Goal: Task Accomplishment & Management: Use online tool/utility

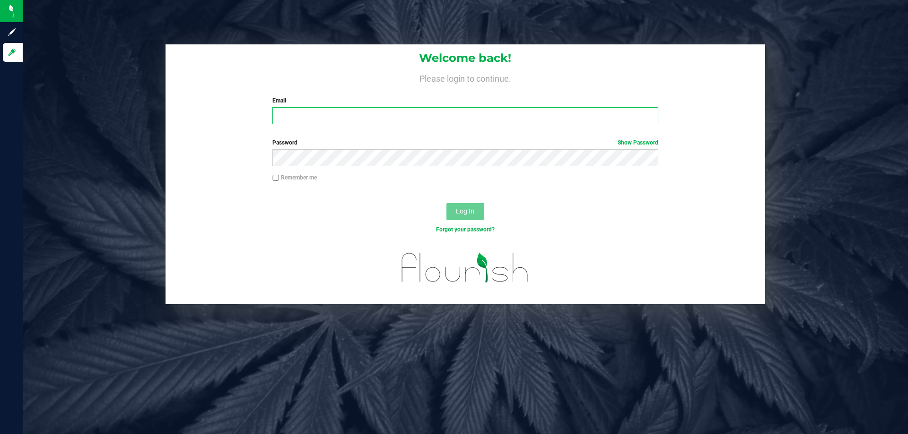
click at [328, 113] on input "Email" at bounding box center [464, 115] width 385 height 17
type input "[EMAIL_ADDRESS][DOMAIN_NAME]"
click at [446, 203] on button "Log In" at bounding box center [465, 211] width 38 height 17
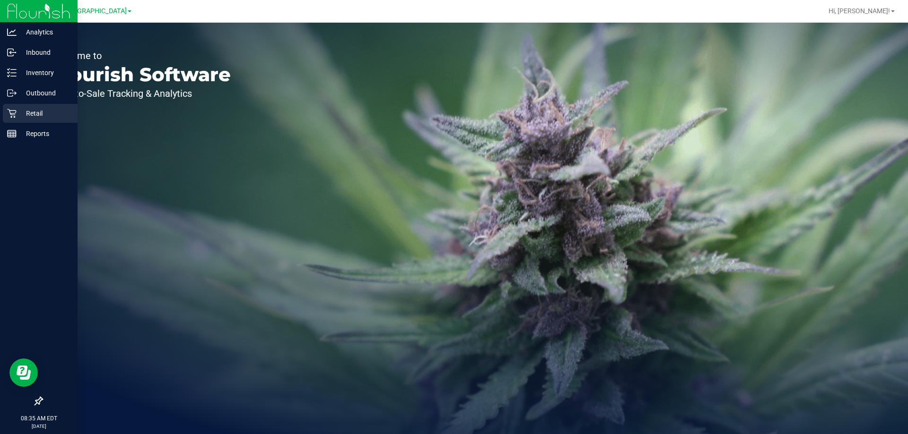
click at [23, 112] on p "Retail" at bounding box center [45, 113] width 57 height 11
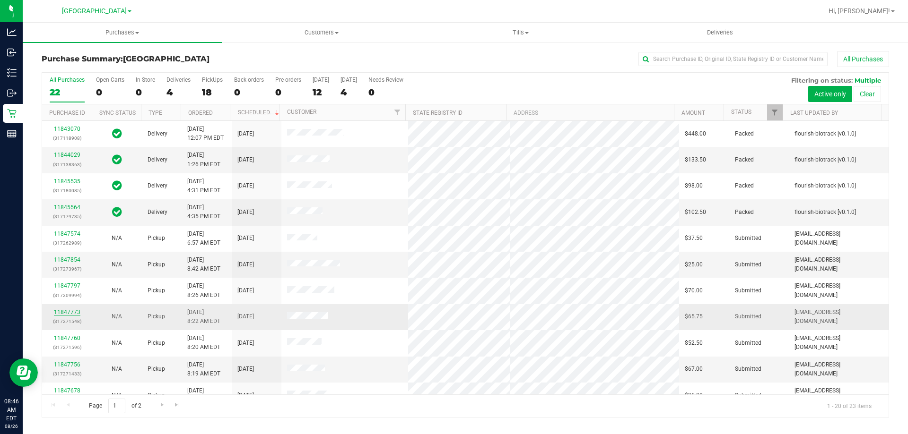
click at [75, 310] on link "11847773" at bounding box center [67, 312] width 26 height 7
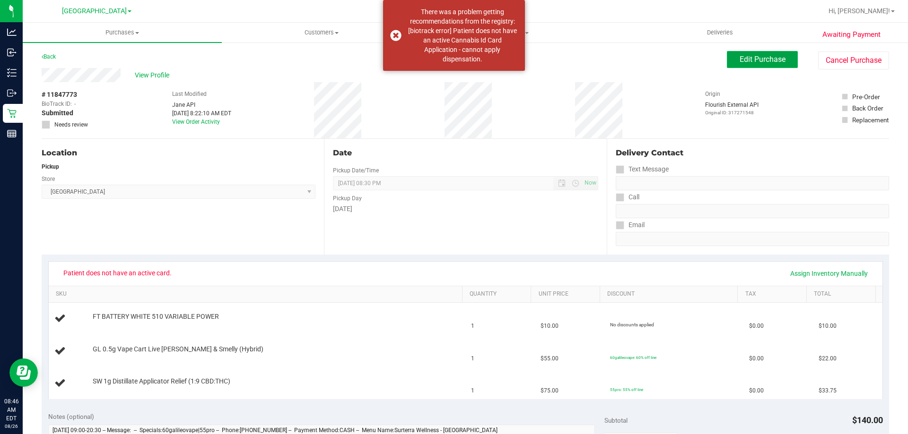
click at [727, 59] on button "Edit Purchase" at bounding box center [762, 59] width 71 height 17
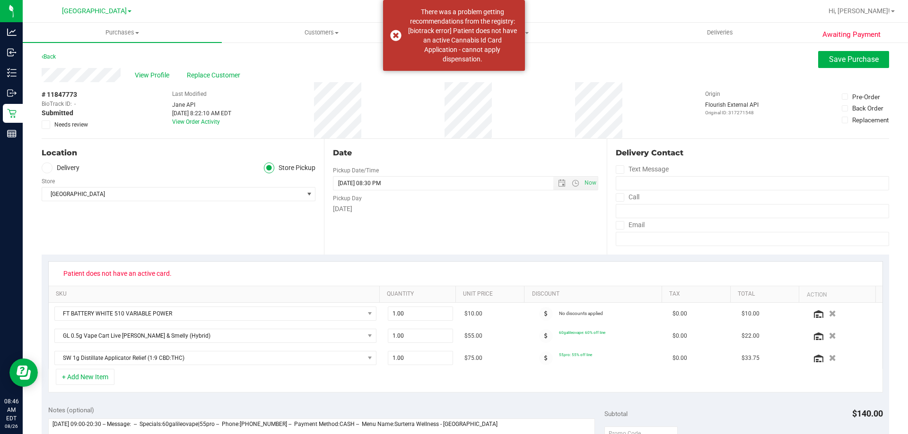
click at [49, 125] on span at bounding box center [46, 125] width 9 height 9
click at [0, 0] on input "Needs review" at bounding box center [0, 0] width 0 height 0
click at [831, 54] on button "Save Purchase" at bounding box center [853, 59] width 71 height 17
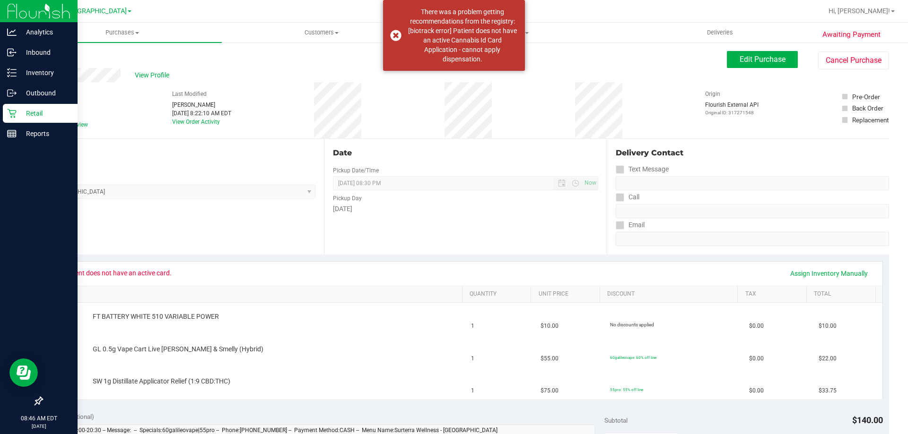
click at [39, 112] on p "Retail" at bounding box center [45, 113] width 57 height 11
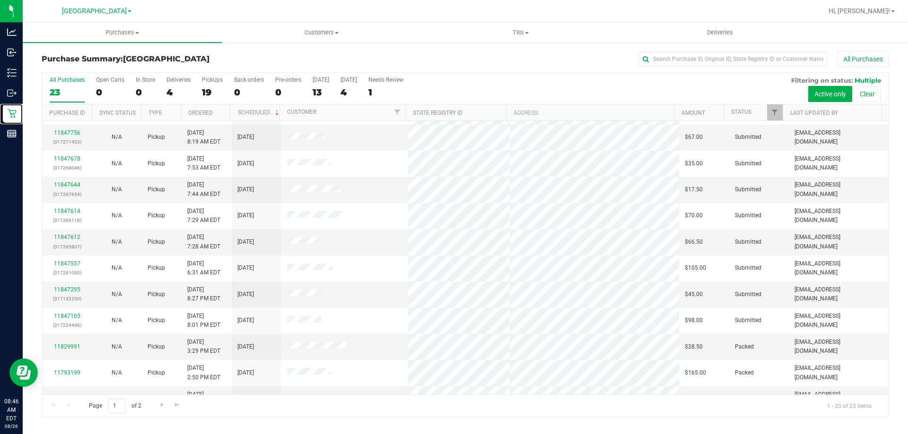
scroll to position [236, 0]
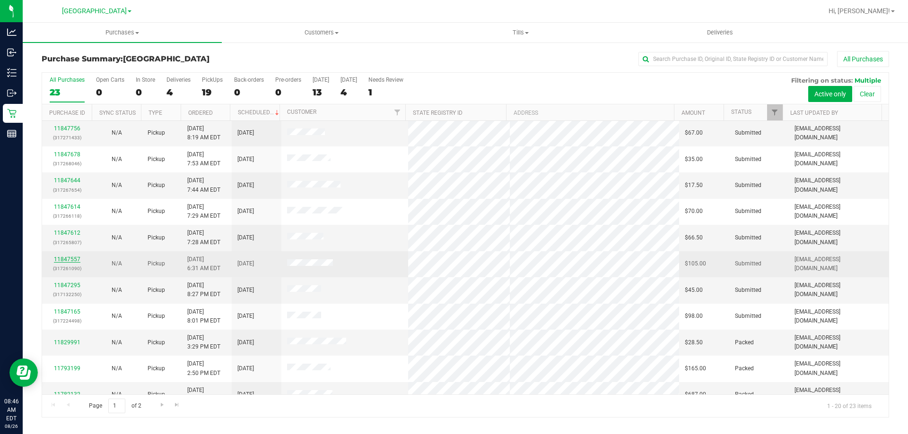
click at [69, 259] on link "11847557" at bounding box center [67, 259] width 26 height 7
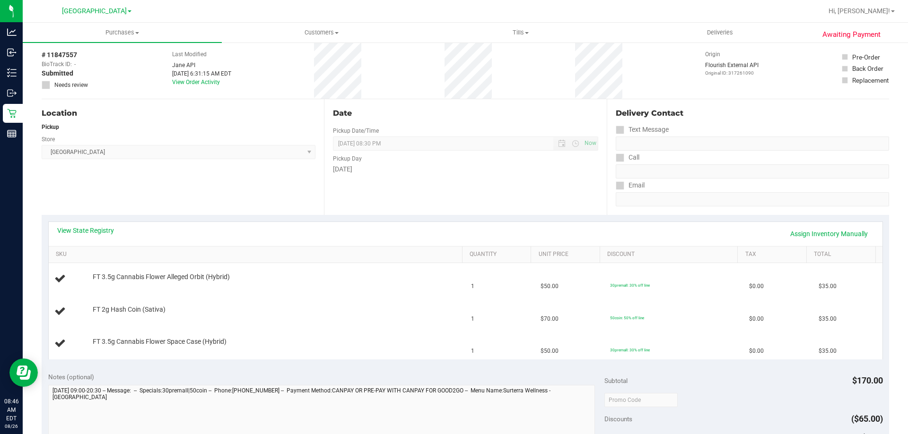
scroll to position [95, 0]
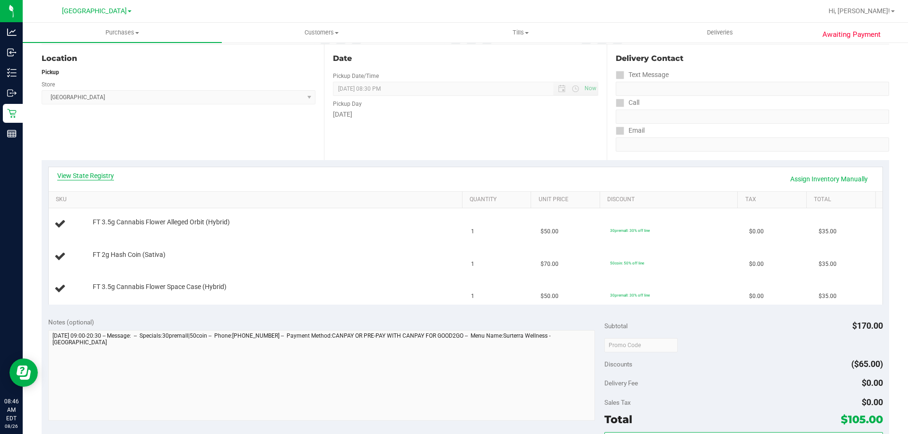
click at [72, 174] on link "View State Registry" at bounding box center [85, 175] width 57 height 9
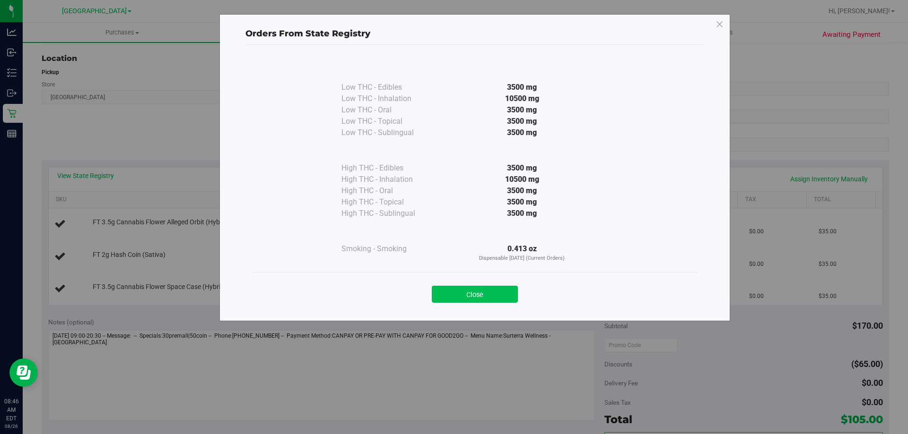
click at [474, 294] on button "Close" at bounding box center [475, 294] width 86 height 17
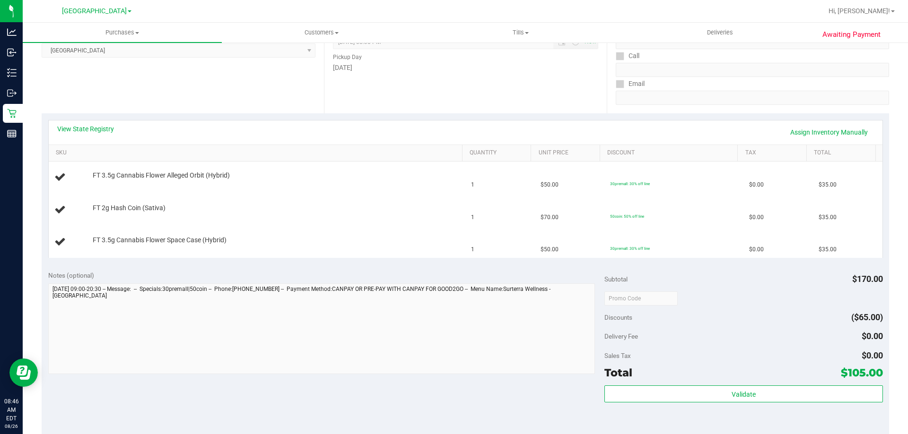
scroll to position [142, 0]
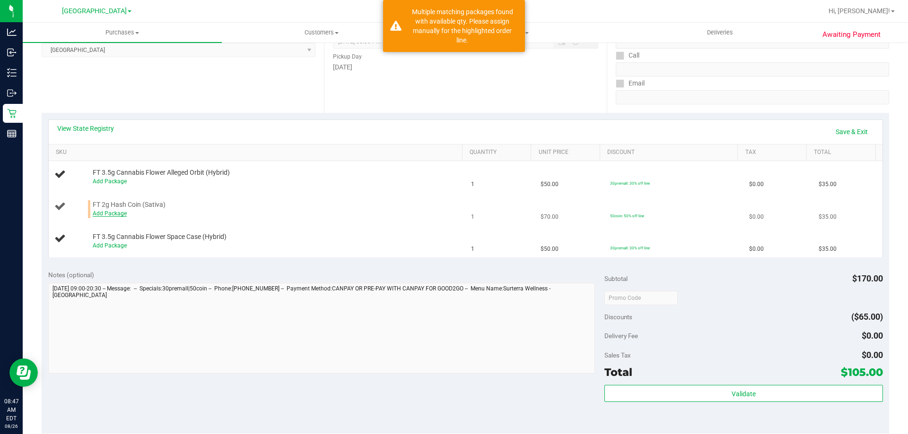
click at [117, 216] on link "Add Package" at bounding box center [110, 213] width 34 height 7
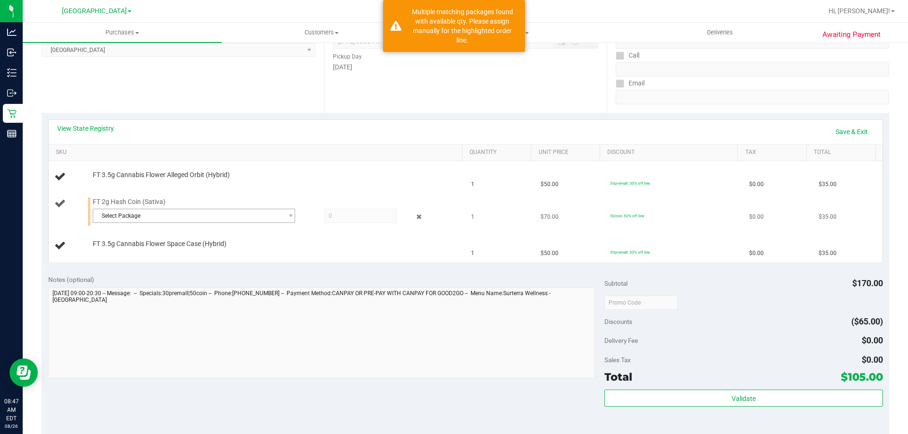
click at [223, 221] on span "Select Package" at bounding box center [188, 215] width 190 height 13
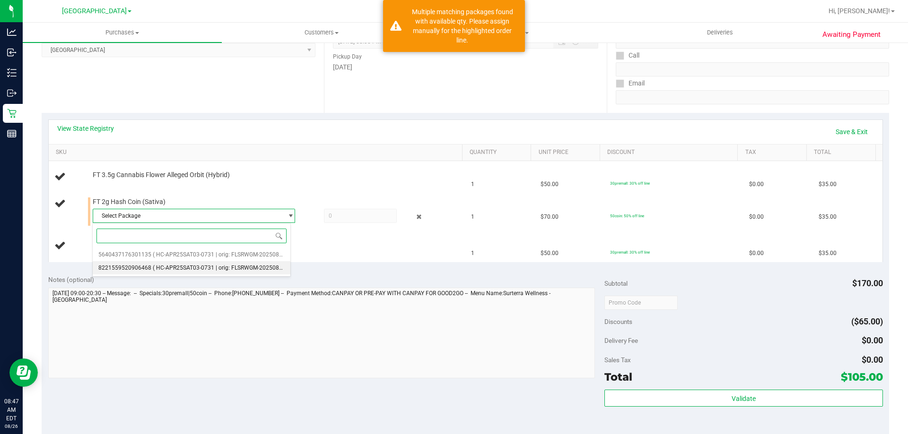
click at [237, 270] on span "( HC-APR25SAT03-0731 | orig: FLSRWGM-20250806-2805 )" at bounding box center [228, 268] width 151 height 7
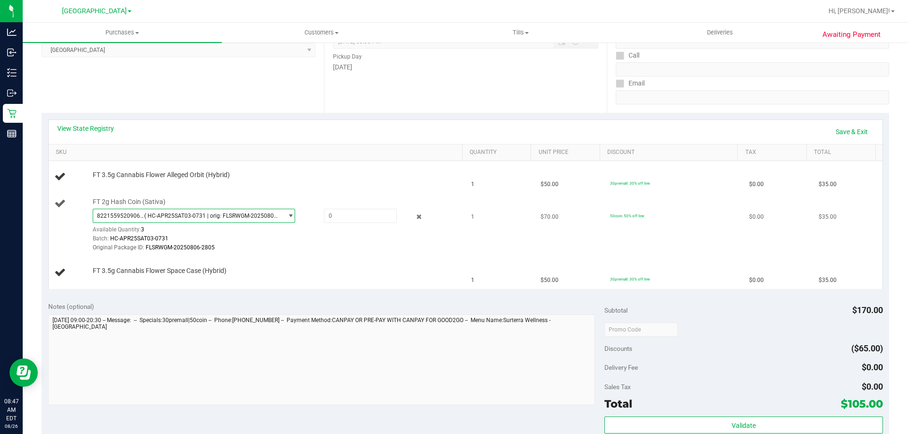
click at [287, 216] on span "select" at bounding box center [290, 216] width 7 height 8
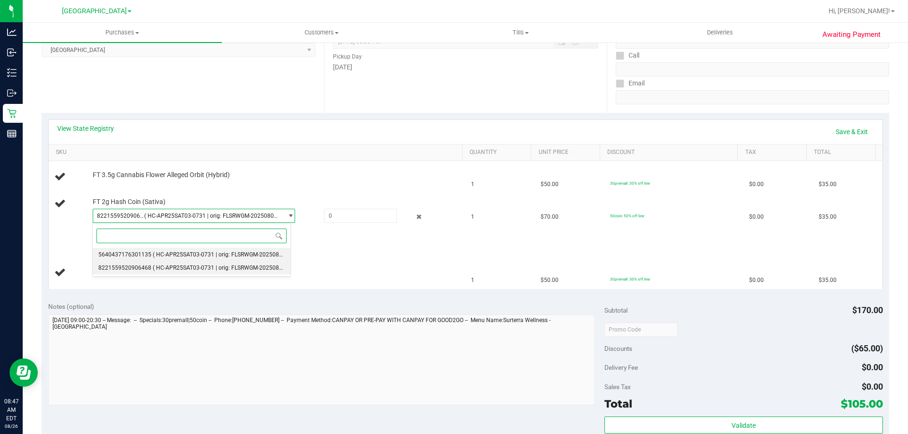
click at [218, 253] on span "( HC-APR25SAT03-0731 | orig: FLSRWGM-20250806-2704 )" at bounding box center [228, 254] width 151 height 7
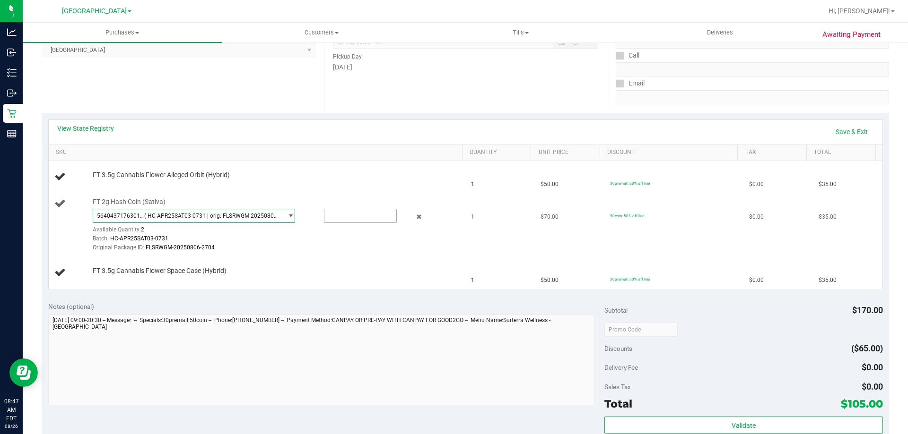
click at [343, 216] on input "text" at bounding box center [360, 215] width 72 height 13
type input "1"
click at [379, 260] on td "FT 3.5g Cannabis Flower Space Case (Hybrid)" at bounding box center [257, 273] width 417 height 32
type input "1.0000"
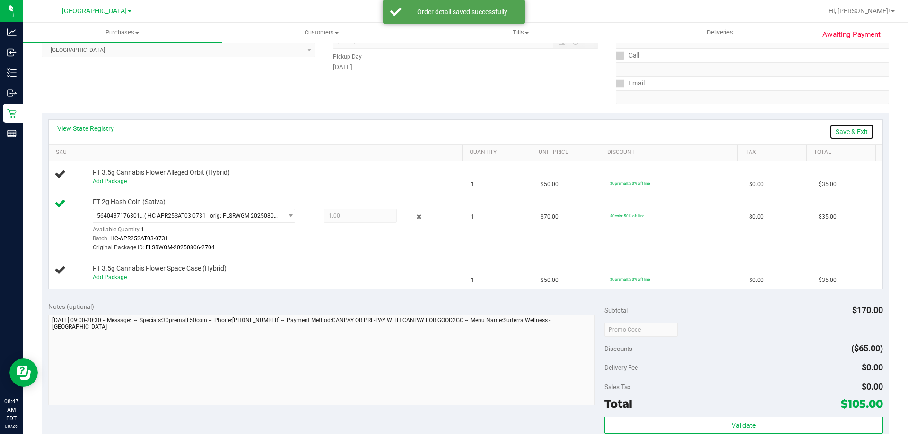
click at [849, 132] on link "Save & Exit" at bounding box center [851, 132] width 44 height 16
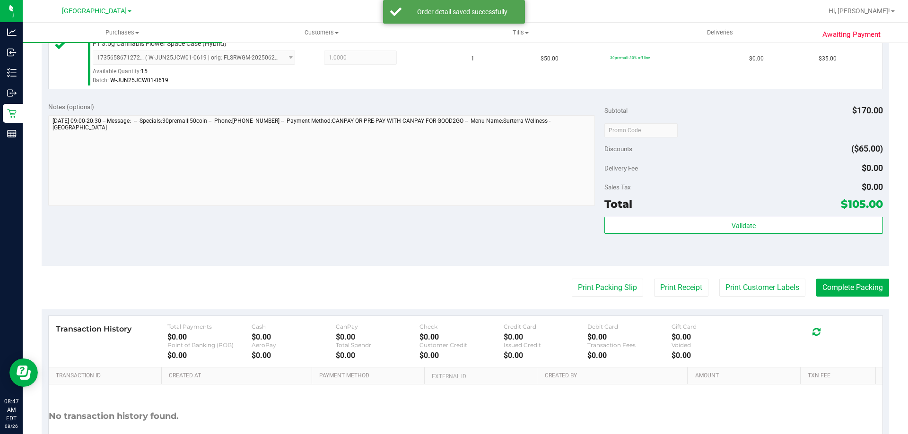
scroll to position [387, 0]
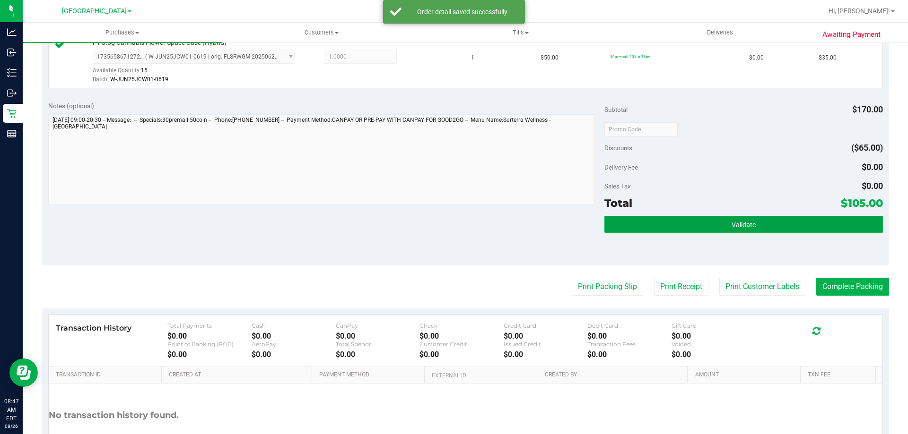
click at [716, 226] on button "Validate" at bounding box center [743, 224] width 278 height 17
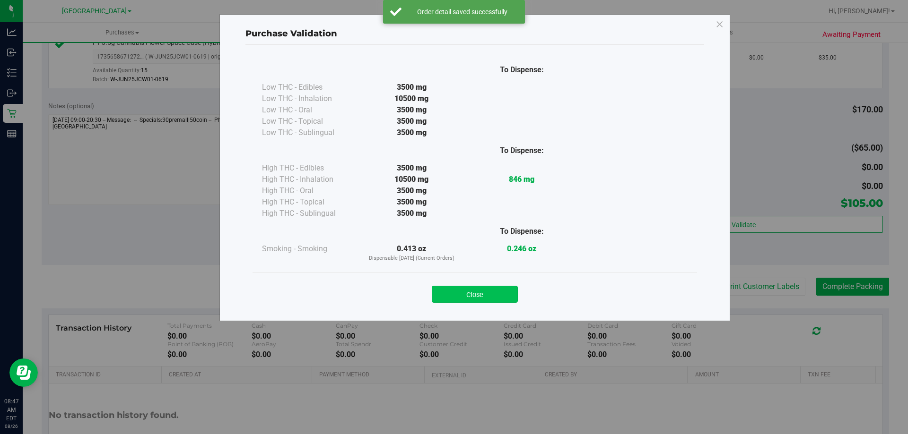
click at [470, 297] on button "Close" at bounding box center [475, 294] width 86 height 17
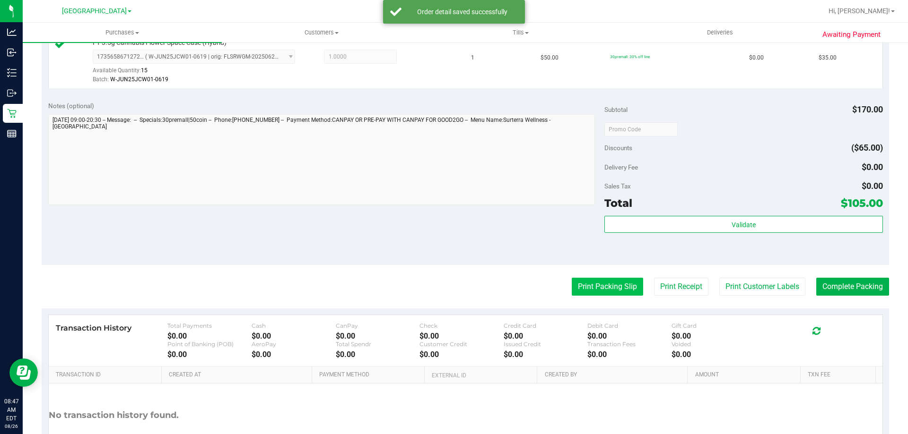
click at [599, 293] on button "Print Packing Slip" at bounding box center [606, 287] width 71 height 18
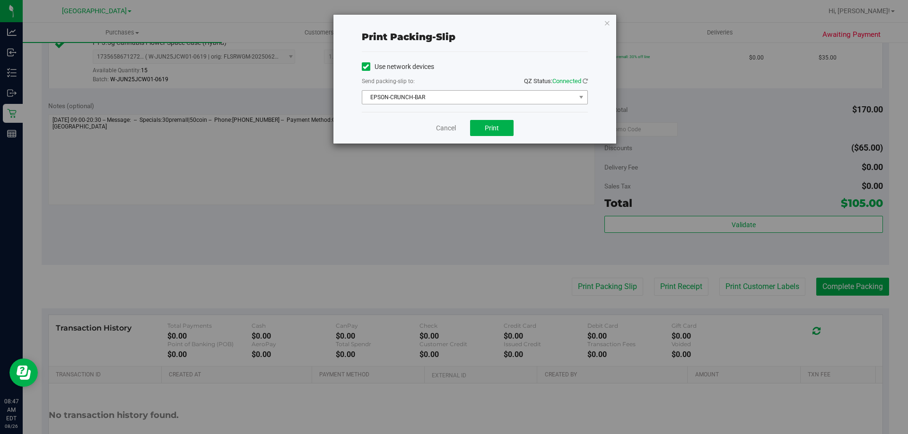
click at [492, 101] on span "EPSON-CRUNCH-BAR" at bounding box center [468, 97] width 213 height 13
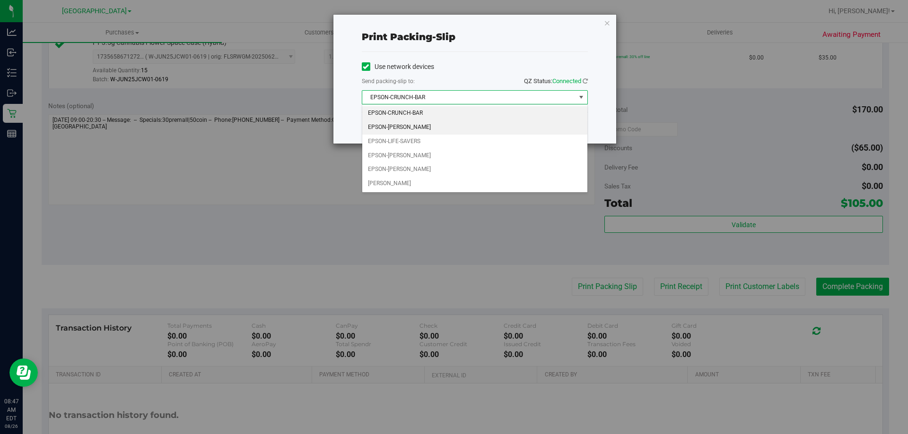
click at [415, 128] on li "EPSON-[PERSON_NAME]" at bounding box center [474, 128] width 225 height 14
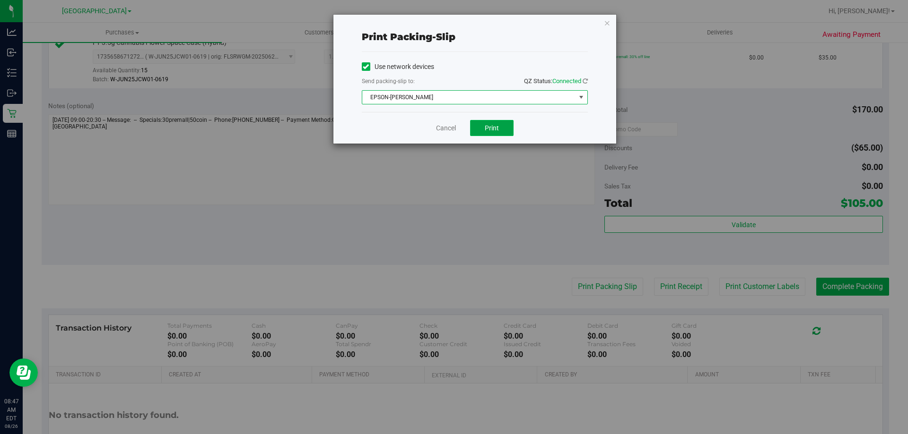
click at [488, 131] on span "Print" at bounding box center [492, 128] width 14 height 8
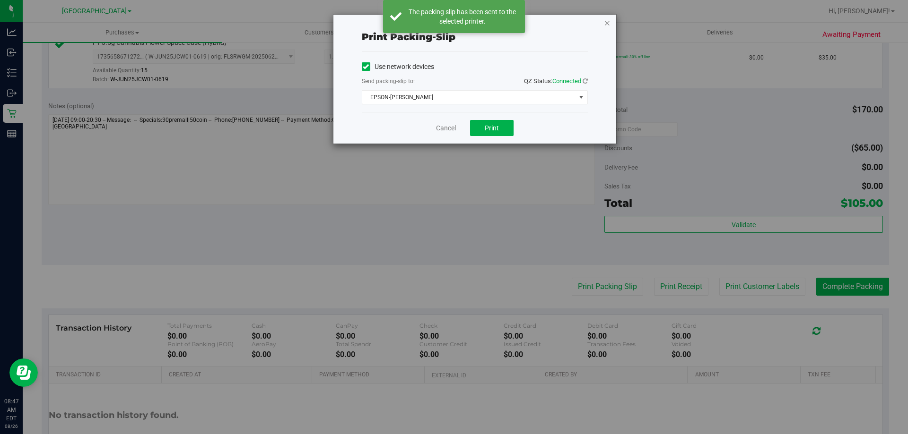
click at [606, 22] on icon "button" at bounding box center [607, 22] width 7 height 11
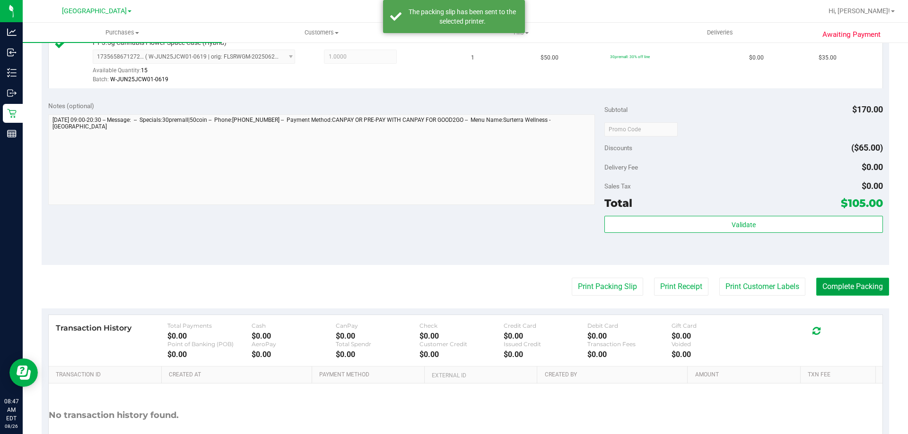
click at [856, 286] on button "Complete Packing" at bounding box center [852, 287] width 73 height 18
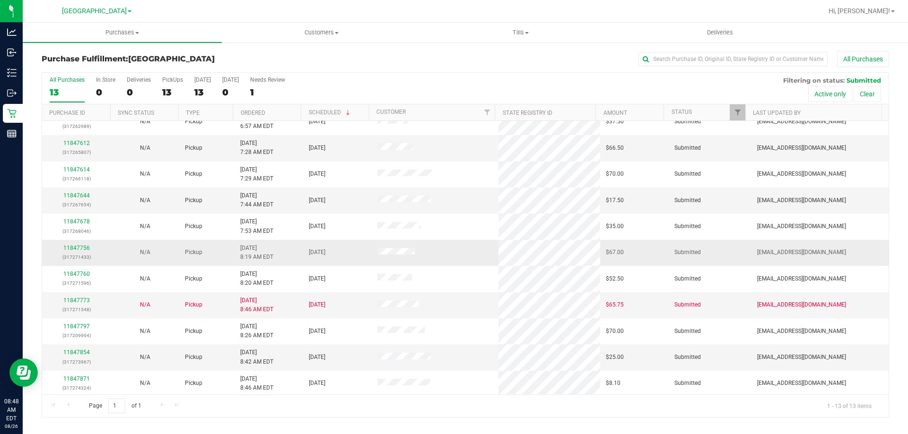
scroll to position [66, 0]
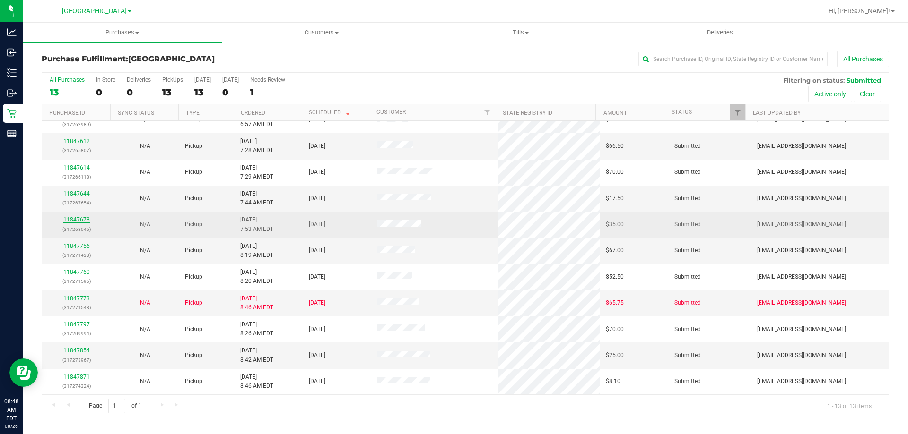
click at [86, 219] on link "11847678" at bounding box center [76, 219] width 26 height 7
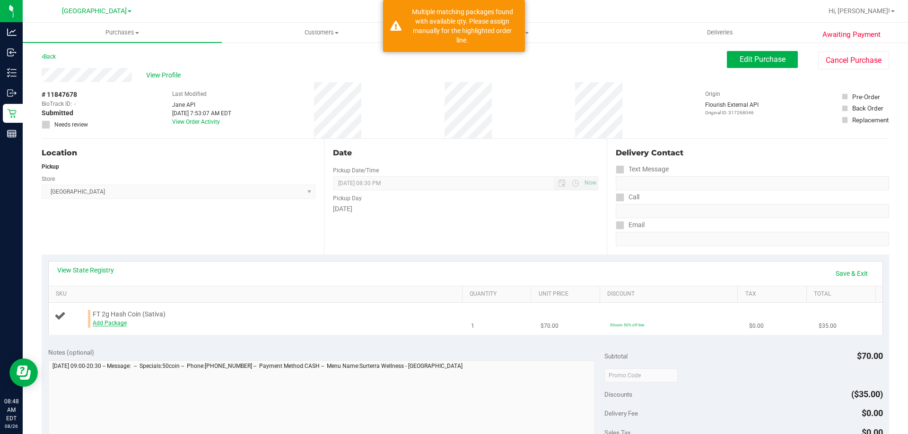
click at [106, 325] on link "Add Package" at bounding box center [110, 323] width 34 height 7
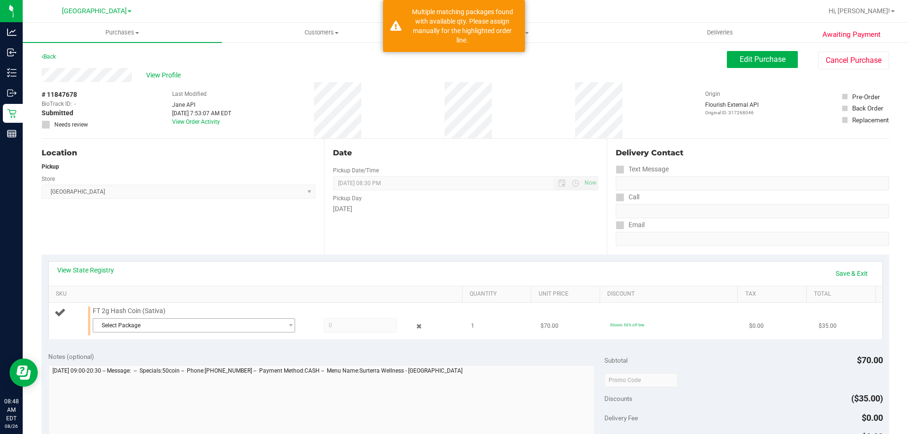
click at [252, 324] on span "Select Package" at bounding box center [188, 325] width 190 height 13
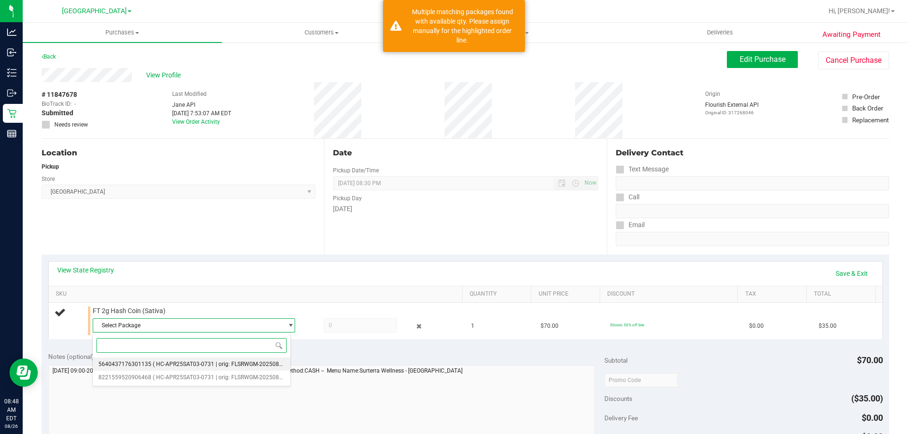
click at [257, 364] on span "( HC-APR25SAT03-0731 | orig: FLSRWGM-20250806-2704 )" at bounding box center [228, 364] width 151 height 7
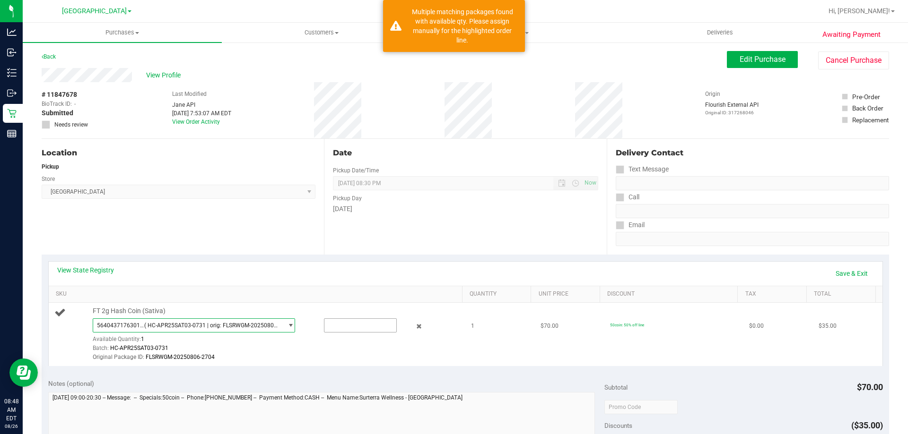
click at [373, 324] on input "text" at bounding box center [360, 325] width 72 height 13
type input "1"
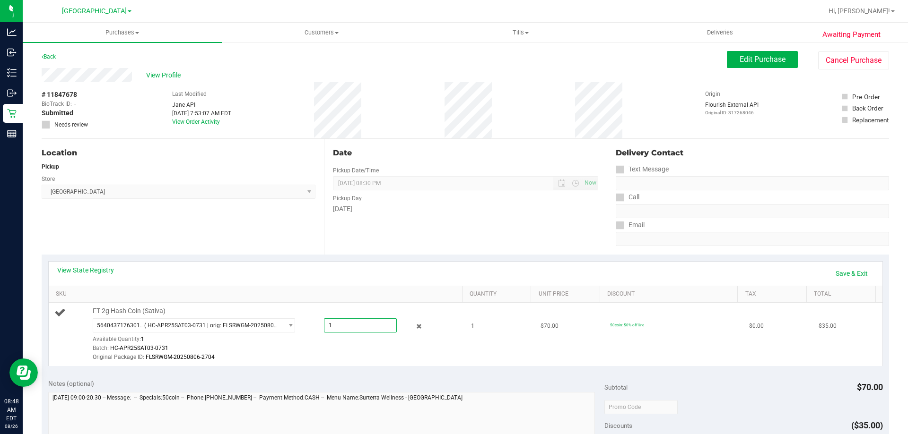
click at [515, 356] on td "1" at bounding box center [499, 334] width 69 height 63
type input "1.0000"
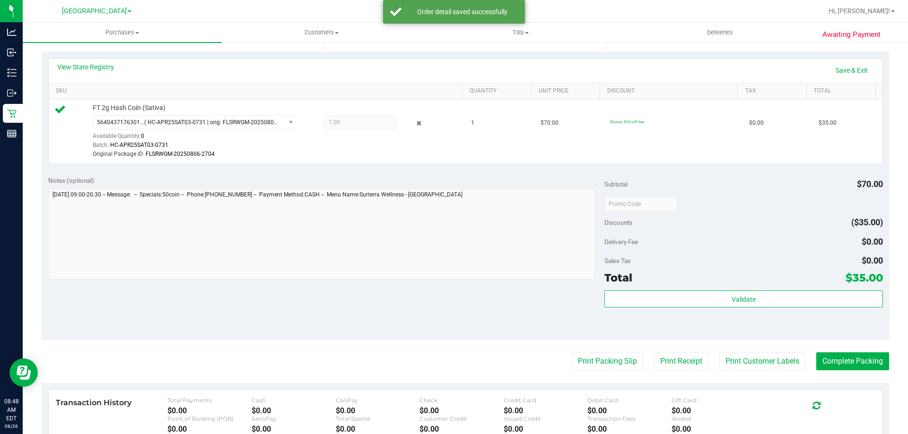
scroll to position [202, 0]
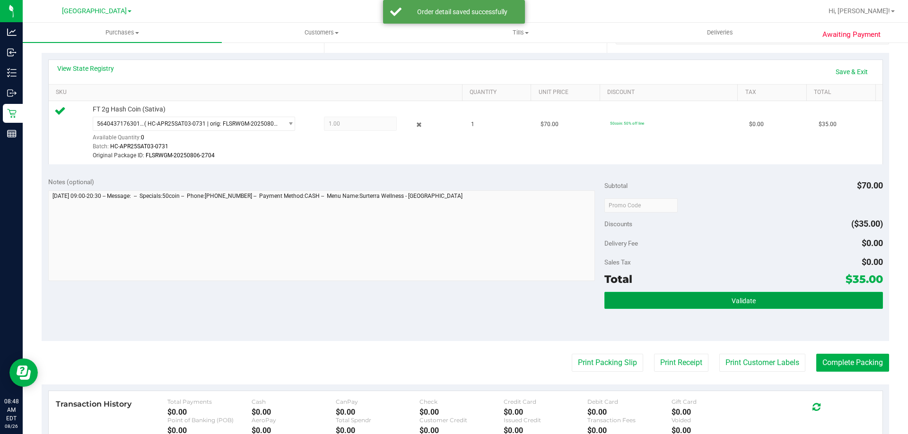
click at [734, 295] on button "Validate" at bounding box center [743, 300] width 278 height 17
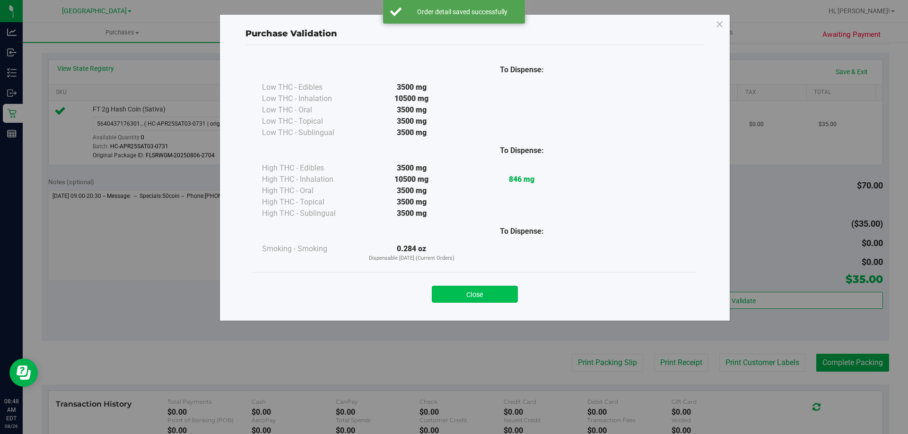
click at [503, 292] on button "Close" at bounding box center [475, 294] width 86 height 17
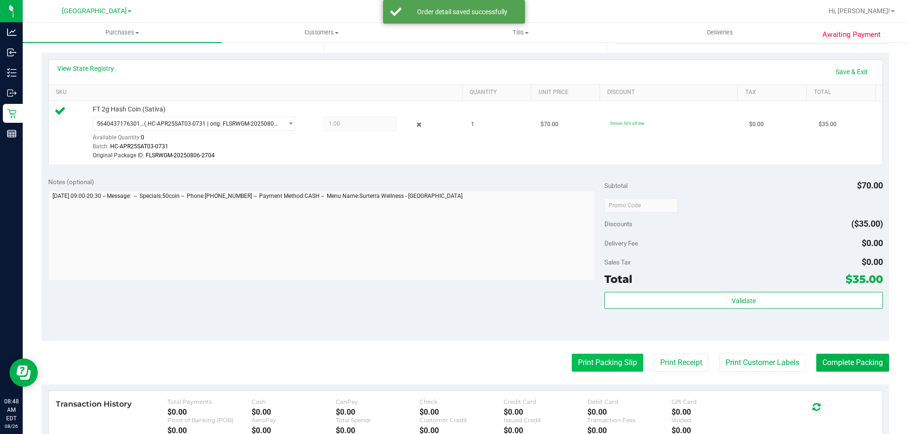
click at [600, 366] on button "Print Packing Slip" at bounding box center [606, 363] width 71 height 18
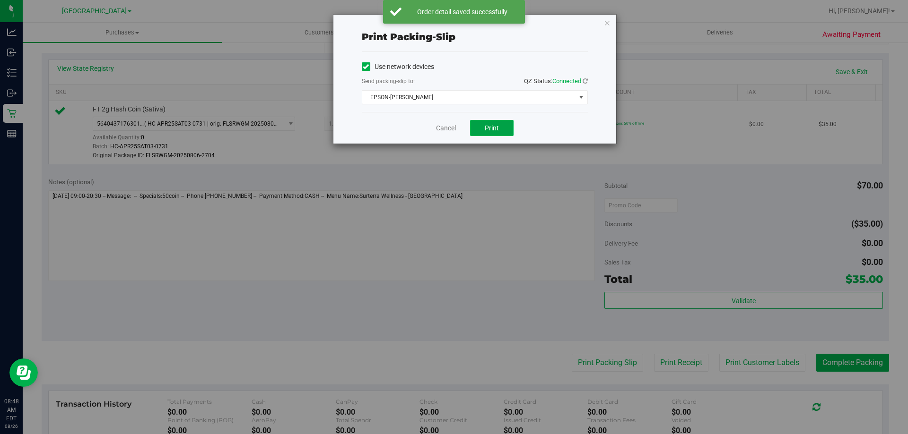
click at [494, 129] on span "Print" at bounding box center [492, 128] width 14 height 8
click at [604, 26] on icon "button" at bounding box center [607, 22] width 7 height 11
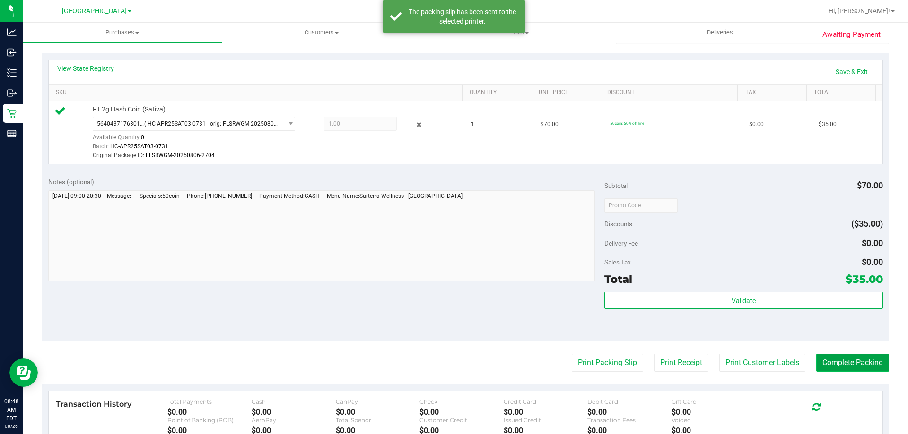
click at [858, 370] on button "Complete Packing" at bounding box center [852, 363] width 73 height 18
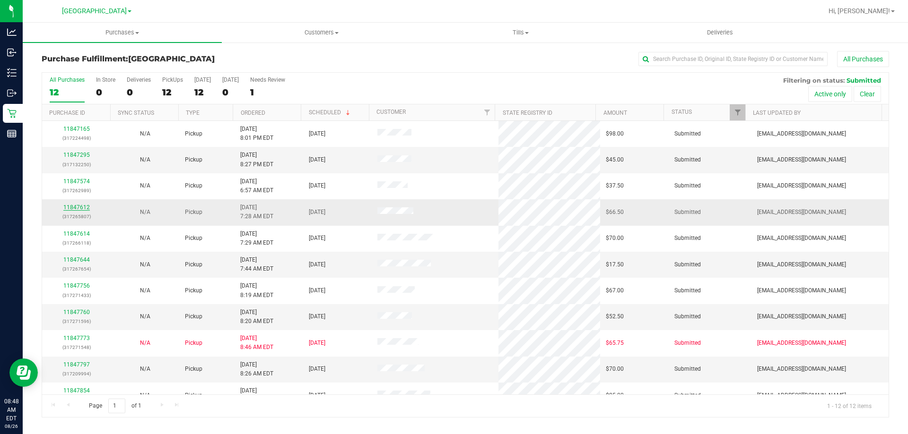
click at [85, 208] on link "11847612" at bounding box center [76, 207] width 26 height 7
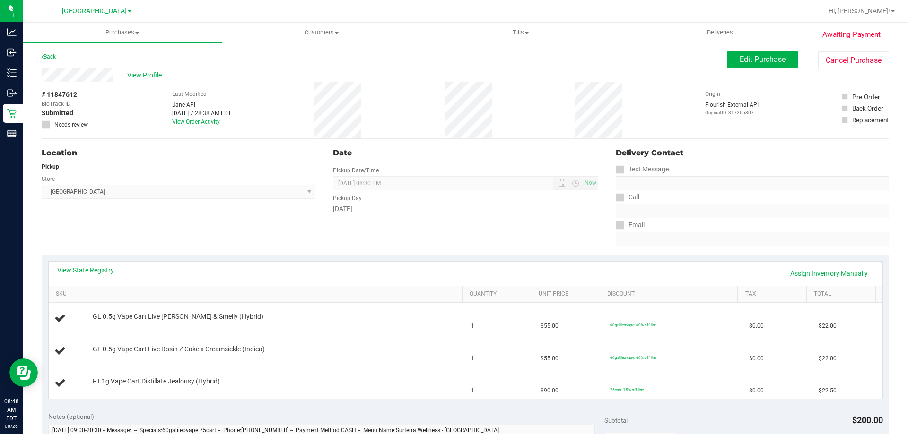
click at [53, 55] on link "Back" at bounding box center [49, 56] width 14 height 7
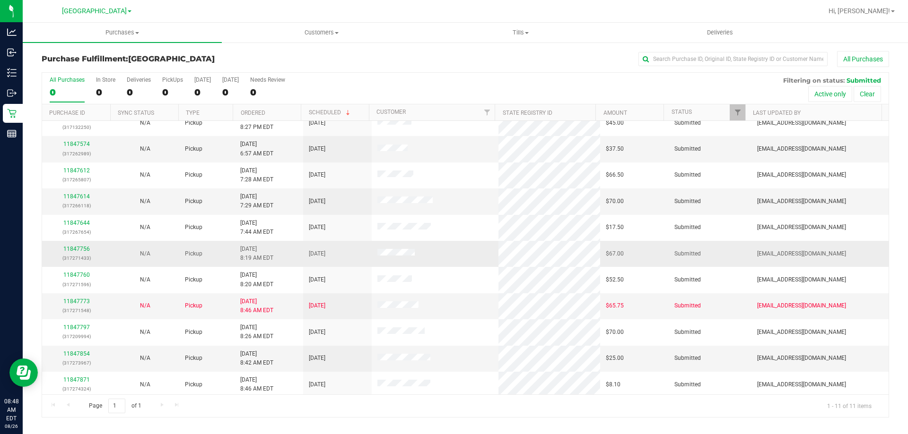
scroll to position [14, 0]
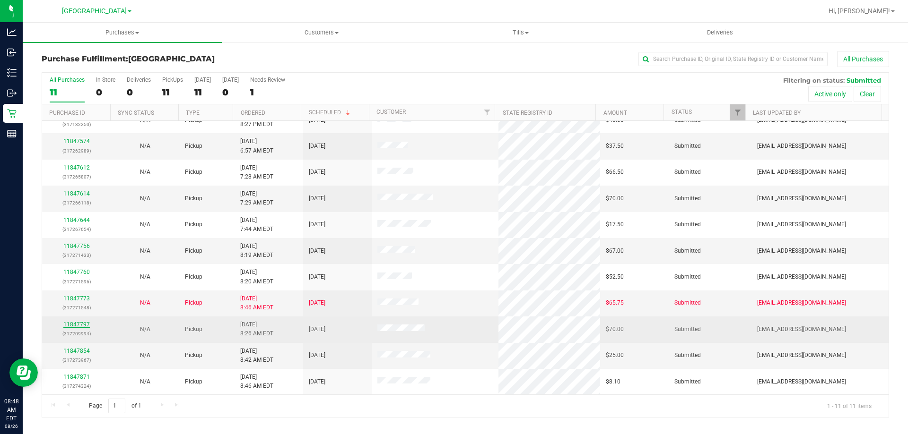
click at [81, 327] on link "11847797" at bounding box center [76, 324] width 26 height 7
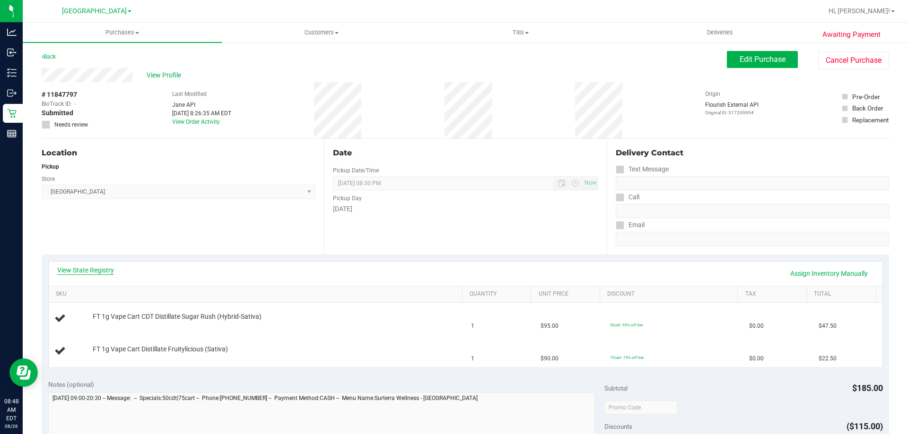
click at [85, 274] on link "View State Registry" at bounding box center [85, 270] width 57 height 9
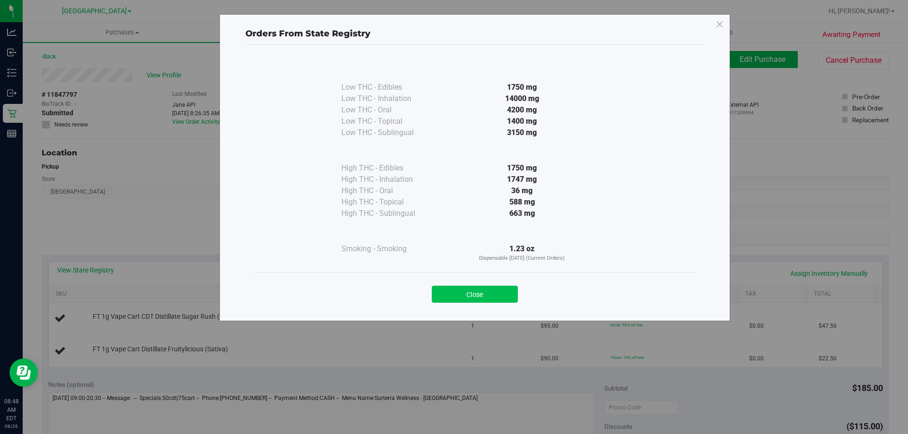
click at [467, 293] on button "Close" at bounding box center [475, 294] width 86 height 17
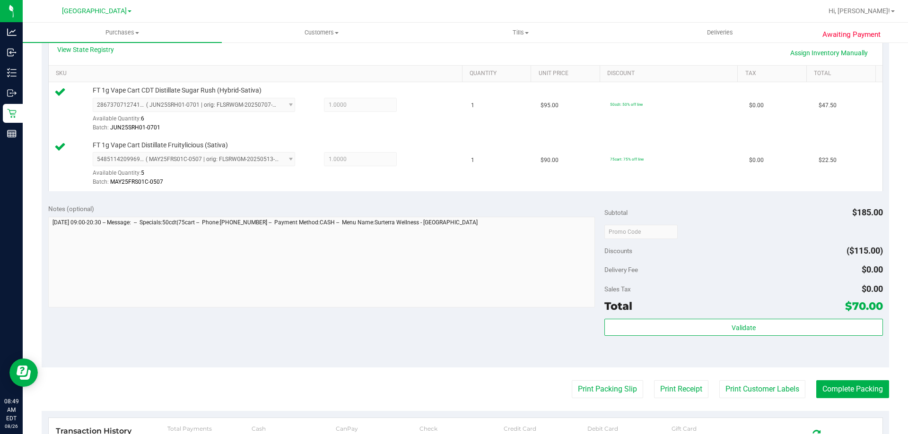
scroll to position [255, 0]
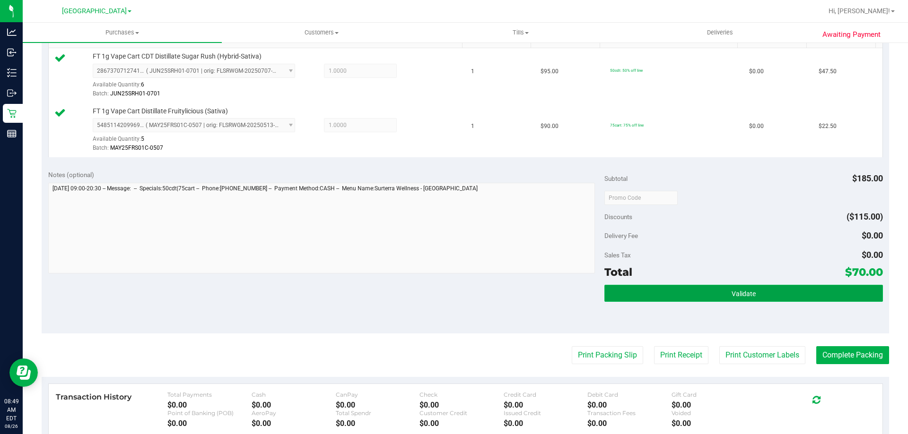
click at [731, 295] on span "Validate" at bounding box center [743, 294] width 24 height 8
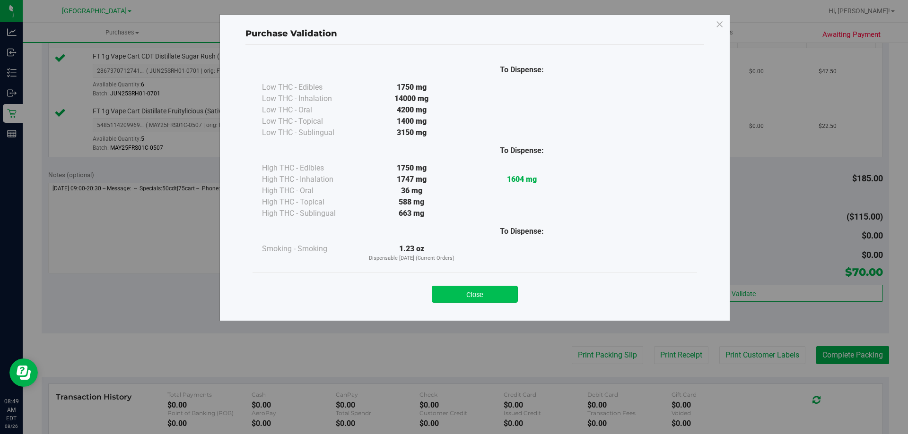
click at [493, 294] on button "Close" at bounding box center [475, 294] width 86 height 17
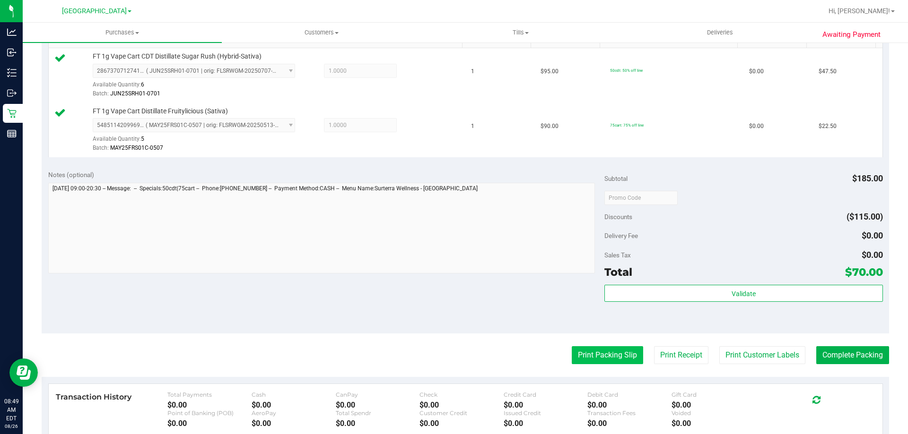
click at [610, 357] on button "Print Packing Slip" at bounding box center [606, 355] width 71 height 18
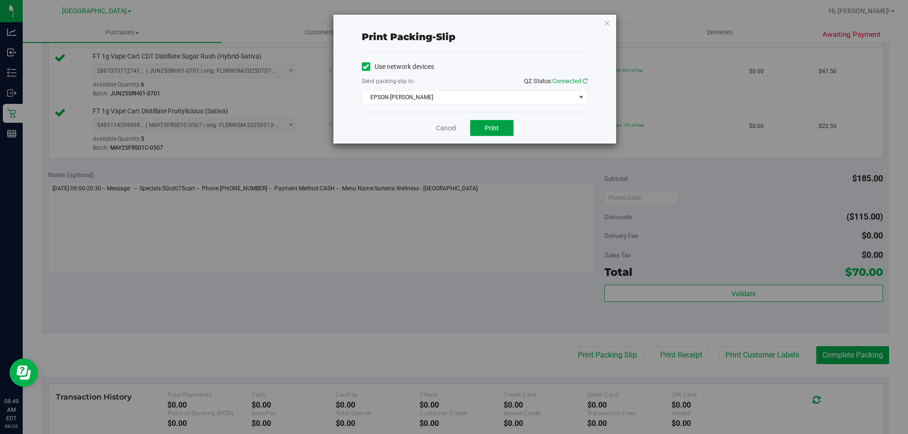
click at [500, 135] on button "Print" at bounding box center [491, 128] width 43 height 16
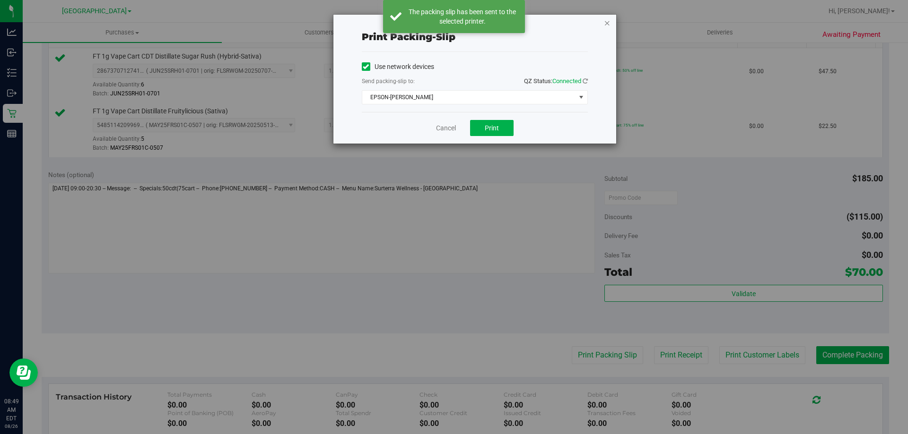
click at [604, 22] on icon "button" at bounding box center [607, 22] width 7 height 11
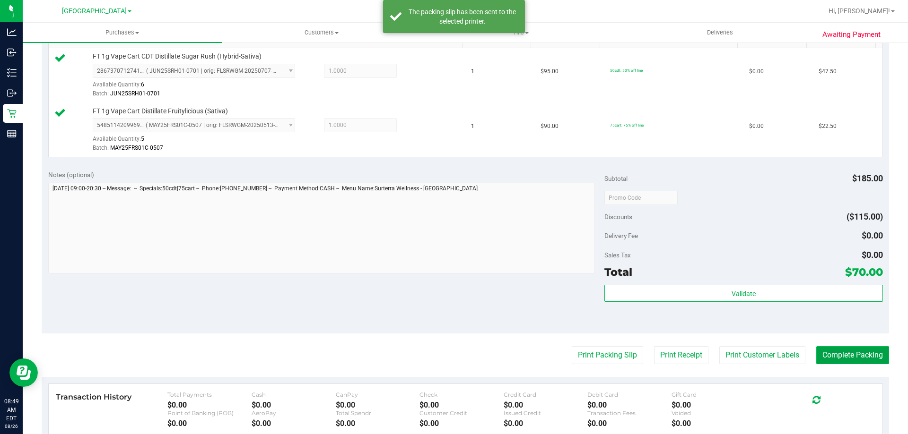
click at [851, 354] on button "Complete Packing" at bounding box center [852, 355] width 73 height 18
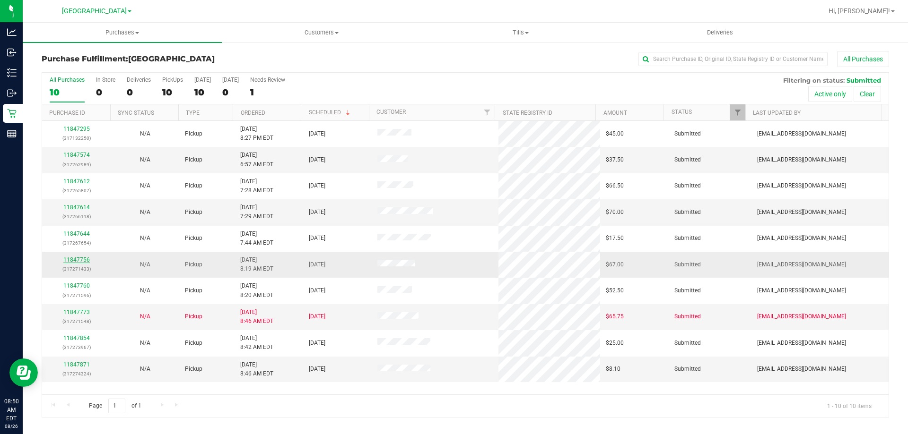
click at [88, 262] on link "11847756" at bounding box center [76, 260] width 26 height 7
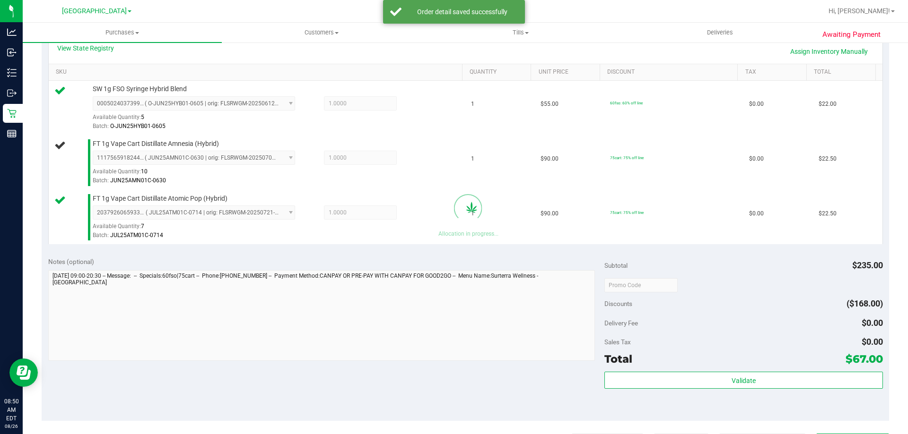
scroll to position [264, 0]
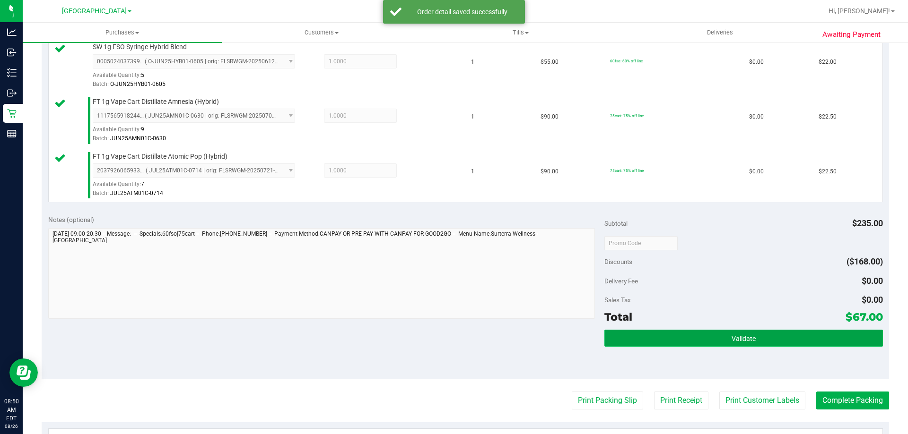
click at [727, 344] on button "Validate" at bounding box center [743, 338] width 278 height 17
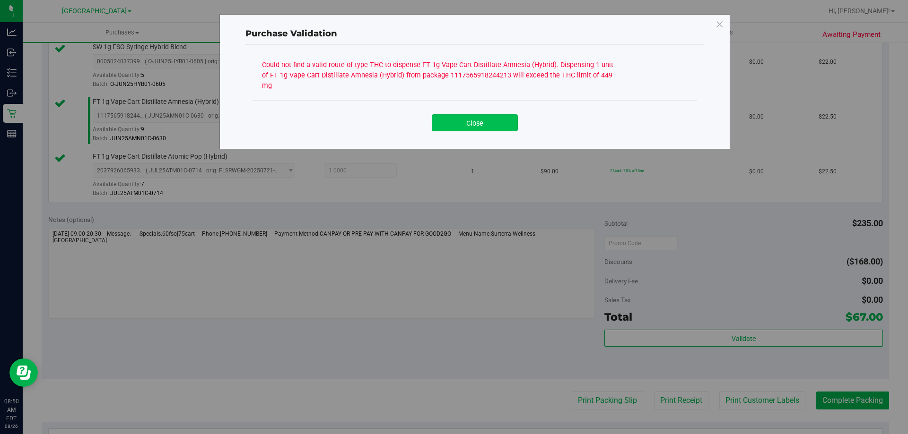
click at [478, 120] on button "Close" at bounding box center [475, 122] width 86 height 17
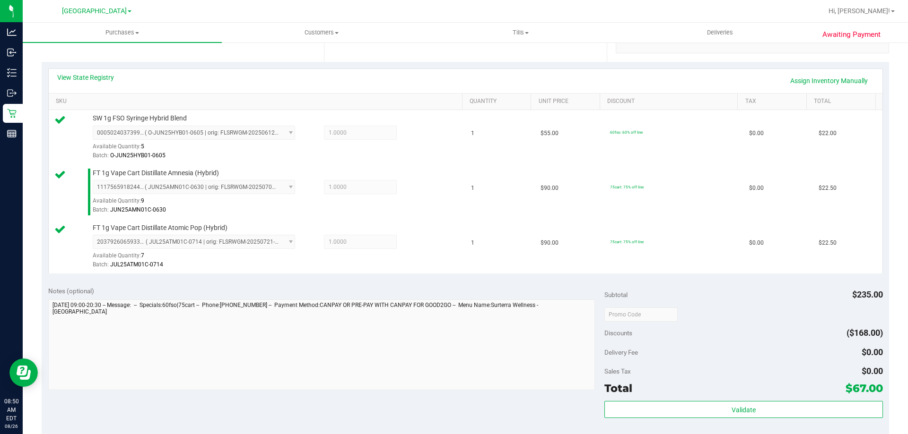
scroll to position [136, 0]
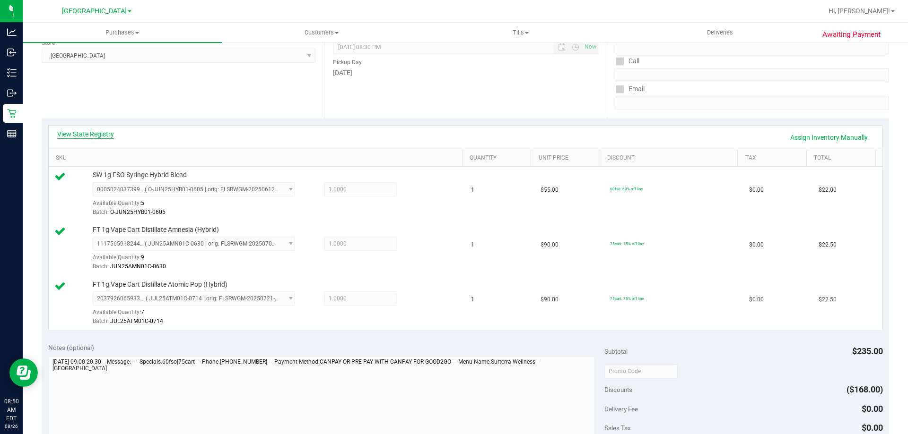
click at [101, 136] on link "View State Registry" at bounding box center [85, 134] width 57 height 9
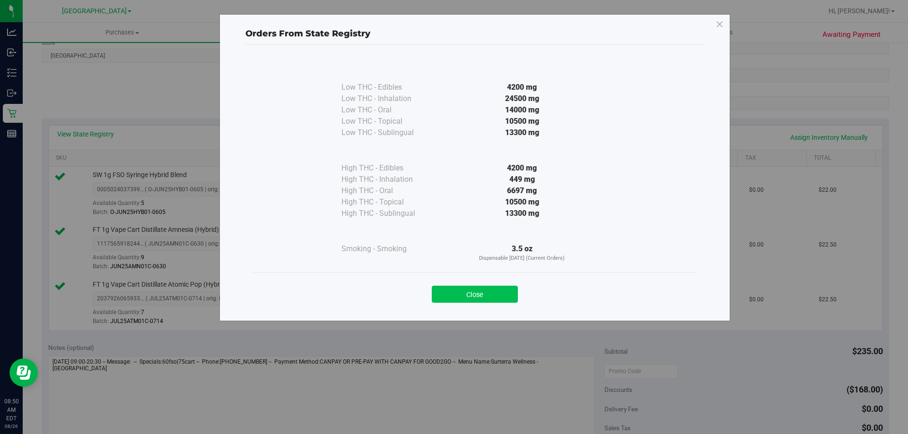
click at [480, 300] on button "Close" at bounding box center [475, 294] width 86 height 17
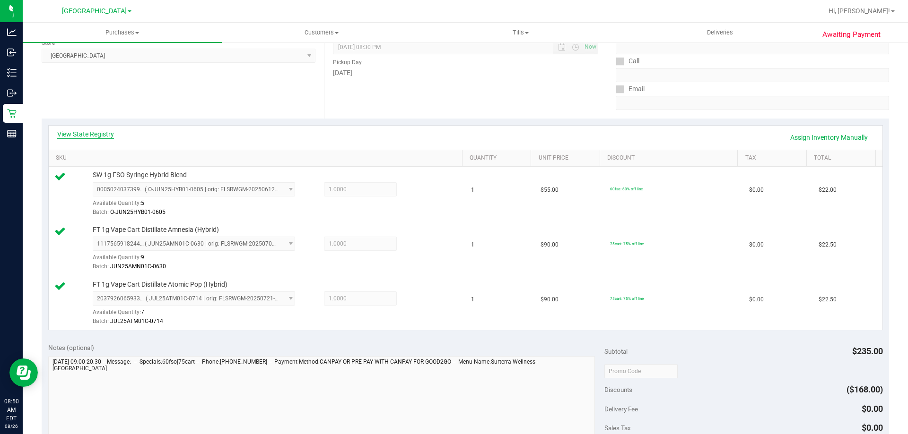
click at [99, 134] on link "View State Registry" at bounding box center [85, 134] width 57 height 9
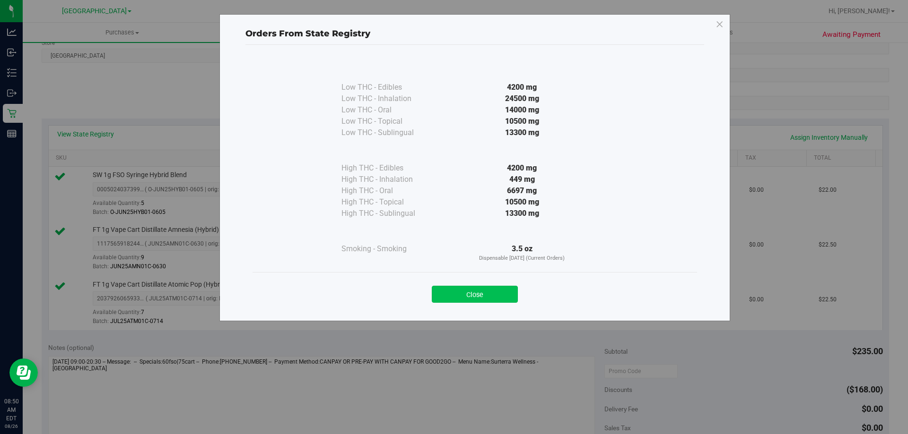
click at [493, 298] on button "Close" at bounding box center [475, 294] width 86 height 17
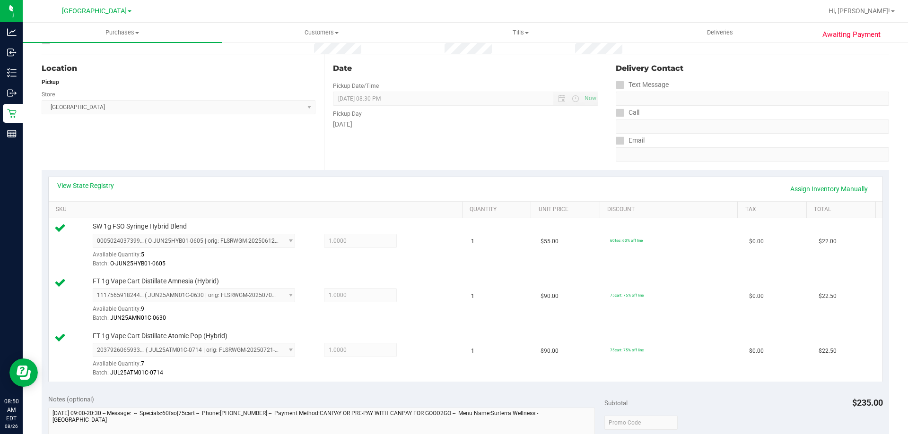
scroll to position [0, 0]
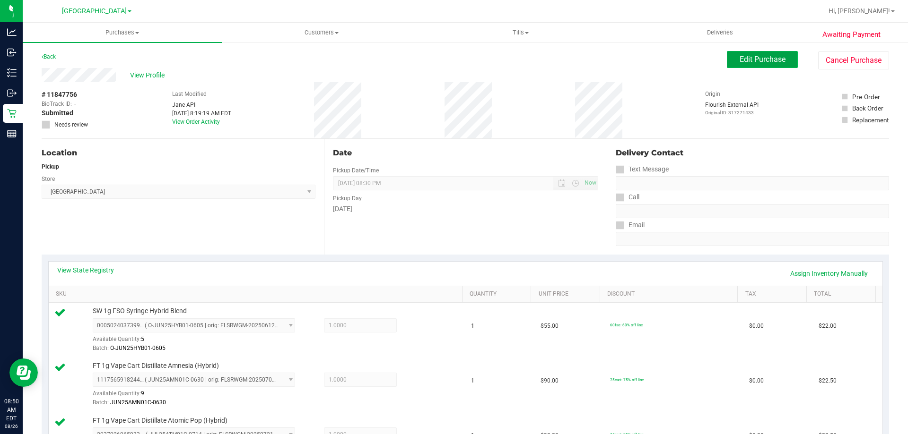
click at [750, 62] on span "Edit Purchase" at bounding box center [762, 59] width 46 height 9
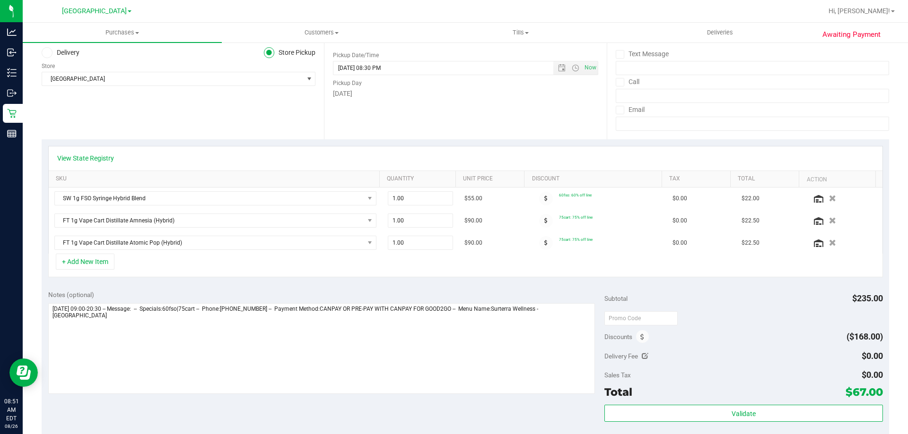
scroll to position [219, 0]
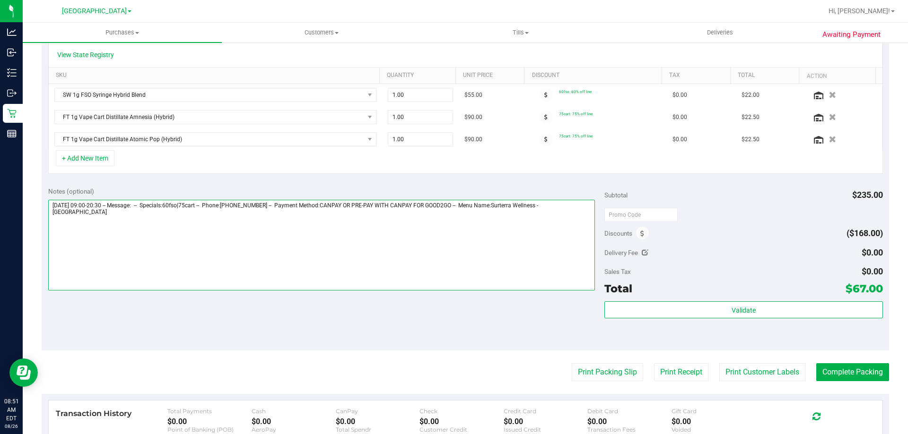
click at [580, 207] on textarea at bounding box center [321, 245] width 547 height 91
click at [187, 237] on textarea at bounding box center [321, 245] width 547 height 91
click at [582, 208] on textarea at bounding box center [321, 245] width 547 height 91
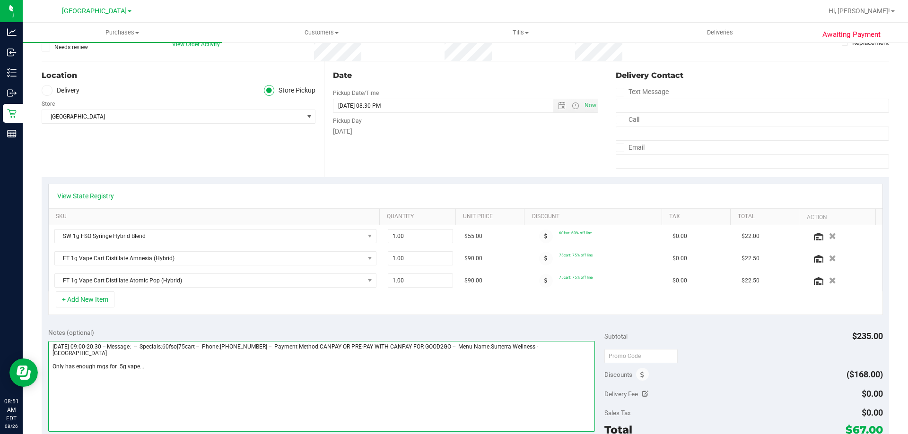
scroll to position [77, 0]
type textarea "[DATE] 09:00-20:30 -- Message: -- Specials:60fso|75cart -- Phone:[PHONE_NUMBER]…"
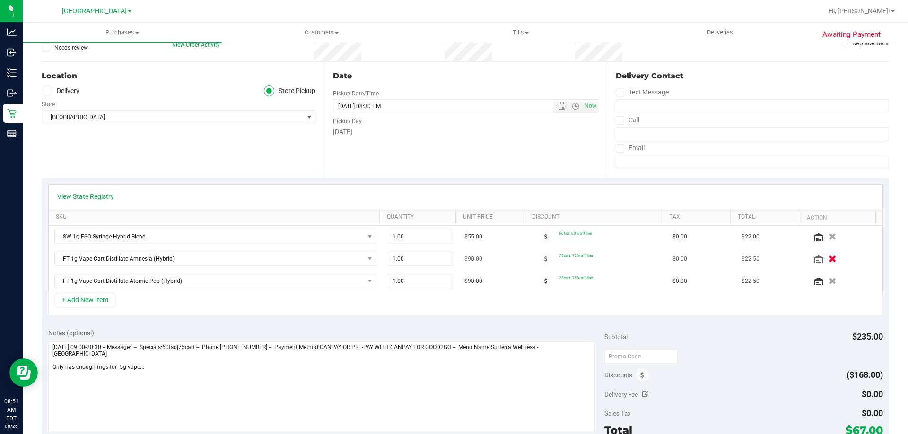
click at [828, 256] on icon "button" at bounding box center [832, 259] width 8 height 7
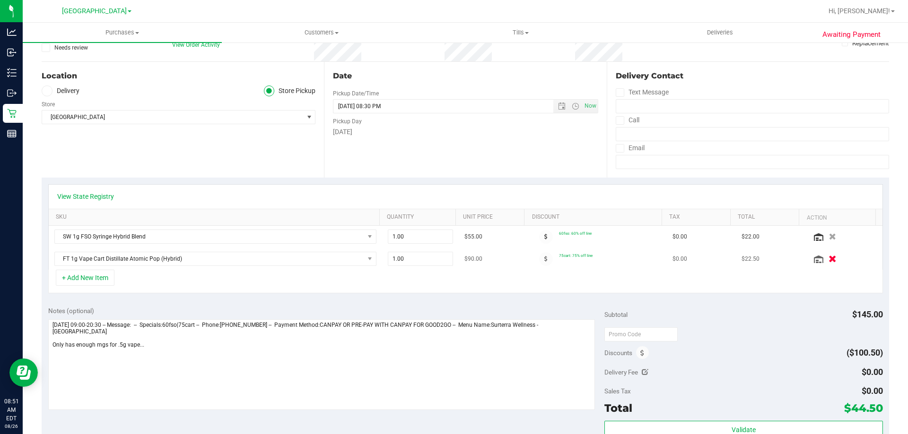
click at [824, 256] on button "button" at bounding box center [832, 259] width 16 height 10
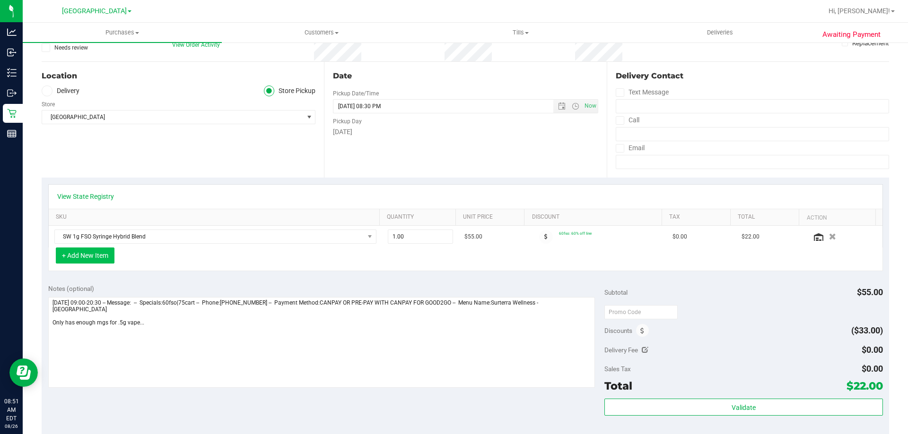
click at [85, 254] on button "+ Add New Item" at bounding box center [85, 256] width 59 height 16
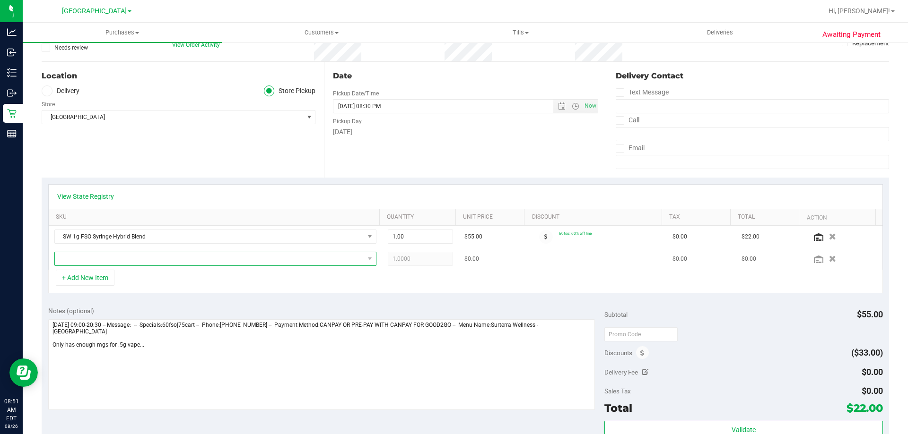
click at [131, 257] on span "NO DATA FOUND" at bounding box center [209, 258] width 309 height 13
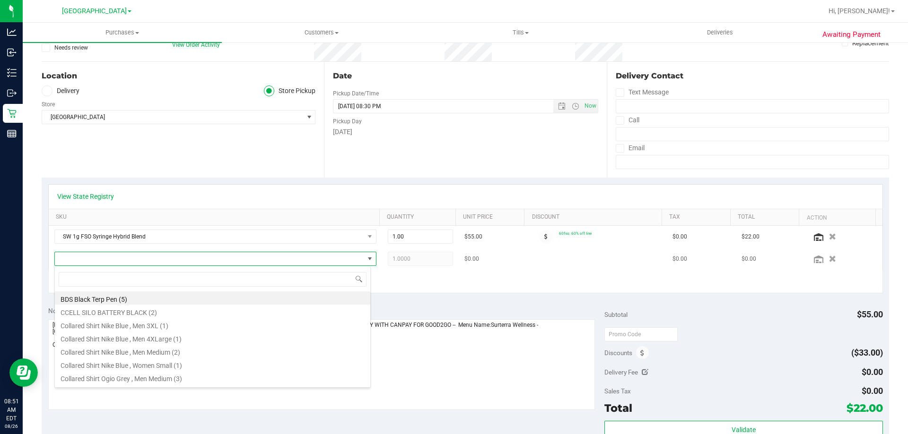
scroll to position [14, 313]
type input "amn"
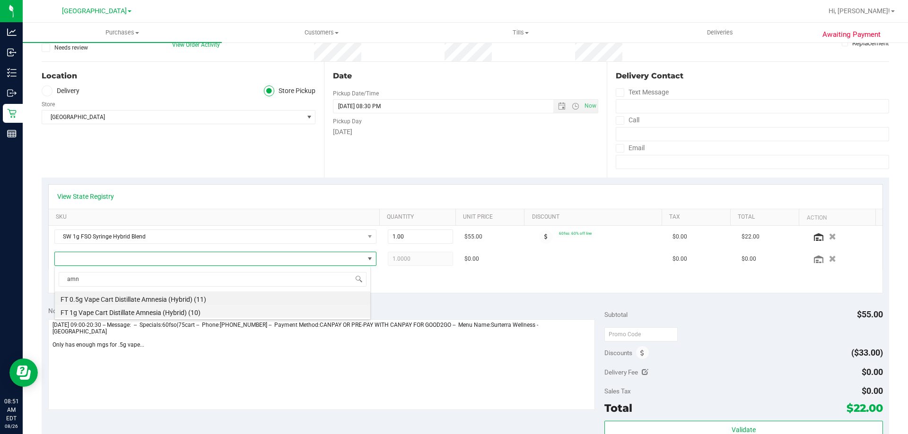
click at [156, 309] on li "FT 1g Vape Cart Distillate Amnesia (Hybrid) (10)" at bounding box center [212, 311] width 315 height 13
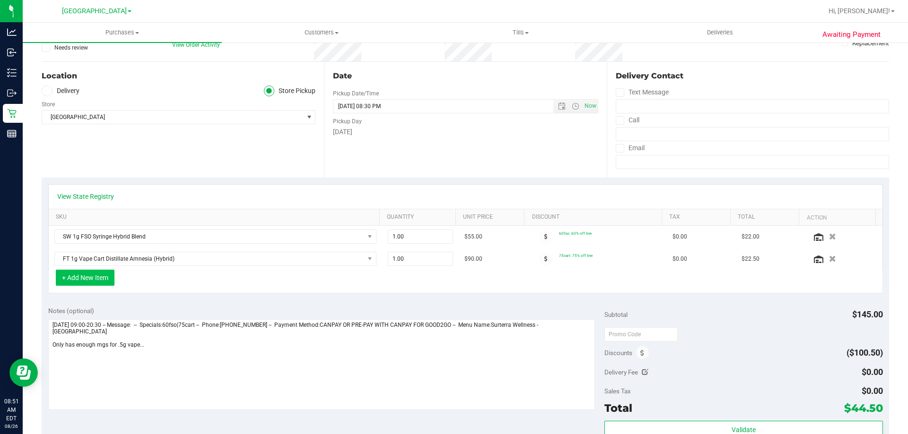
click at [84, 280] on button "+ Add New Item" at bounding box center [85, 278] width 59 height 16
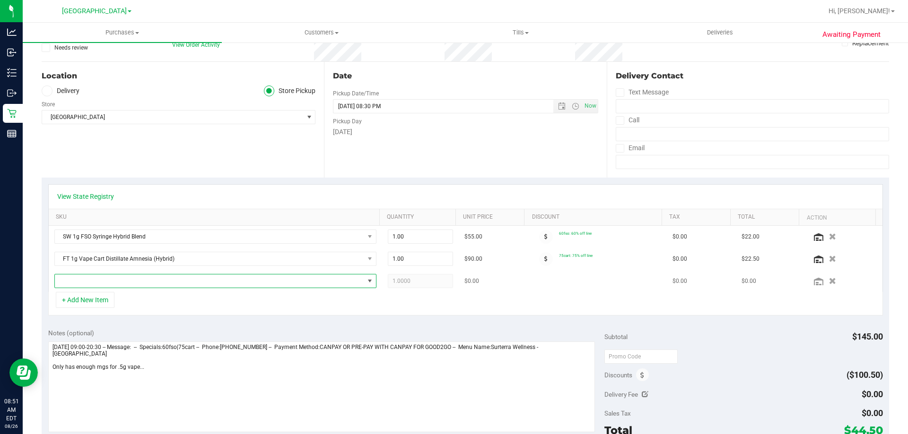
click at [105, 279] on span "NO DATA FOUND" at bounding box center [209, 281] width 309 height 13
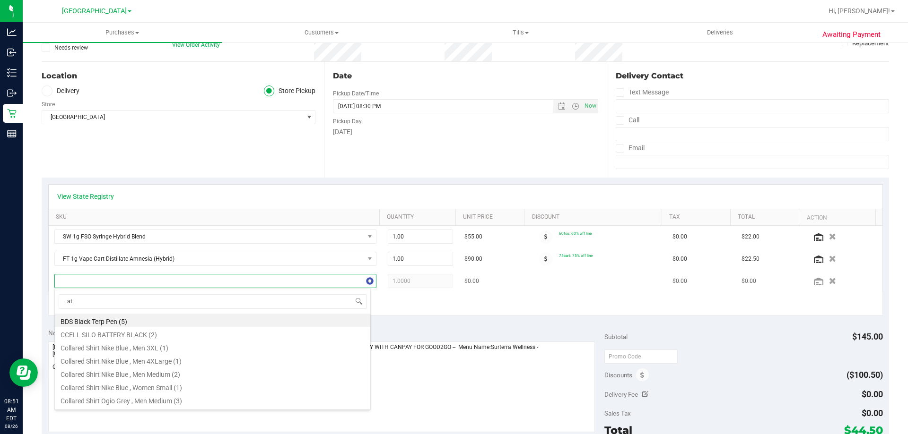
type input "ato"
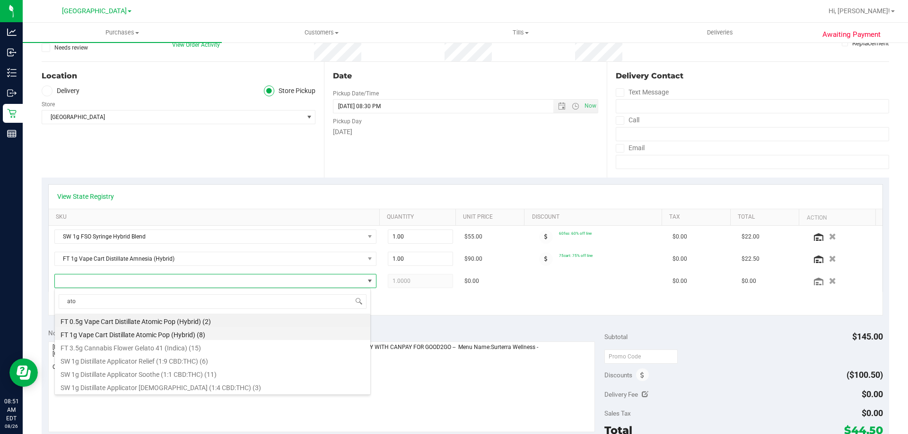
click at [104, 336] on li "FT 1g Vape Cart Distillate Atomic Pop (Hybrid) (8)" at bounding box center [212, 333] width 315 height 13
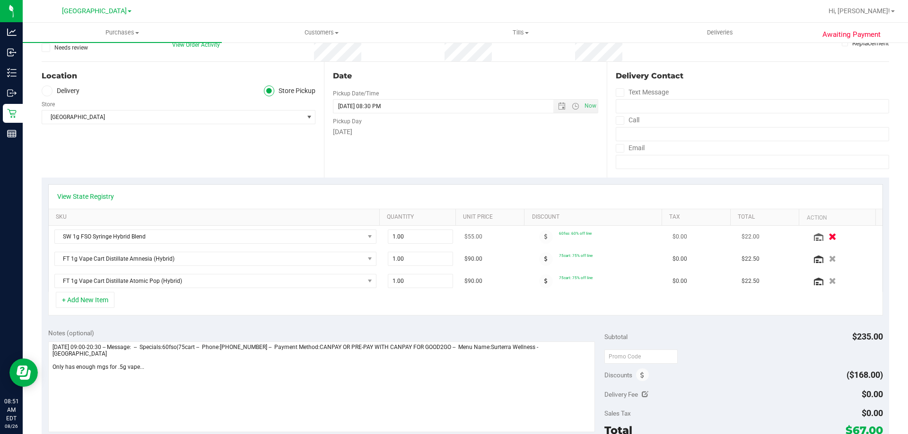
click at [828, 235] on icon "button" at bounding box center [832, 237] width 8 height 7
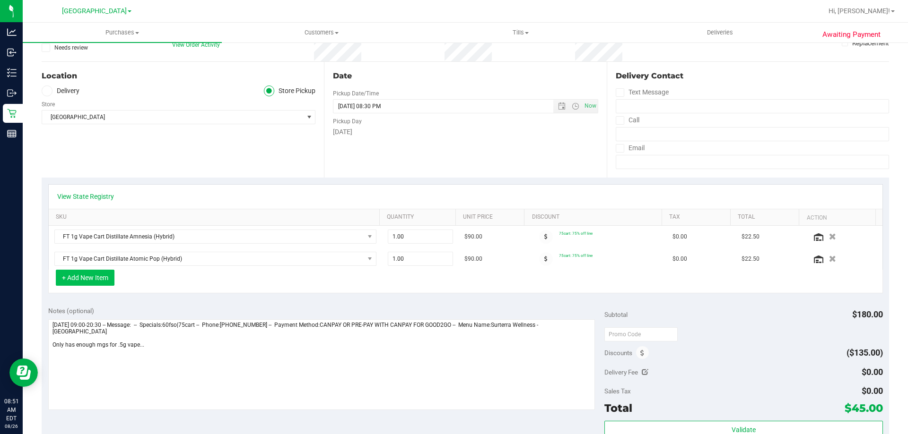
click at [86, 281] on button "+ Add New Item" at bounding box center [85, 278] width 59 height 16
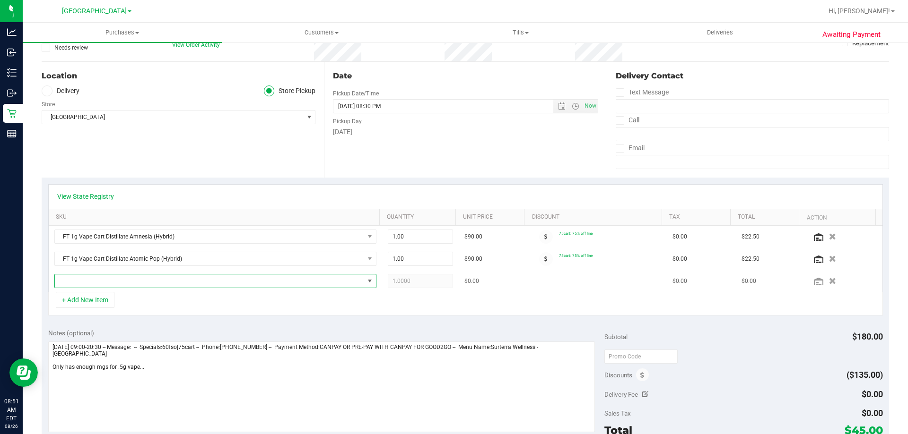
click at [104, 280] on span "NO DATA FOUND" at bounding box center [209, 281] width 309 height 13
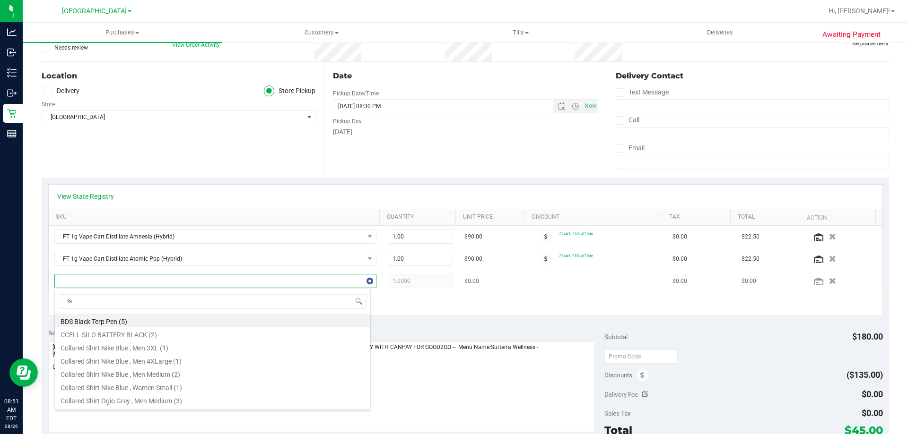
type input "fso"
click at [114, 317] on li "SW 1g FSO Syringe Hybrid Blend (6)" at bounding box center [212, 320] width 315 height 13
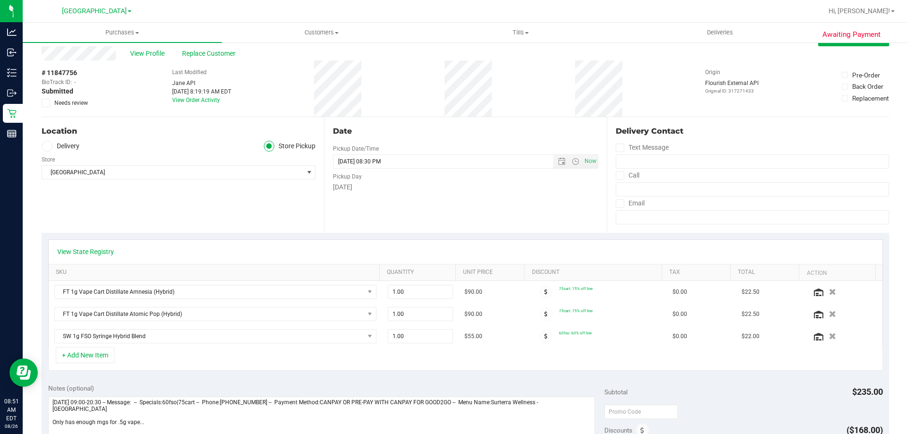
scroll to position [0, 0]
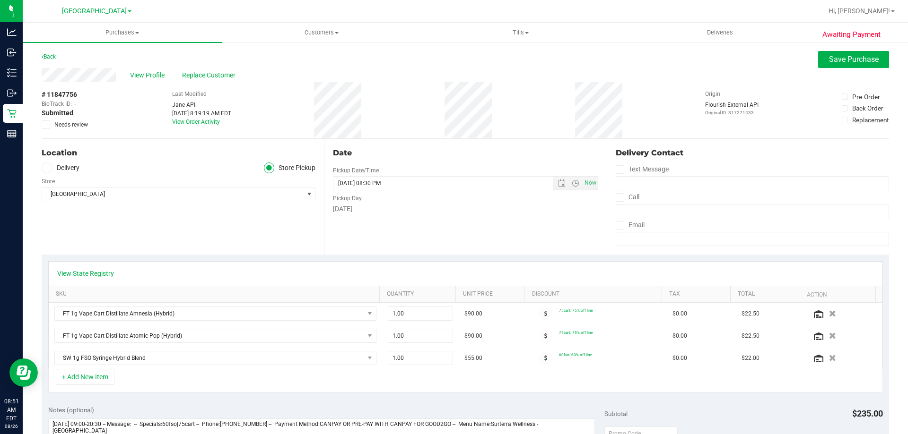
click at [48, 125] on icon at bounding box center [46, 125] width 6 height 0
click at [0, 0] on input "Needs review" at bounding box center [0, 0] width 0 height 0
click at [840, 58] on span "Save Purchase" at bounding box center [854, 59] width 50 height 9
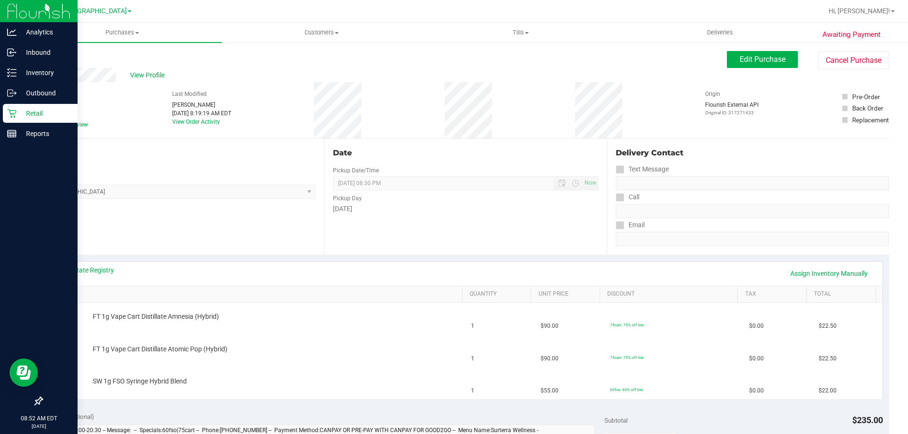
click at [39, 117] on p "Retail" at bounding box center [45, 113] width 57 height 11
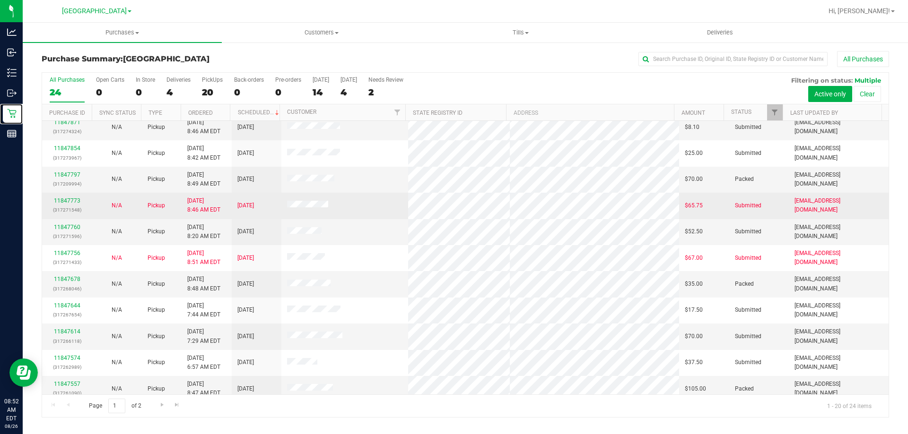
scroll to position [142, 0]
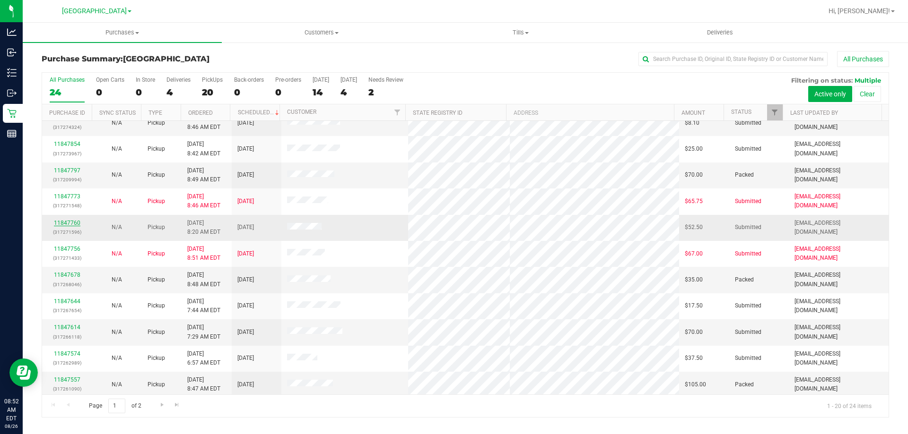
click at [68, 220] on link "11847760" at bounding box center [67, 223] width 26 height 7
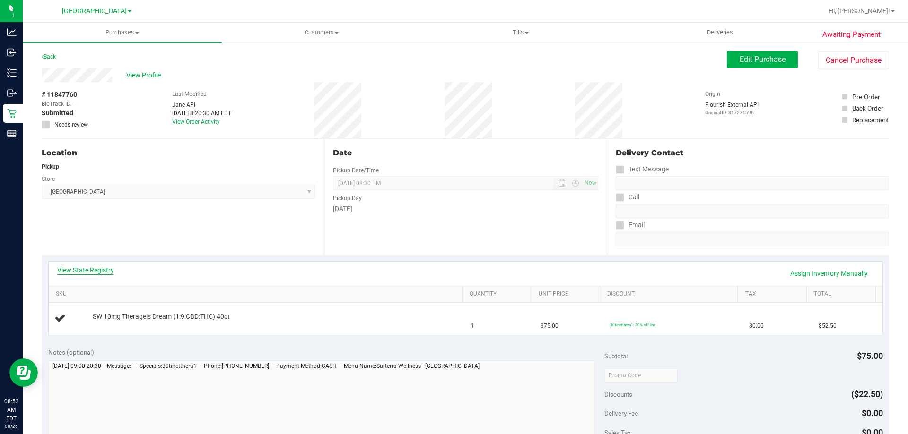
click at [89, 271] on link "View State Registry" at bounding box center [85, 270] width 57 height 9
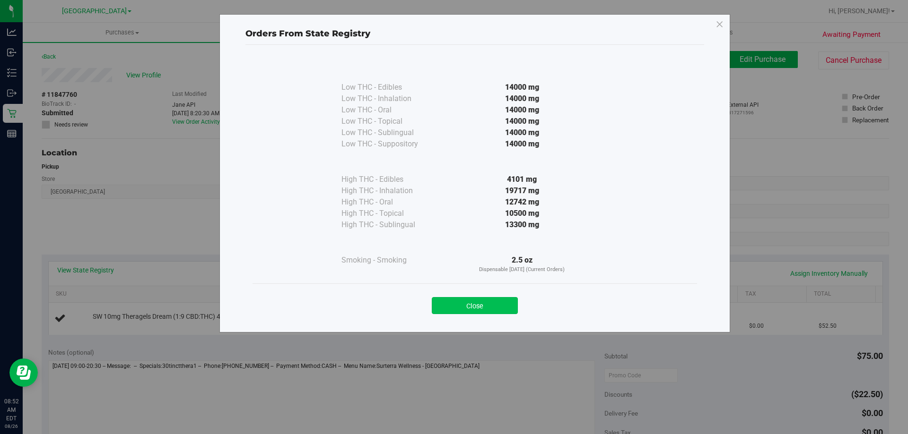
click at [468, 300] on button "Close" at bounding box center [475, 305] width 86 height 17
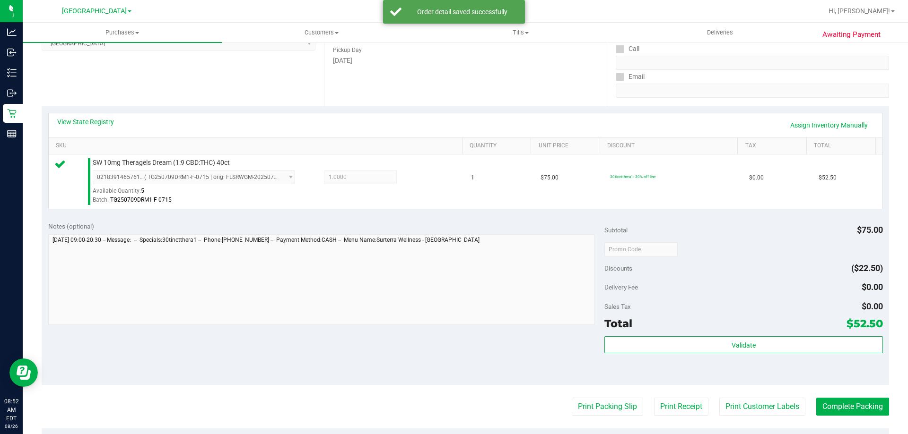
scroll to position [201, 0]
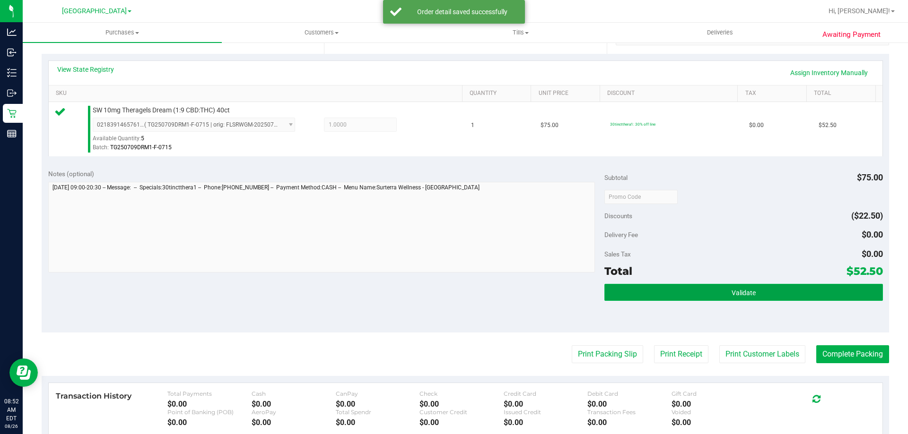
click at [732, 290] on span "Validate" at bounding box center [743, 293] width 24 height 8
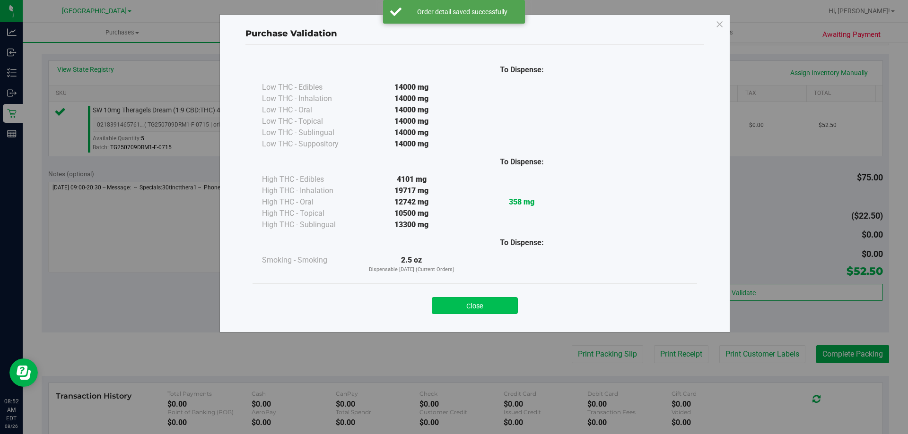
click at [496, 310] on button "Close" at bounding box center [475, 305] width 86 height 17
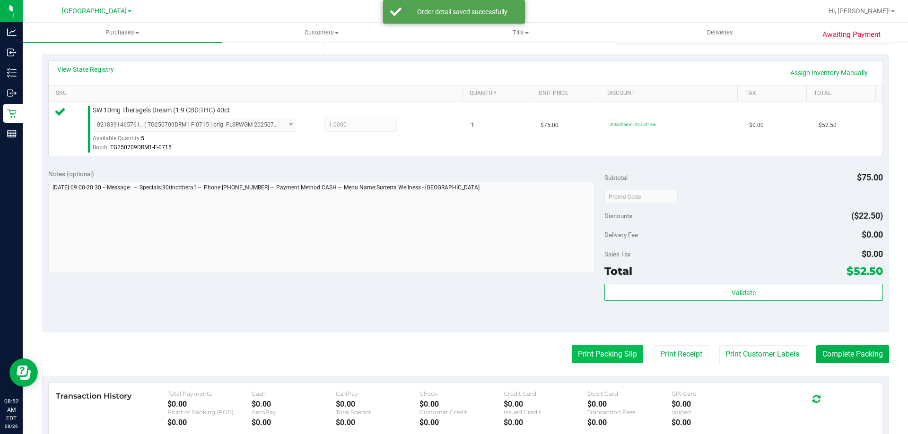
click at [588, 351] on button "Print Packing Slip" at bounding box center [606, 355] width 71 height 18
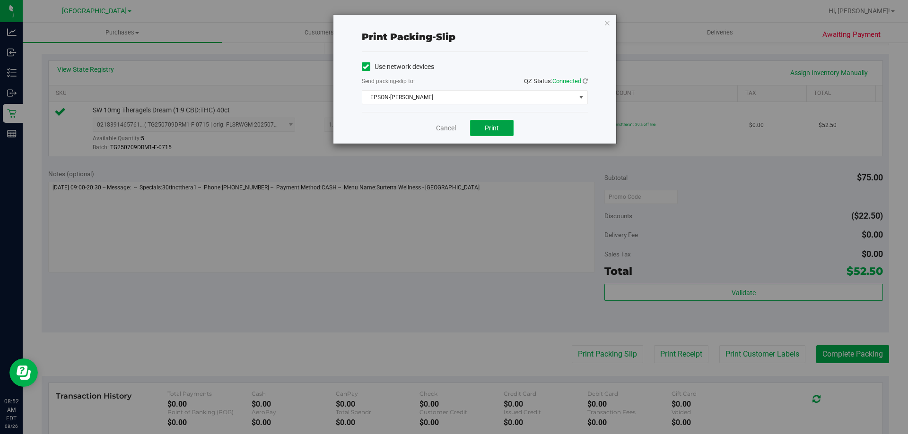
click at [490, 134] on button "Print" at bounding box center [491, 128] width 43 height 16
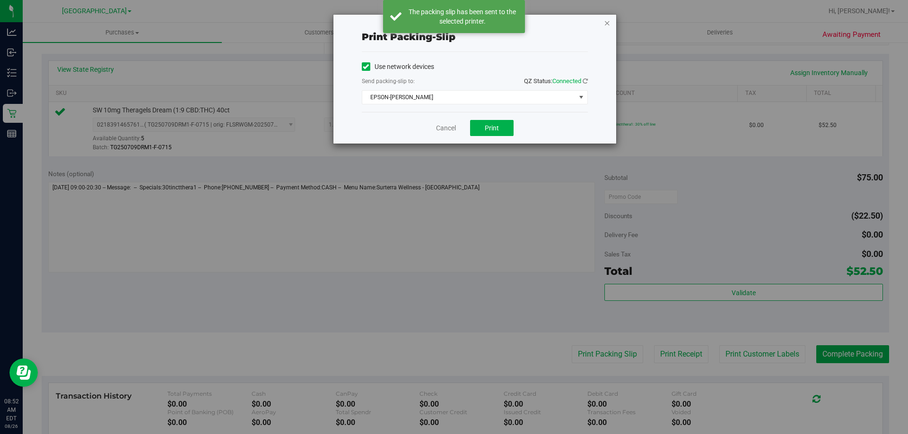
click at [605, 23] on icon "button" at bounding box center [607, 22] width 7 height 11
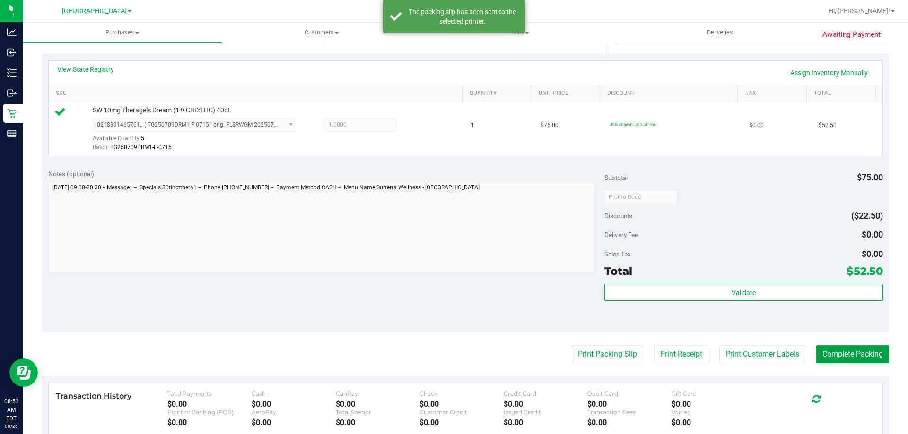
click at [841, 351] on button "Complete Packing" at bounding box center [852, 355] width 73 height 18
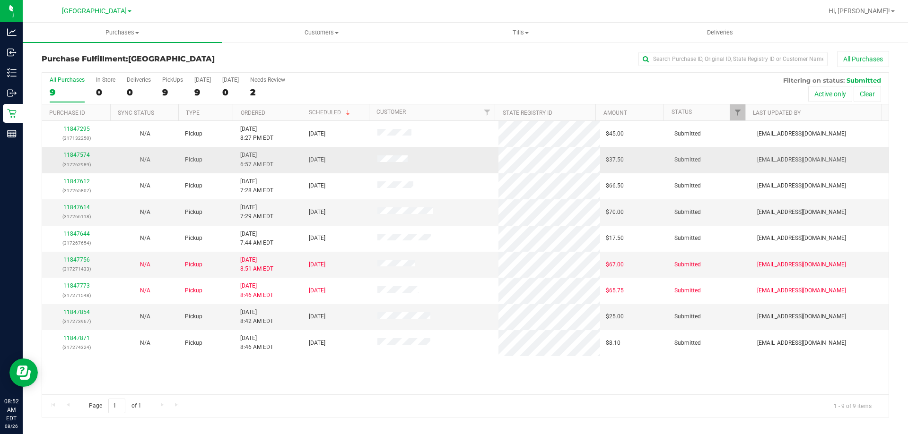
click at [71, 153] on link "11847574" at bounding box center [76, 155] width 26 height 7
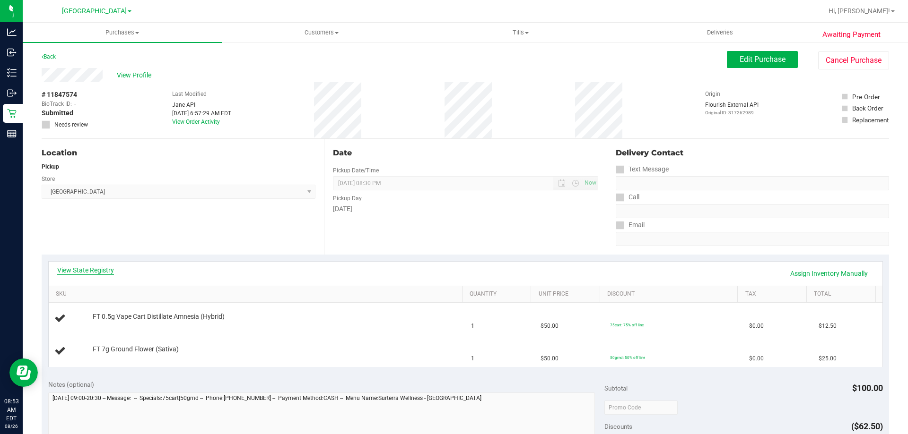
click at [105, 270] on link "View State Registry" at bounding box center [85, 270] width 57 height 9
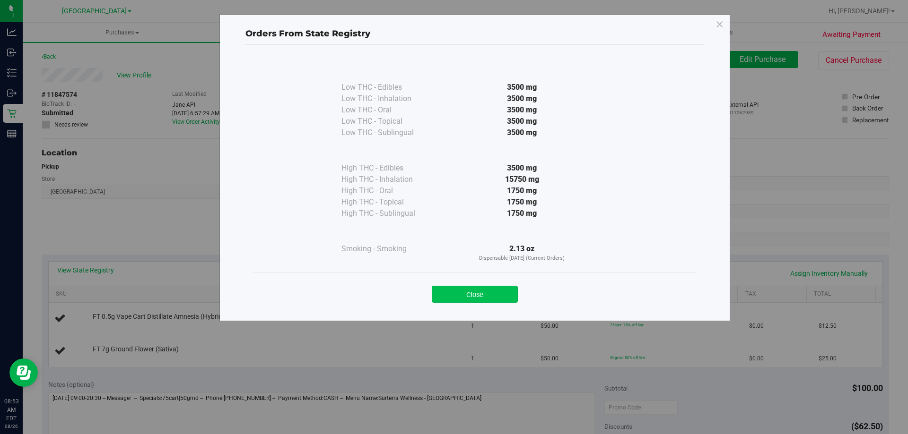
click at [484, 298] on button "Close" at bounding box center [475, 294] width 86 height 17
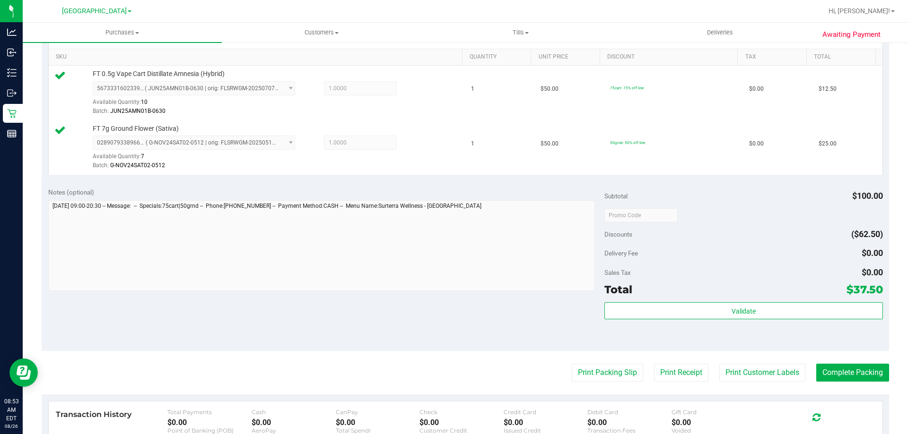
scroll to position [239, 0]
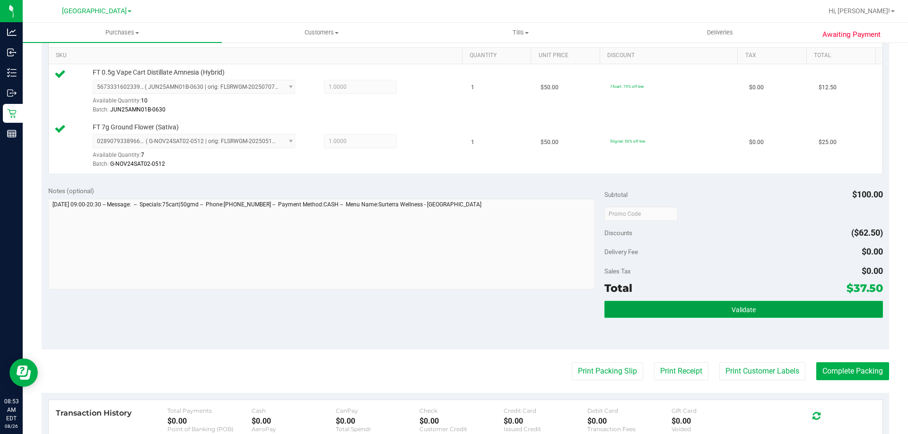
click at [742, 309] on span "Validate" at bounding box center [743, 310] width 24 height 8
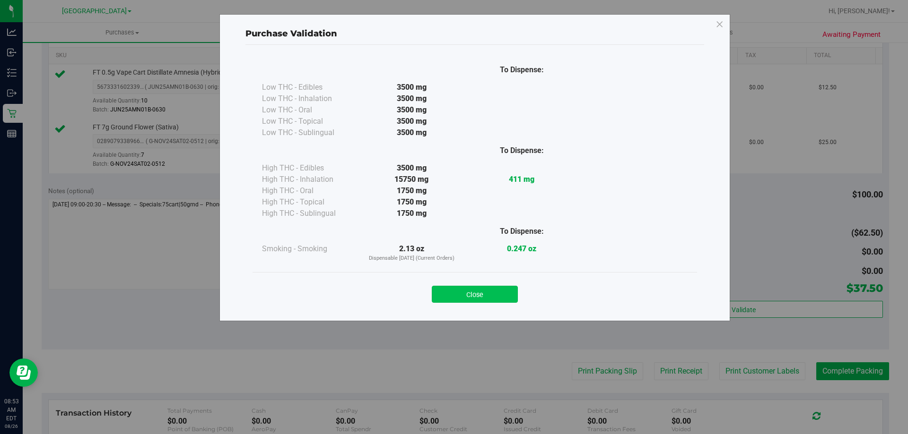
click at [488, 295] on button "Close" at bounding box center [475, 294] width 86 height 17
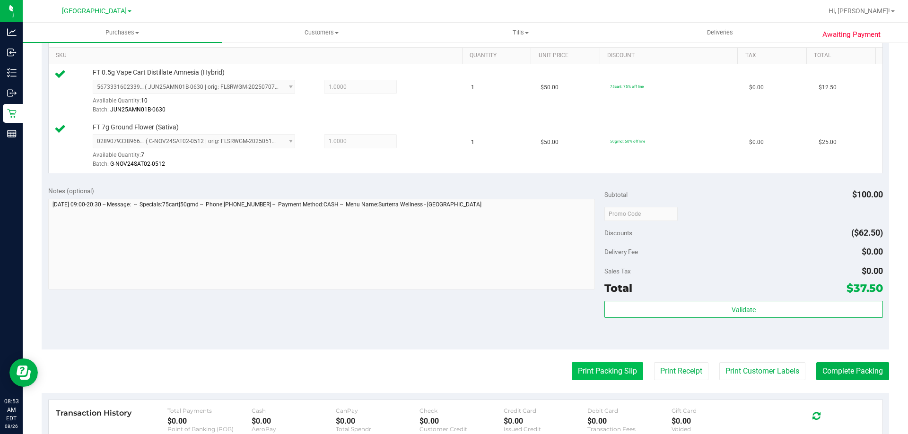
click at [606, 364] on button "Print Packing Slip" at bounding box center [606, 372] width 71 height 18
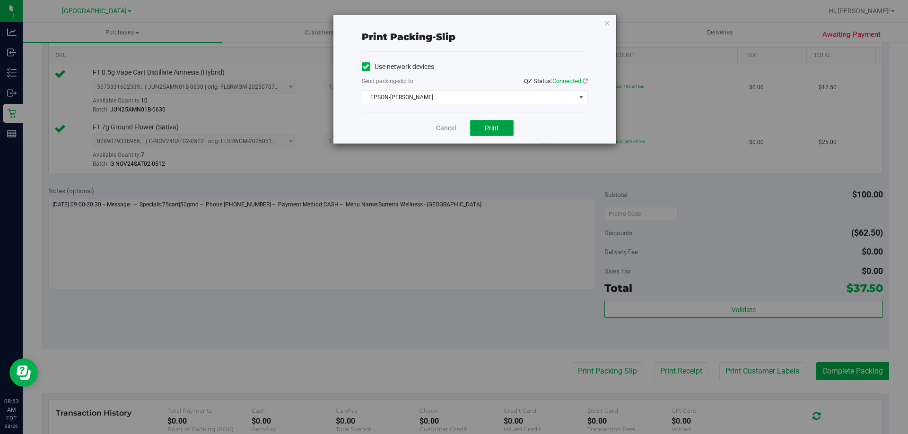
click at [493, 127] on span "Print" at bounding box center [492, 128] width 14 height 8
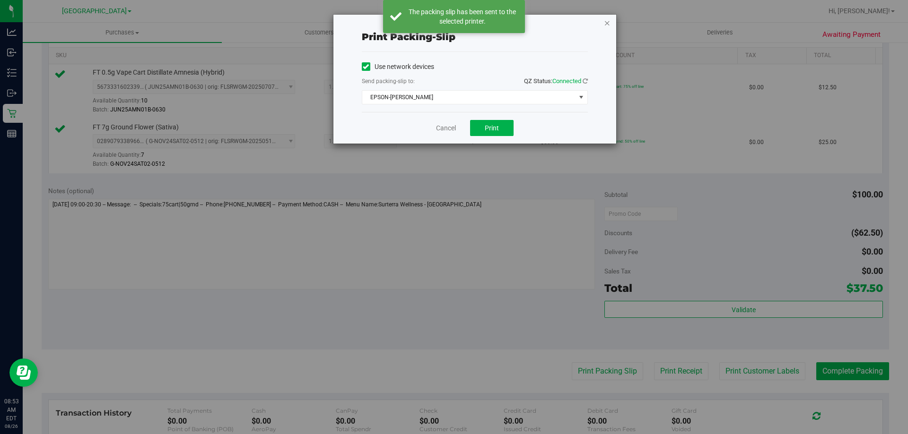
click at [606, 22] on icon "button" at bounding box center [607, 22] width 7 height 11
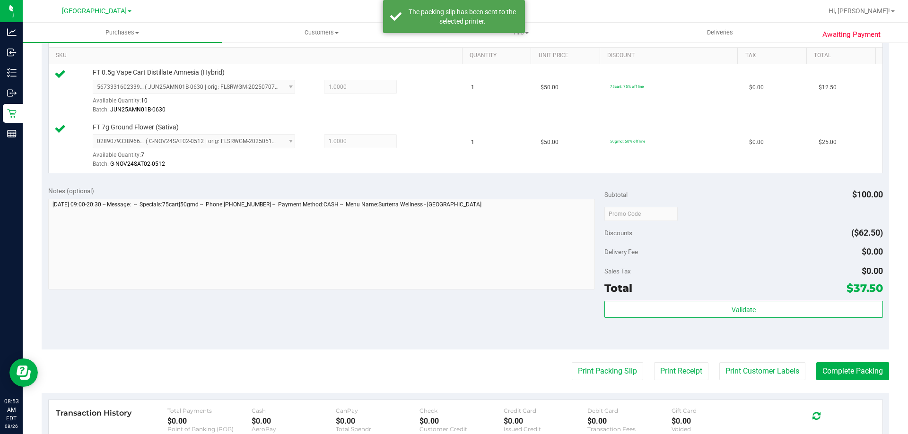
click at [868, 390] on purchase-details "Back Edit Purchase Cancel Purchase View Profile # 11847574 BioTrack ID: - Submi…" at bounding box center [465, 191] width 847 height 758
click at [862, 371] on button "Complete Packing" at bounding box center [852, 372] width 73 height 18
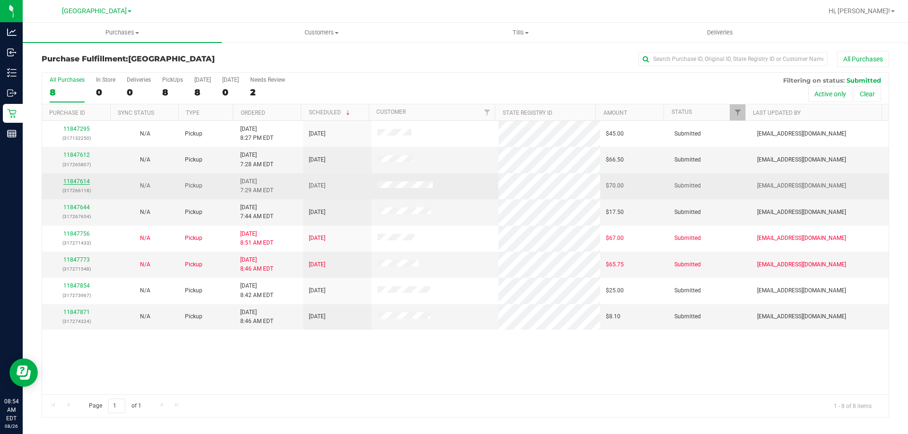
click at [70, 182] on link "11847614" at bounding box center [76, 181] width 26 height 7
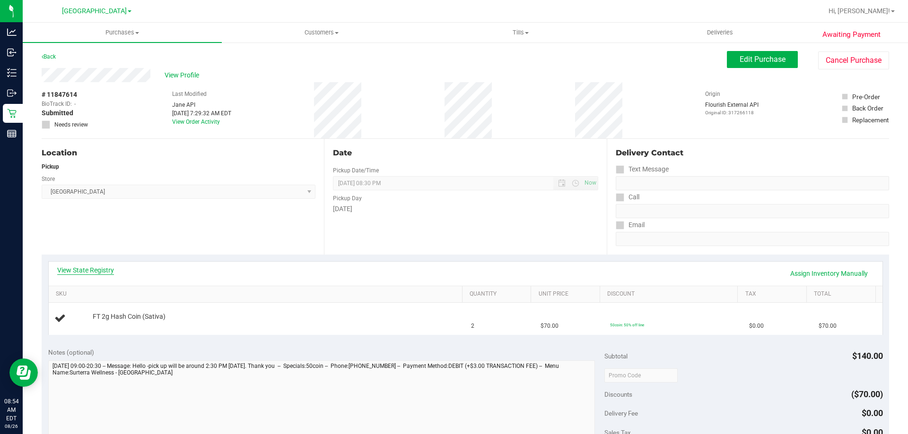
click at [105, 270] on link "View State Registry" at bounding box center [85, 270] width 57 height 9
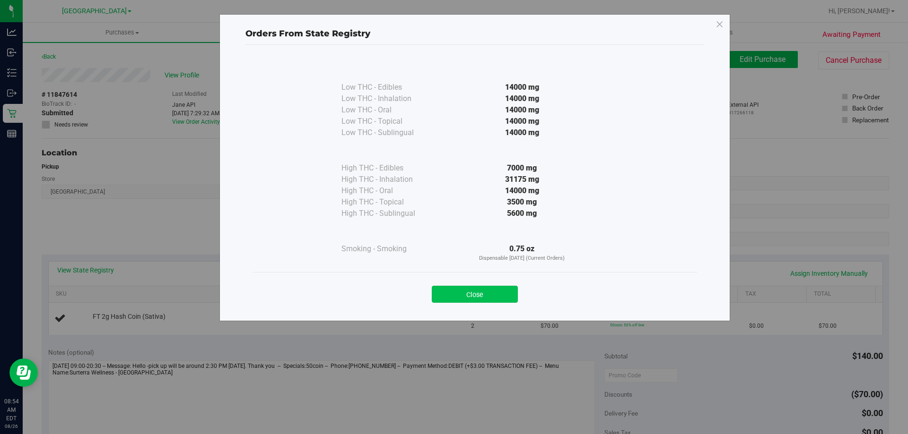
click at [509, 292] on button "Close" at bounding box center [475, 294] width 86 height 17
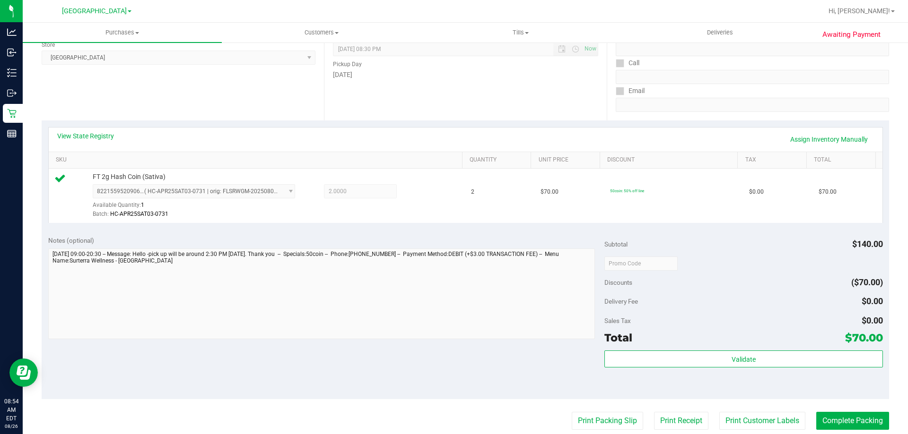
scroll to position [209, 0]
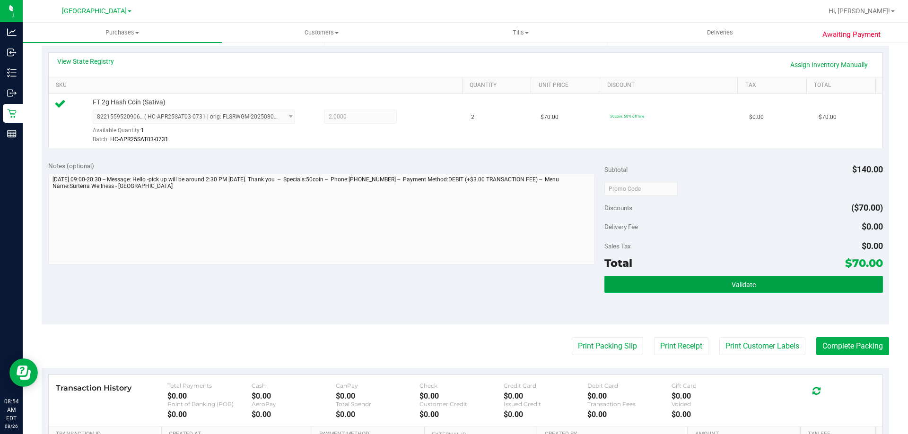
click at [762, 279] on button "Validate" at bounding box center [743, 284] width 278 height 17
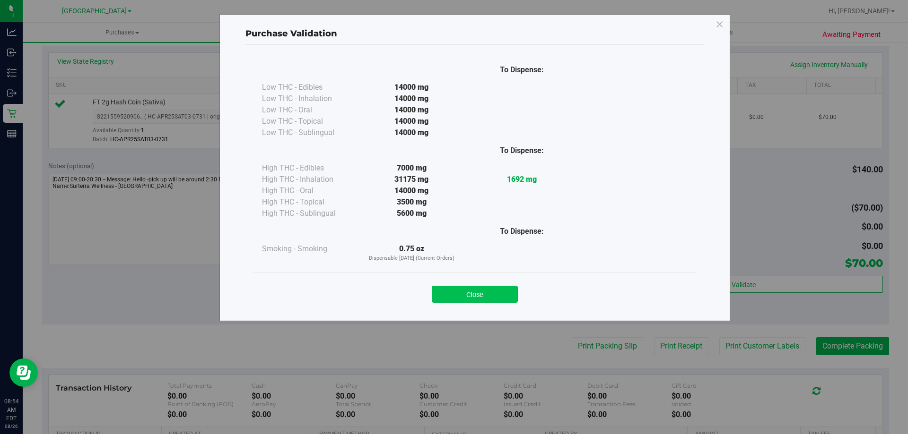
click at [485, 291] on button "Close" at bounding box center [475, 294] width 86 height 17
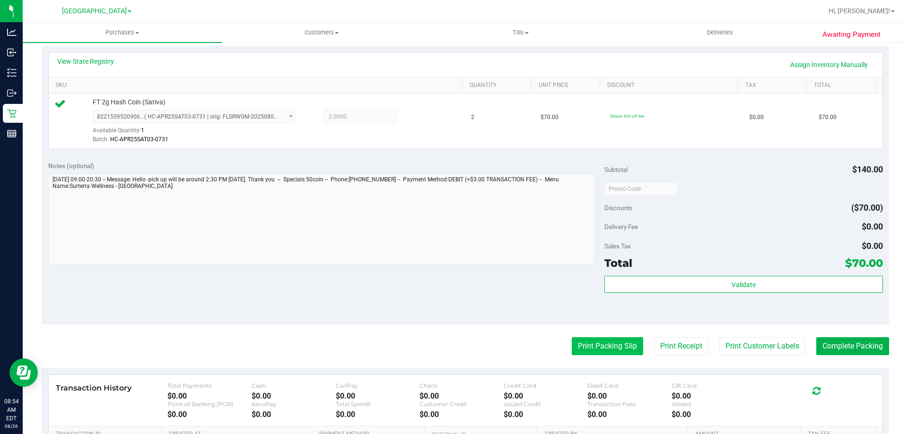
click at [607, 350] on button "Print Packing Slip" at bounding box center [606, 347] width 71 height 18
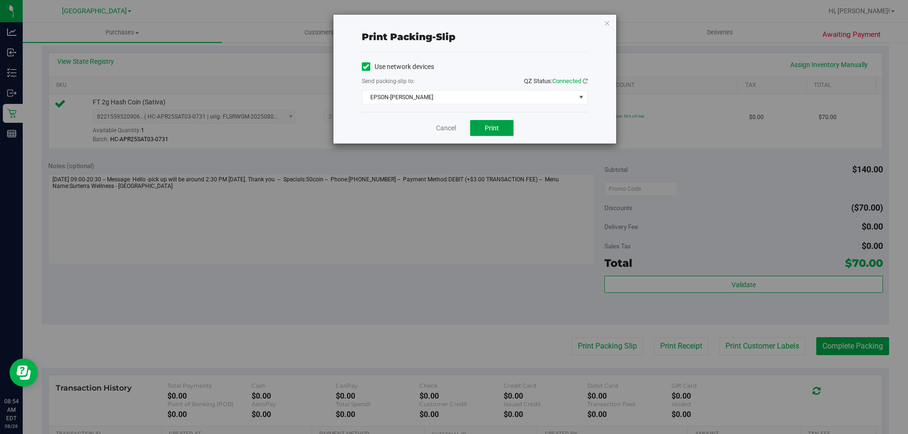
click at [490, 133] on button "Print" at bounding box center [491, 128] width 43 height 16
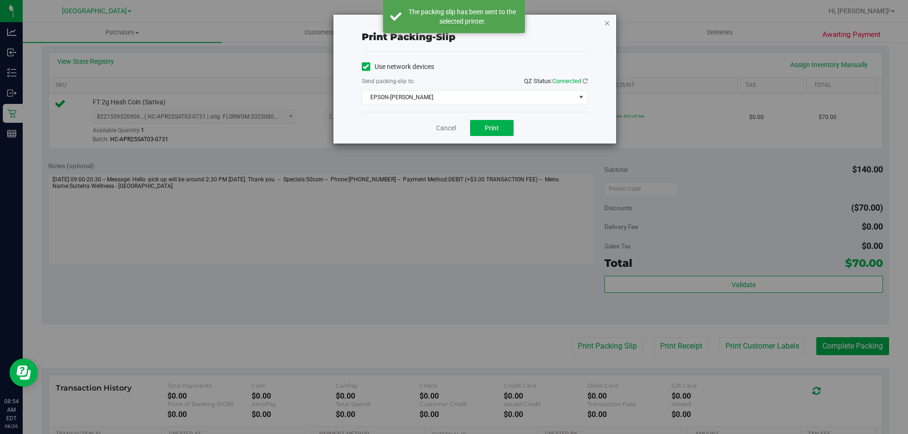
click at [606, 22] on icon "button" at bounding box center [607, 22] width 7 height 11
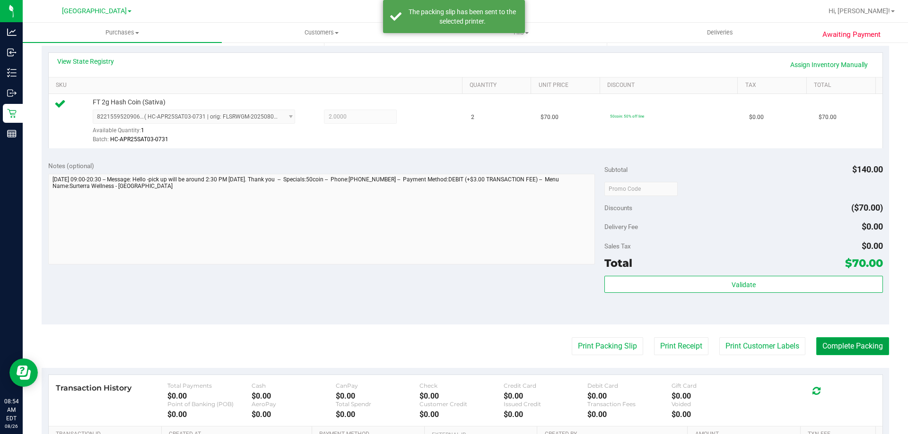
click at [851, 344] on button "Complete Packing" at bounding box center [852, 347] width 73 height 18
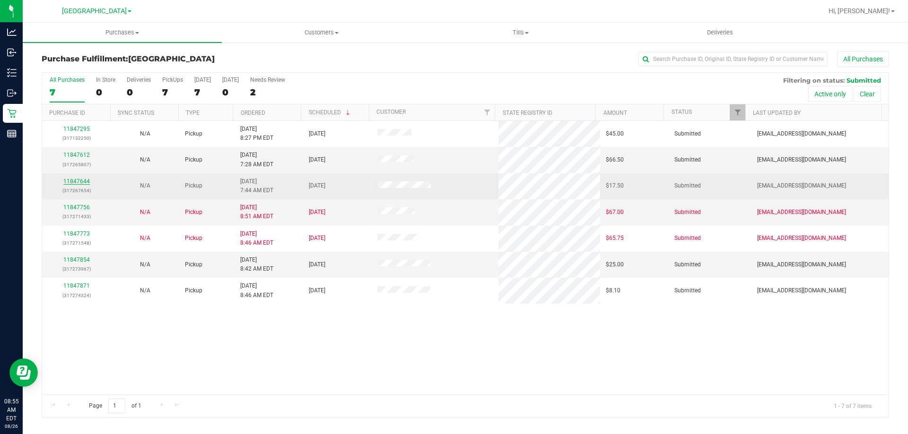
click at [68, 182] on link "11847644" at bounding box center [76, 181] width 26 height 7
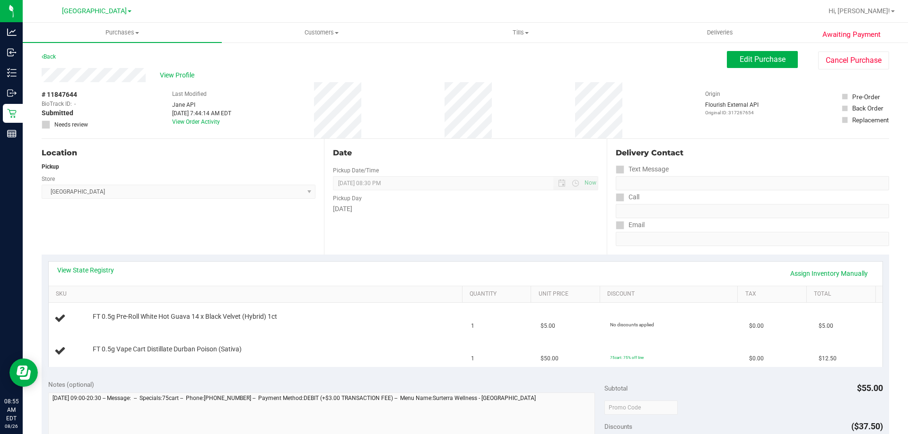
click at [90, 273] on link "View State Registry" at bounding box center [85, 270] width 57 height 9
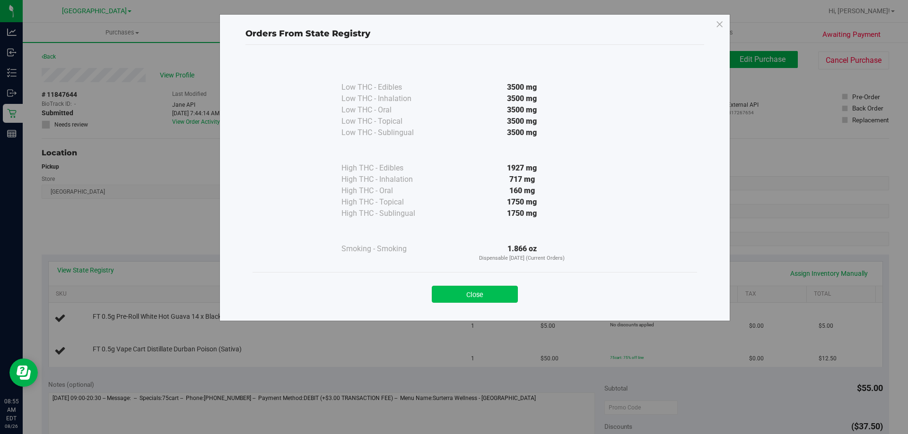
click at [474, 294] on button "Close" at bounding box center [475, 294] width 86 height 17
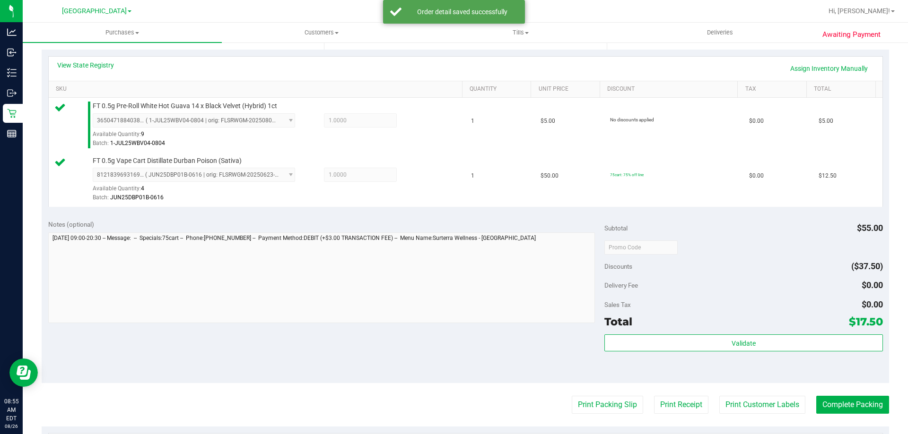
scroll to position [214, 0]
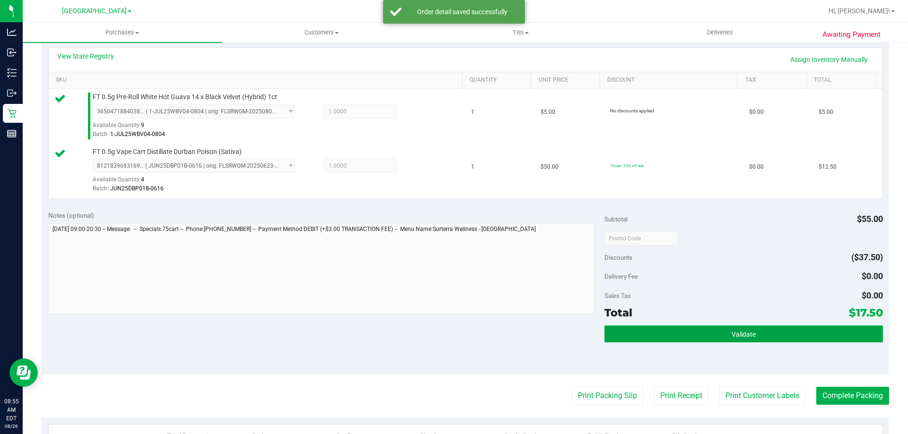
click at [731, 337] on span "Validate" at bounding box center [743, 335] width 24 height 8
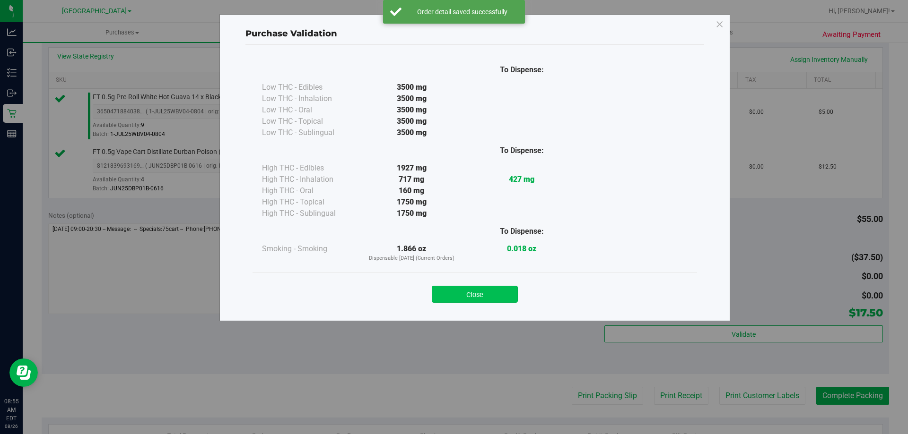
click at [479, 289] on button "Close" at bounding box center [475, 294] width 86 height 17
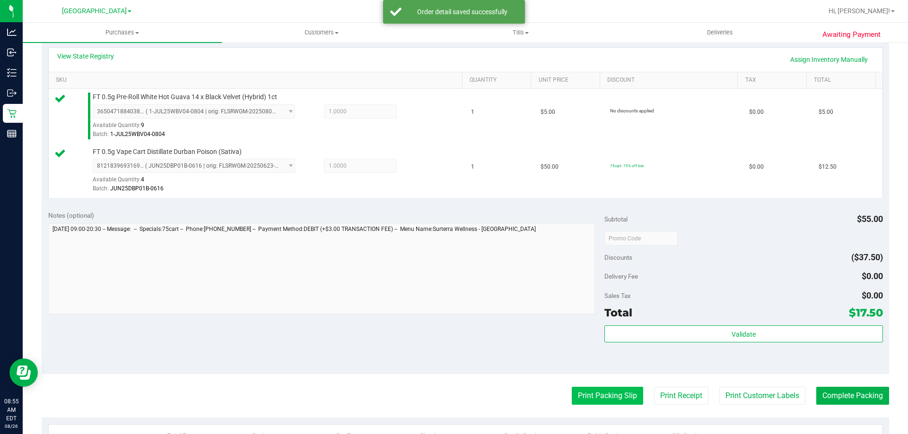
click at [591, 395] on button "Print Packing Slip" at bounding box center [606, 396] width 71 height 18
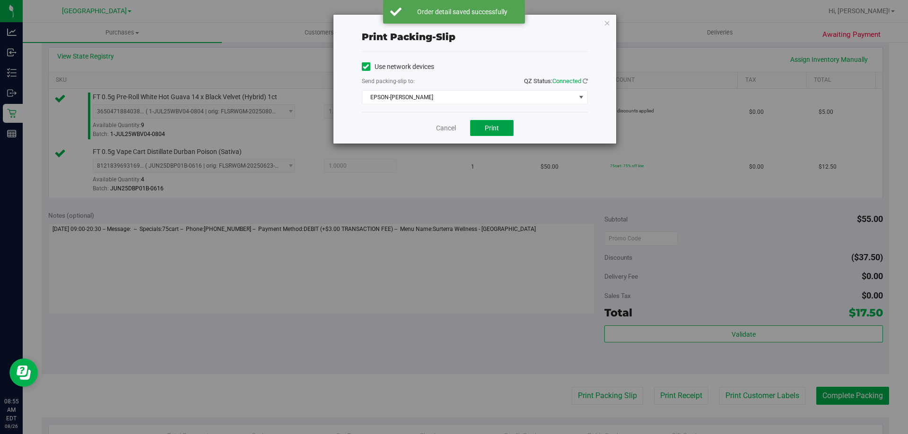
click at [495, 130] on span "Print" at bounding box center [492, 128] width 14 height 8
click at [604, 20] on icon "button" at bounding box center [607, 22] width 7 height 11
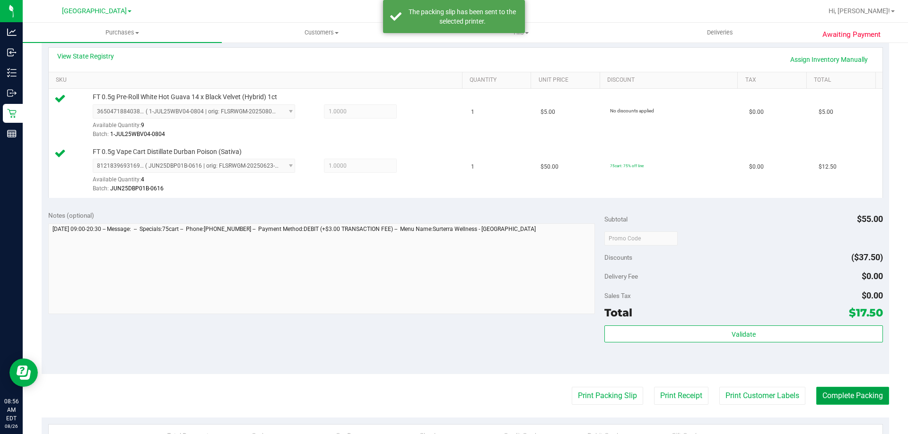
click at [865, 397] on button "Complete Packing" at bounding box center [852, 396] width 73 height 18
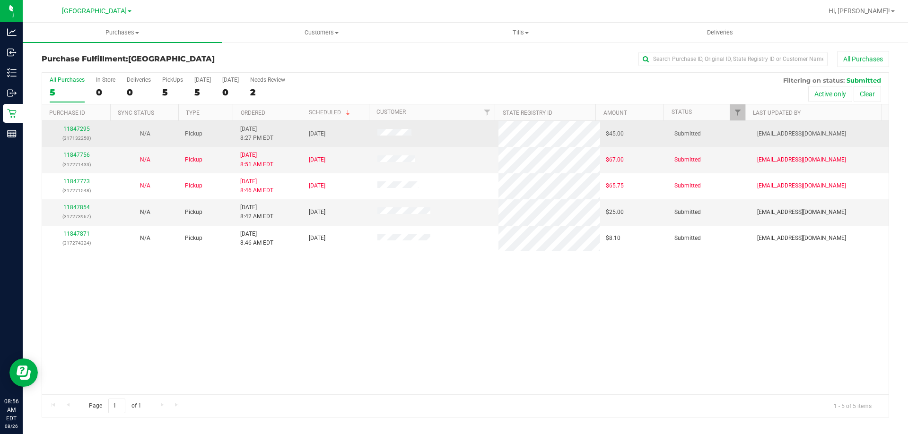
click at [79, 129] on link "11847295" at bounding box center [76, 129] width 26 height 7
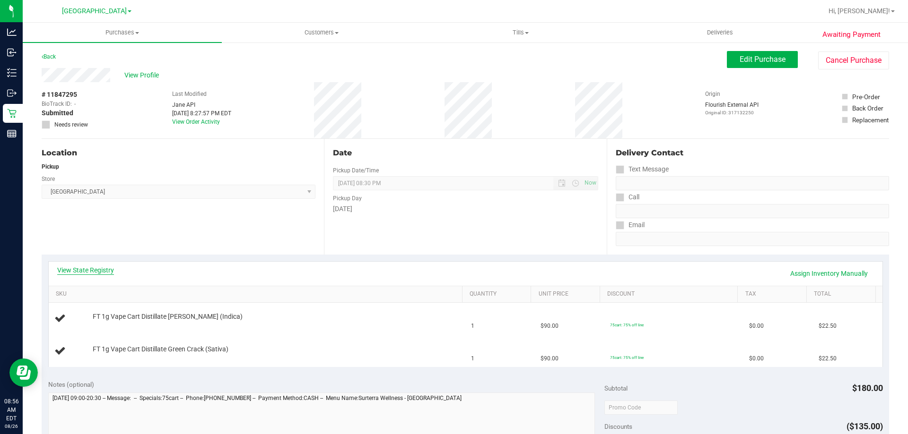
click at [93, 272] on link "View State Registry" at bounding box center [85, 270] width 57 height 9
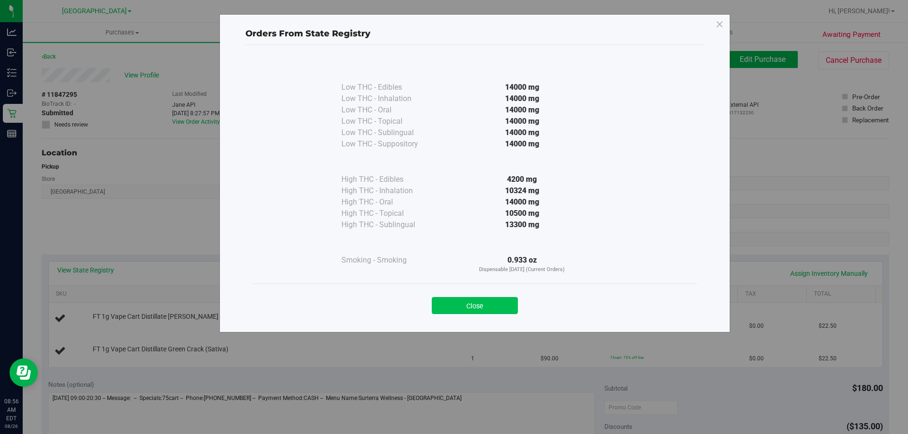
click at [485, 309] on button "Close" at bounding box center [475, 305] width 86 height 17
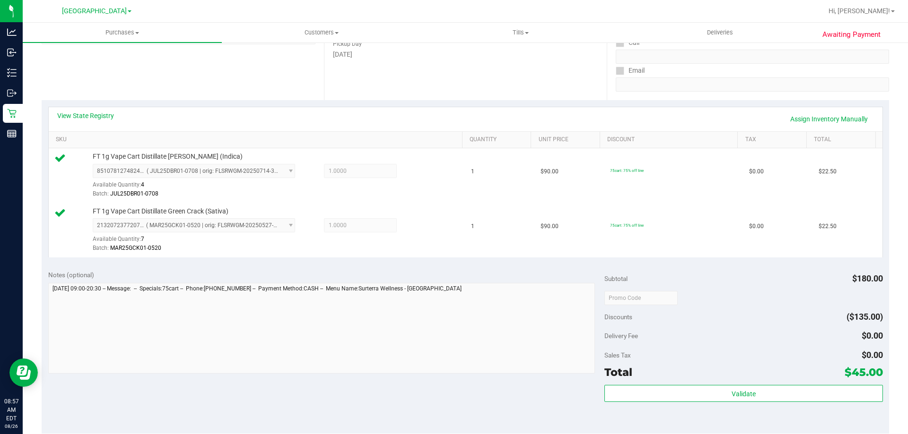
scroll to position [199, 0]
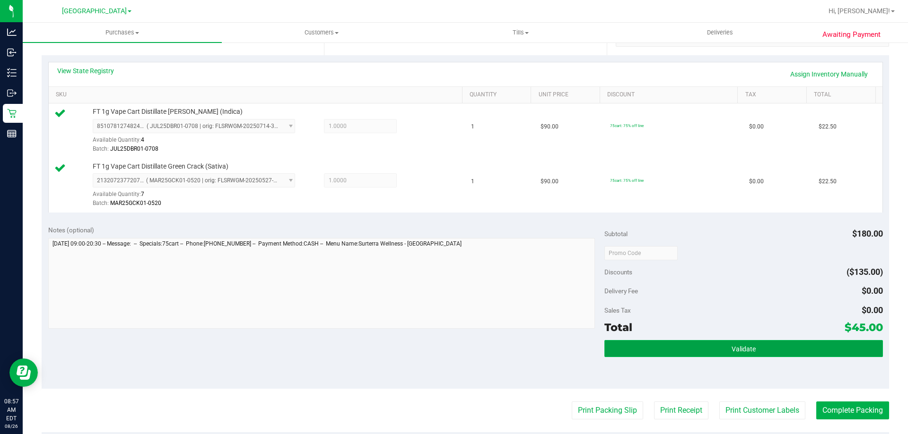
click at [739, 340] on button "Validate" at bounding box center [743, 348] width 278 height 17
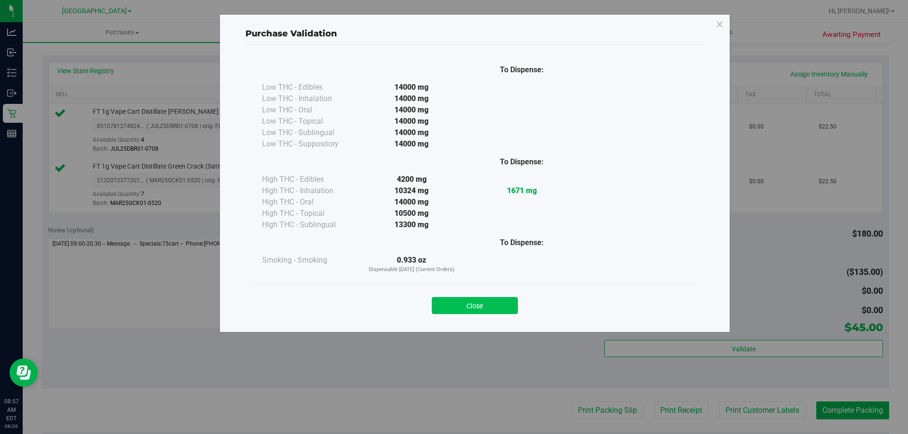
click at [490, 306] on button "Close" at bounding box center [475, 305] width 86 height 17
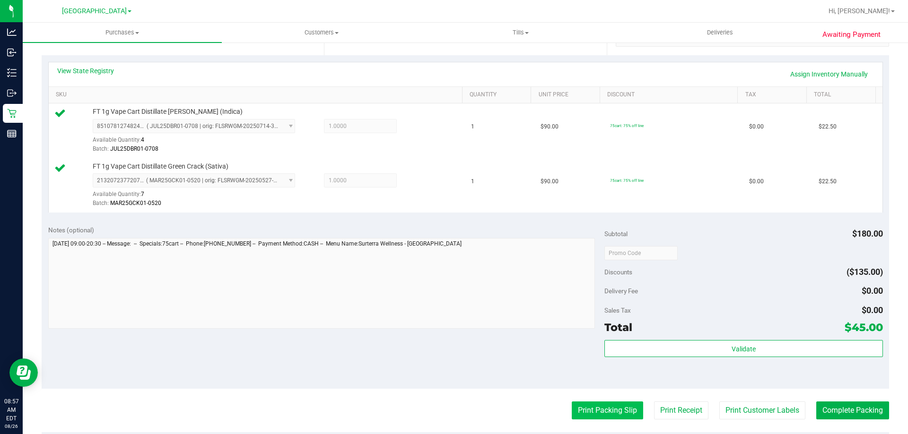
click at [601, 407] on button "Print Packing Slip" at bounding box center [606, 411] width 71 height 18
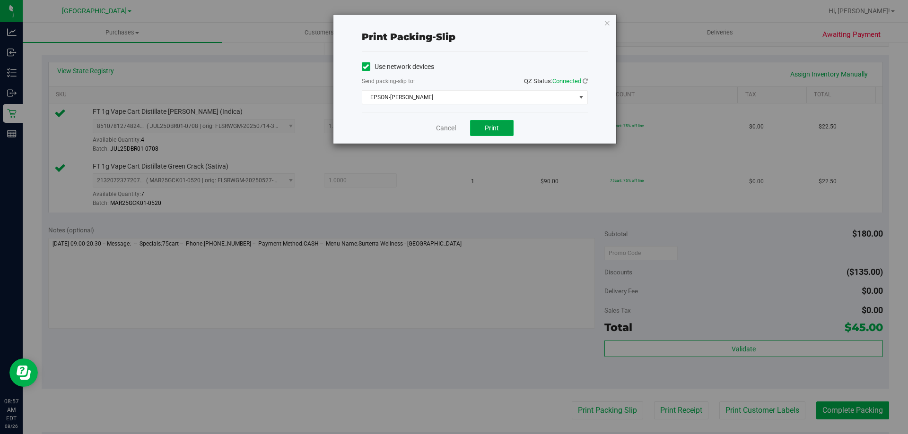
click at [492, 128] on span "Print" at bounding box center [492, 128] width 14 height 8
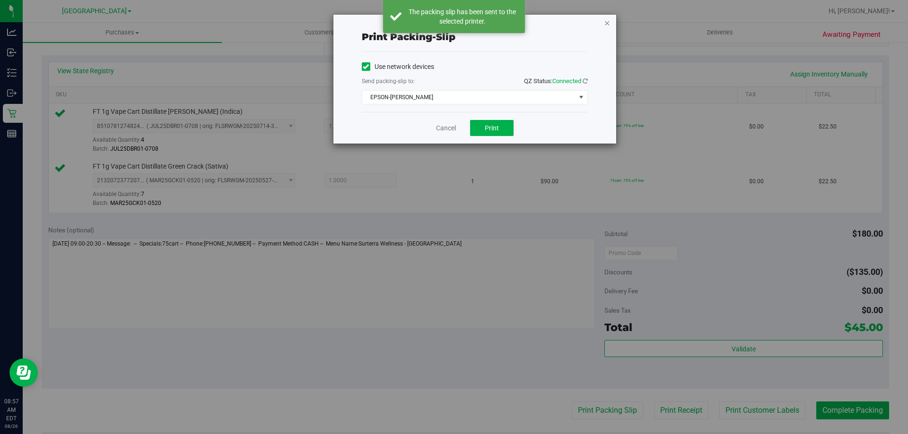
click at [607, 24] on icon "button" at bounding box center [607, 22] width 7 height 11
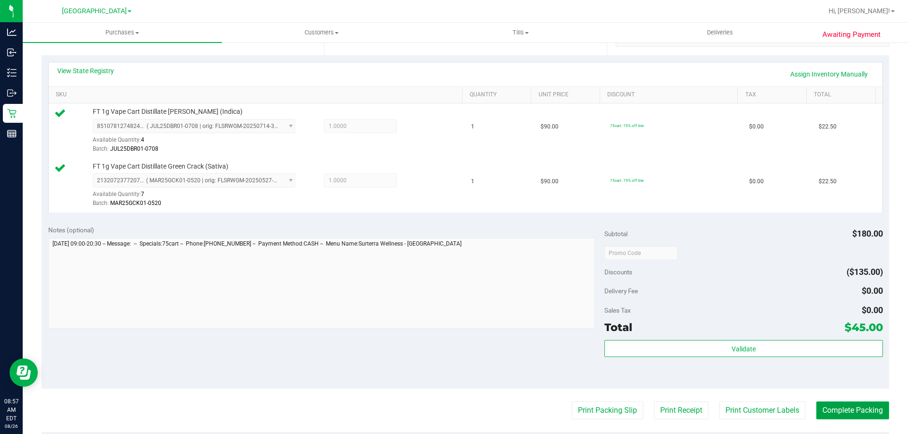
click at [851, 414] on button "Complete Packing" at bounding box center [852, 411] width 73 height 18
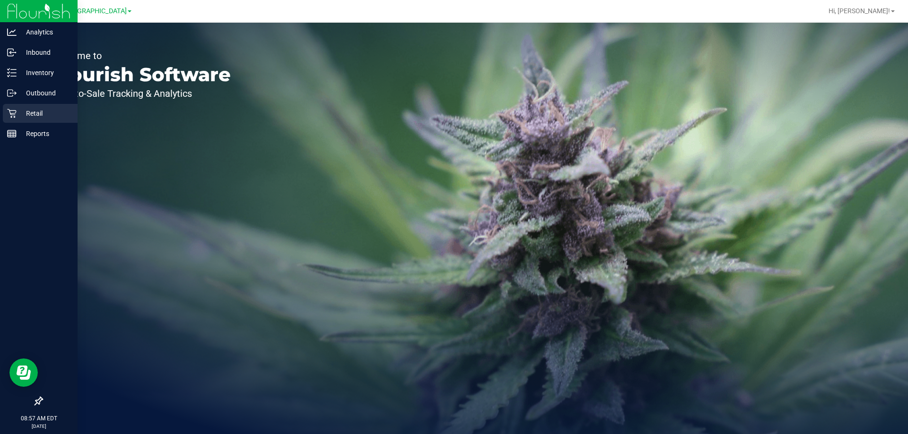
click at [16, 115] on icon at bounding box center [11, 113] width 9 height 9
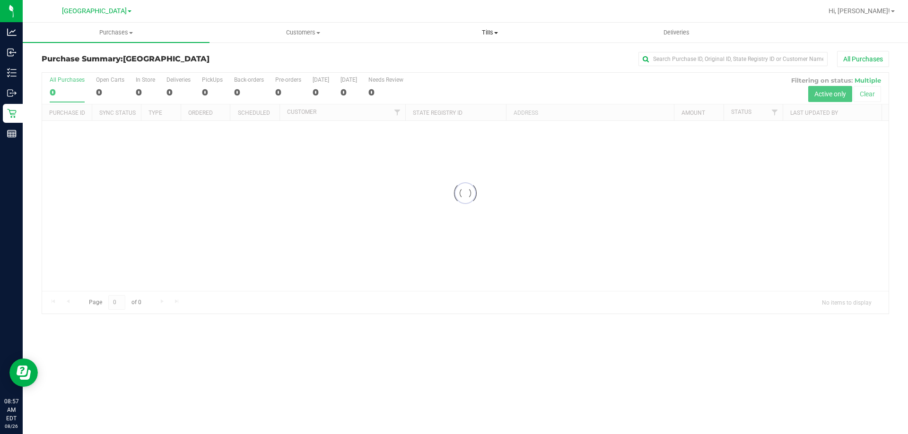
click at [487, 35] on span "Tills" at bounding box center [490, 32] width 186 height 9
click at [444, 57] on span "Manage tills" at bounding box center [428, 57] width 64 height 8
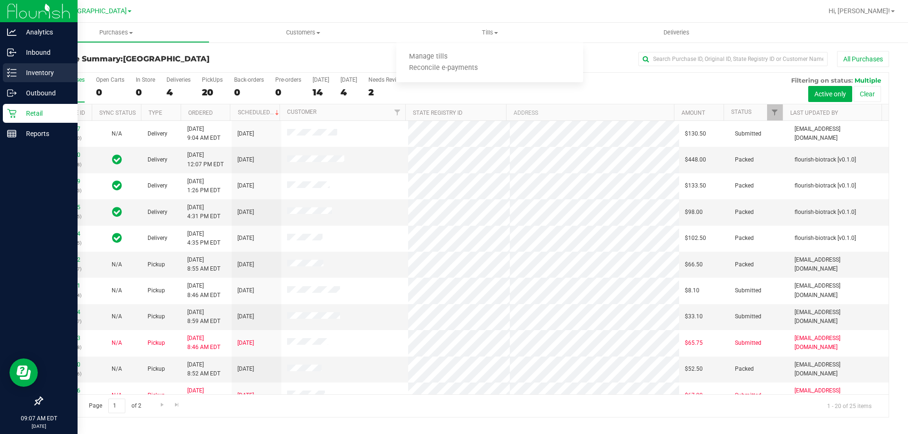
click at [36, 73] on p "Inventory" at bounding box center [45, 72] width 57 height 11
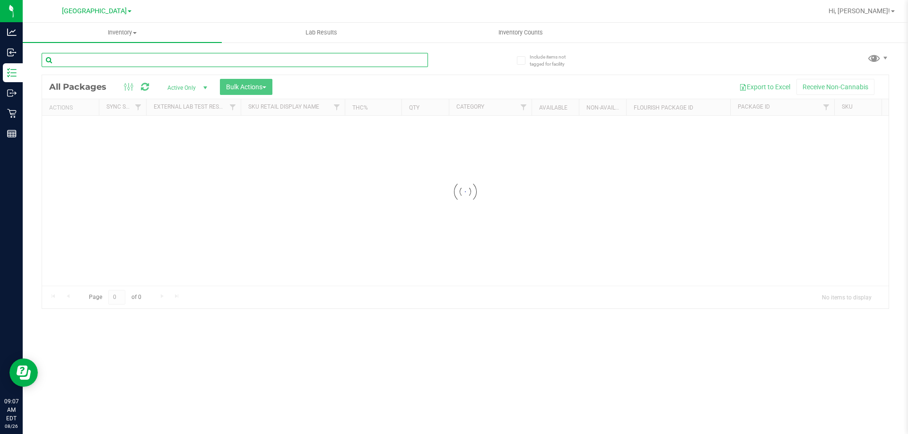
click at [167, 57] on div "Inventory All packages All inventory Waste log Create inventory Lab Results Inv…" at bounding box center [465, 229] width 885 height 412
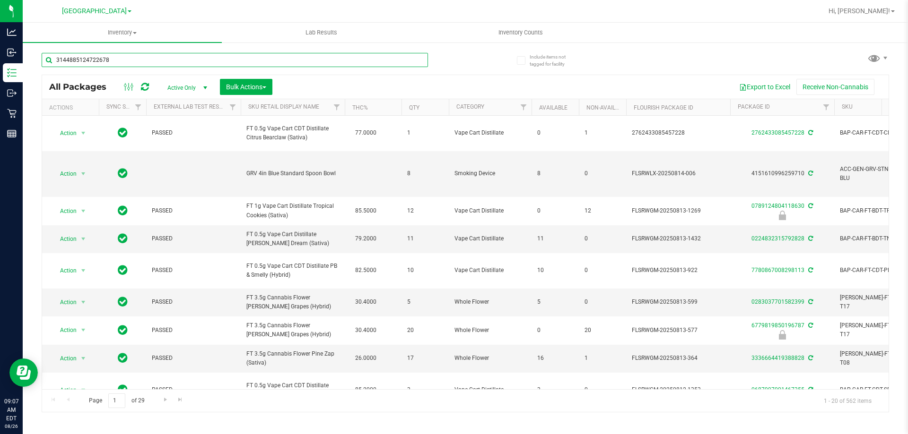
type input "3144885124722678"
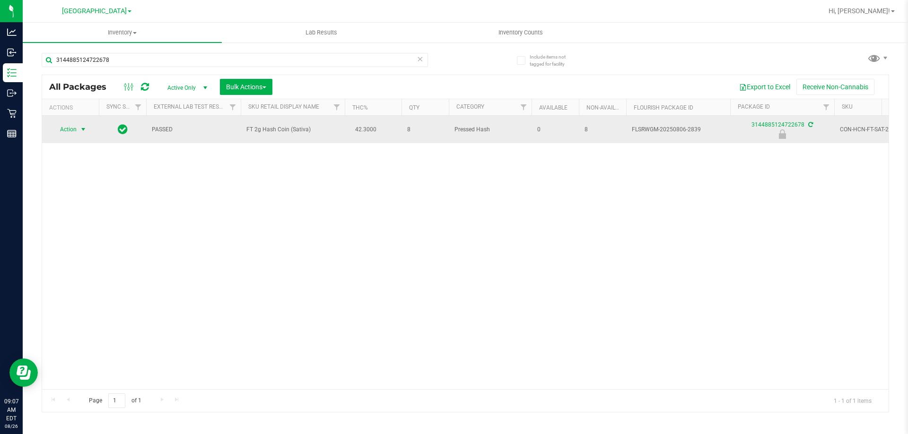
click at [81, 133] on span "select" at bounding box center [83, 130] width 8 height 8
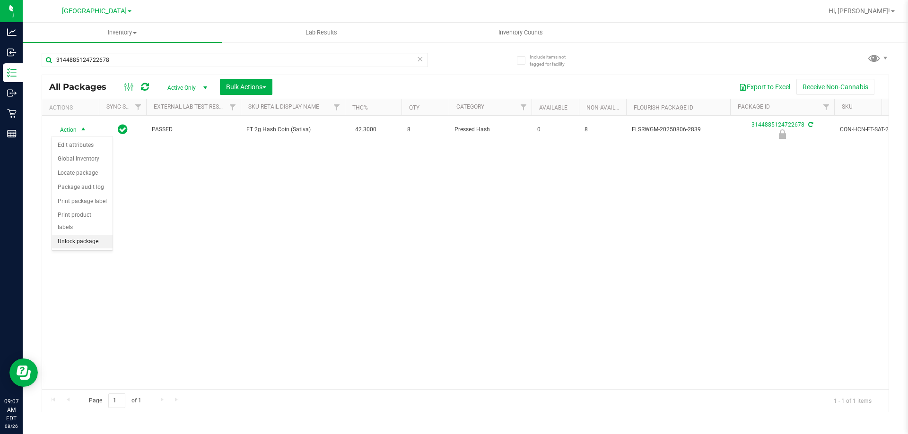
click at [83, 235] on li "Unlock package" at bounding box center [82, 242] width 61 height 14
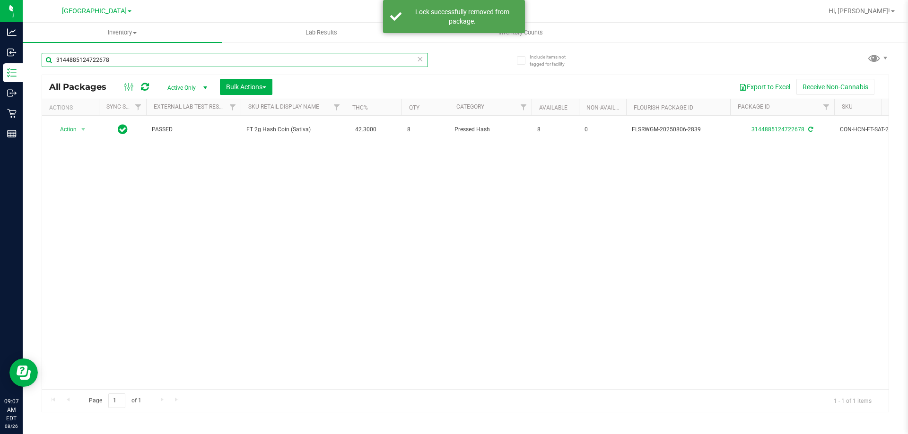
click at [130, 60] on input "3144885124722678" at bounding box center [235, 60] width 386 height 14
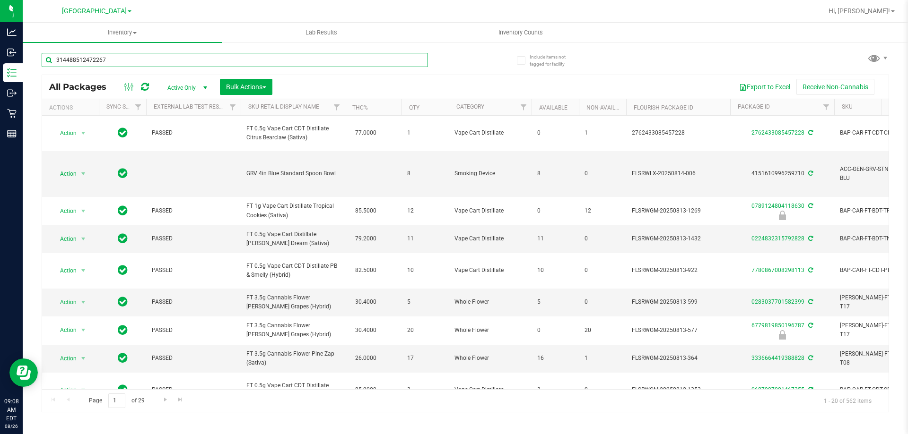
type input "3144885124722678"
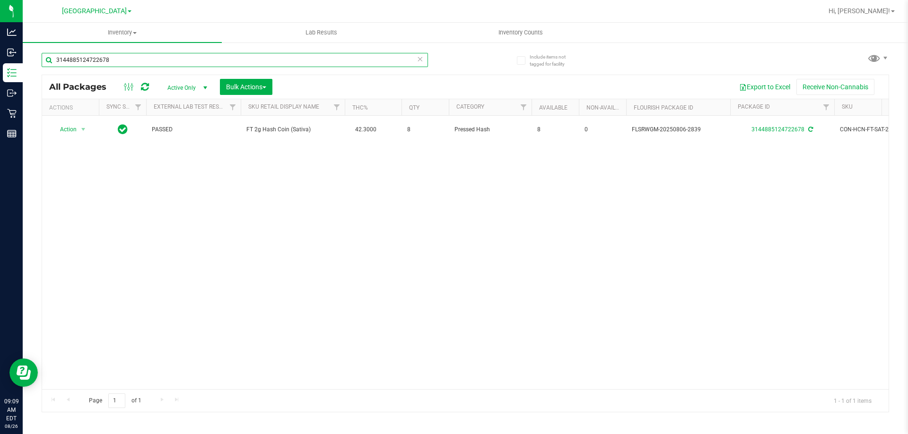
click at [122, 62] on input "3144885124722678" at bounding box center [235, 60] width 386 height 14
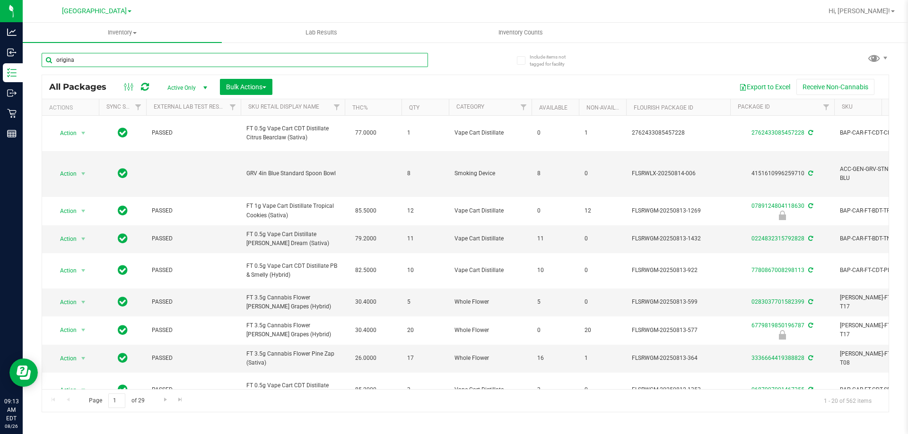
type input "original"
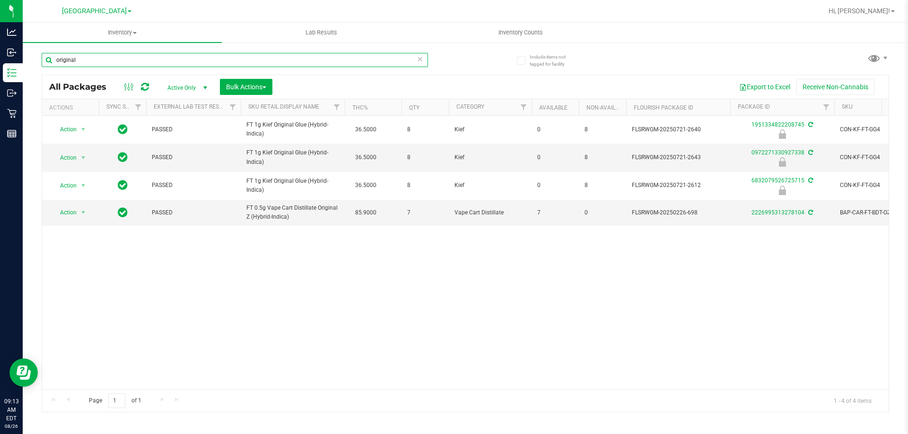
click at [111, 55] on input "original" at bounding box center [235, 60] width 386 height 14
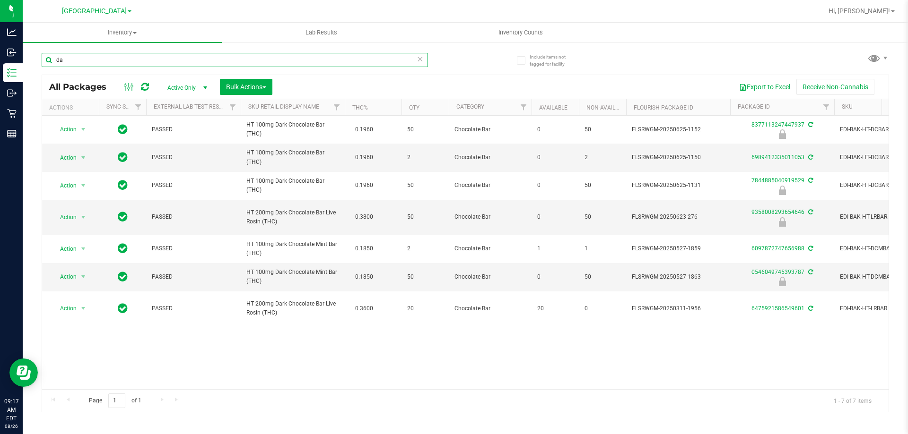
type input "d"
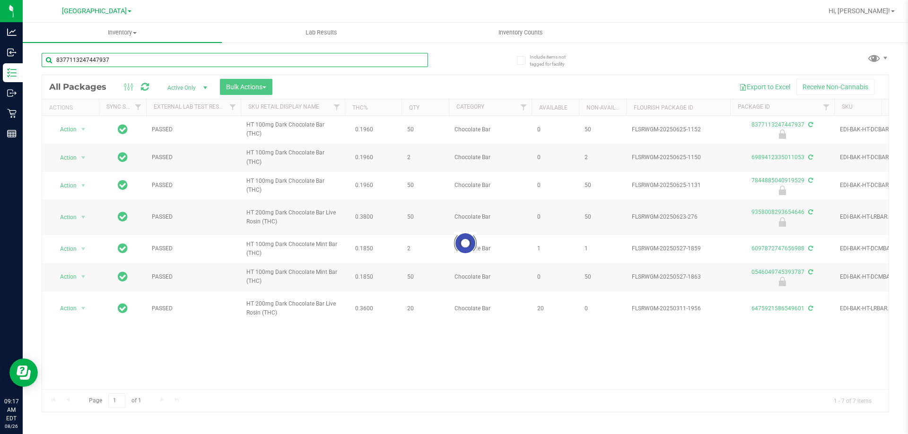
type input "8377113247447937"
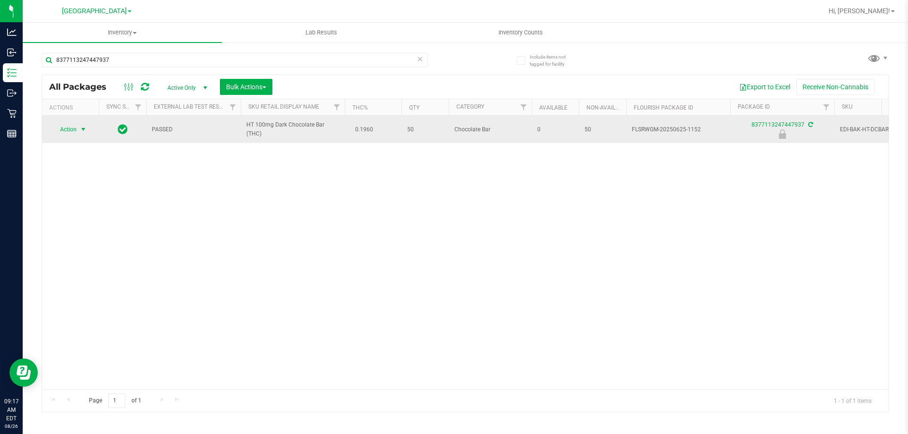
click at [69, 125] on span "Action" at bounding box center [65, 129] width 26 height 13
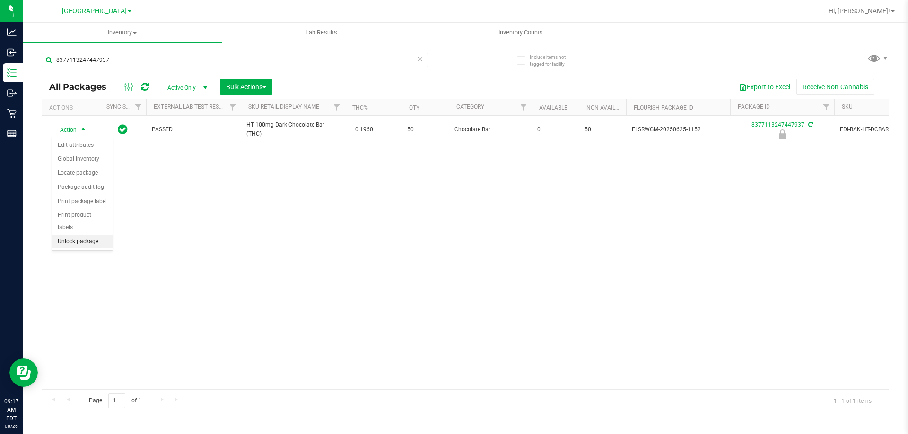
click at [88, 235] on li "Unlock package" at bounding box center [82, 242] width 61 height 14
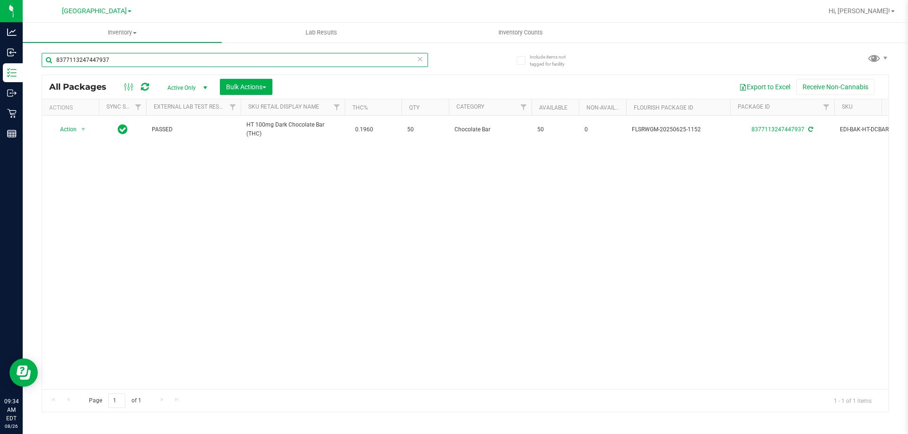
click at [129, 66] on input "8377113247447937" at bounding box center [235, 60] width 386 height 14
type input "dsc"
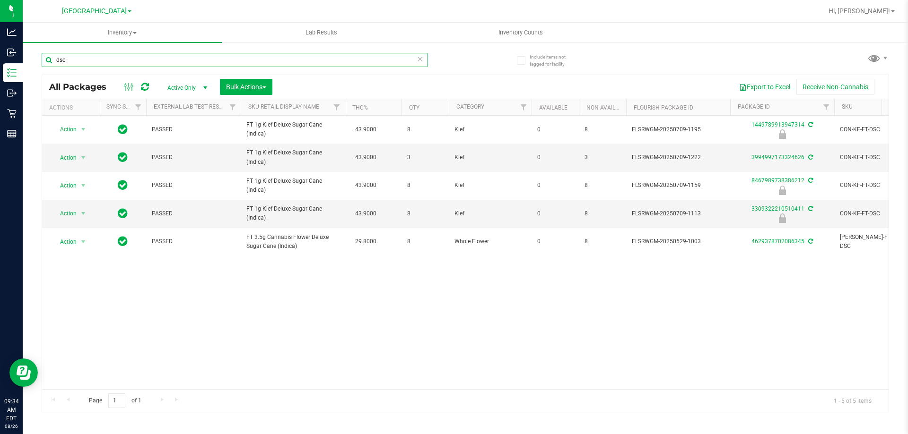
click at [125, 57] on input "dsc" at bounding box center [235, 60] width 386 height 14
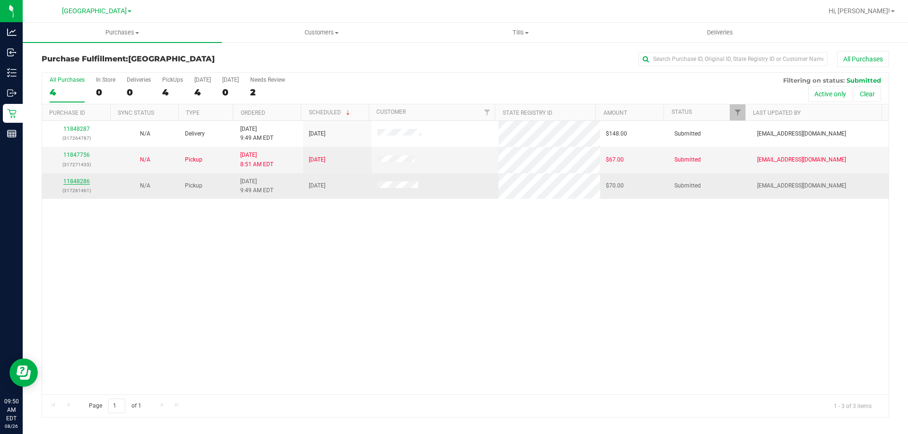
click at [83, 183] on link "11848286" at bounding box center [76, 181] width 26 height 7
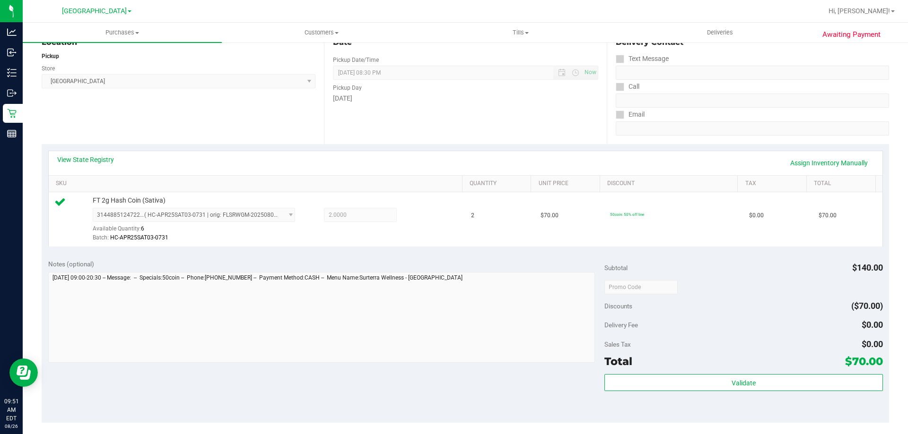
scroll to position [211, 0]
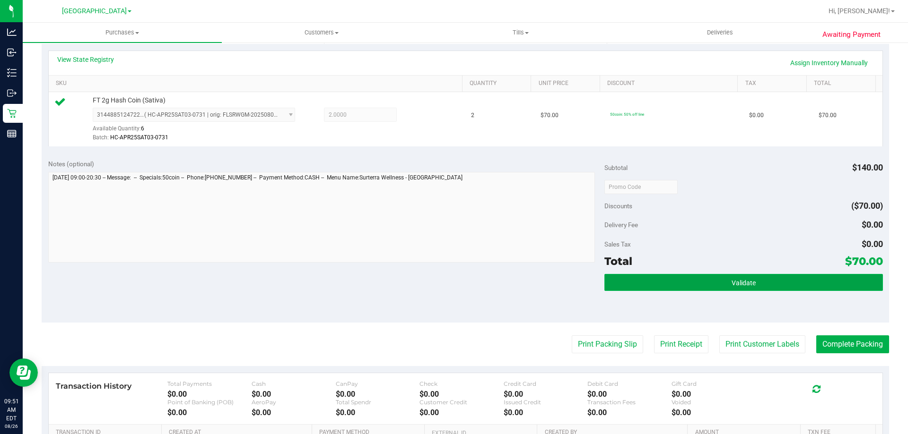
click at [755, 285] on button "Validate" at bounding box center [743, 282] width 278 height 17
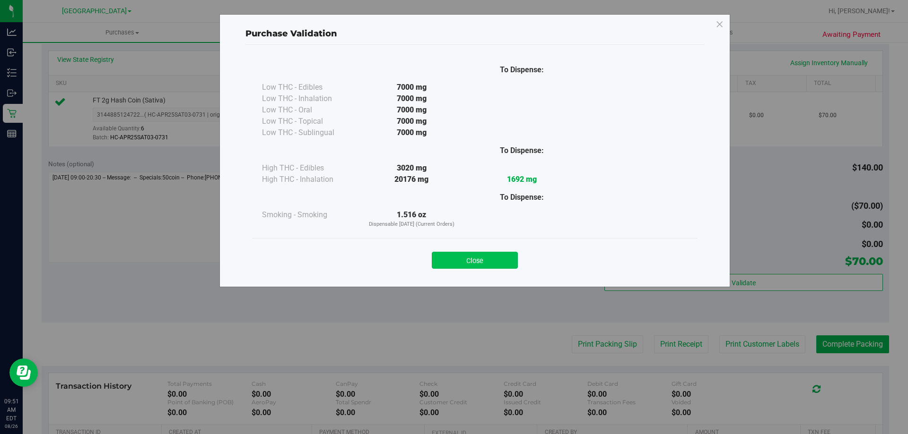
click at [476, 262] on button "Close" at bounding box center [475, 260] width 86 height 17
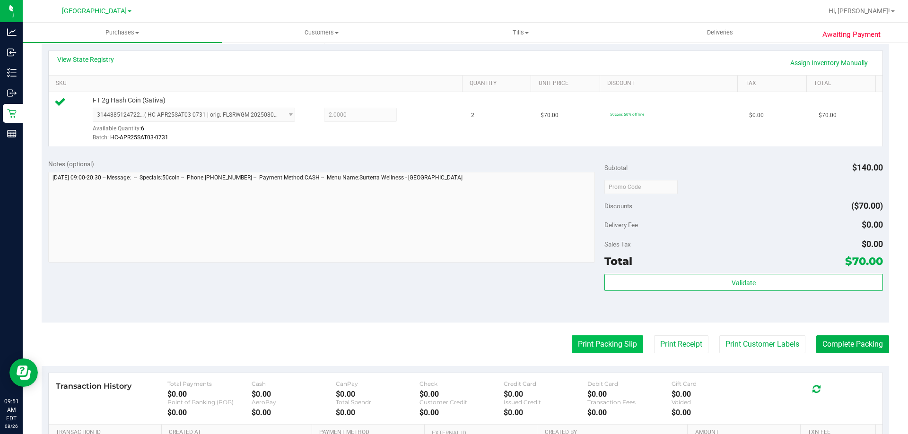
click at [603, 340] on button "Print Packing Slip" at bounding box center [606, 345] width 71 height 18
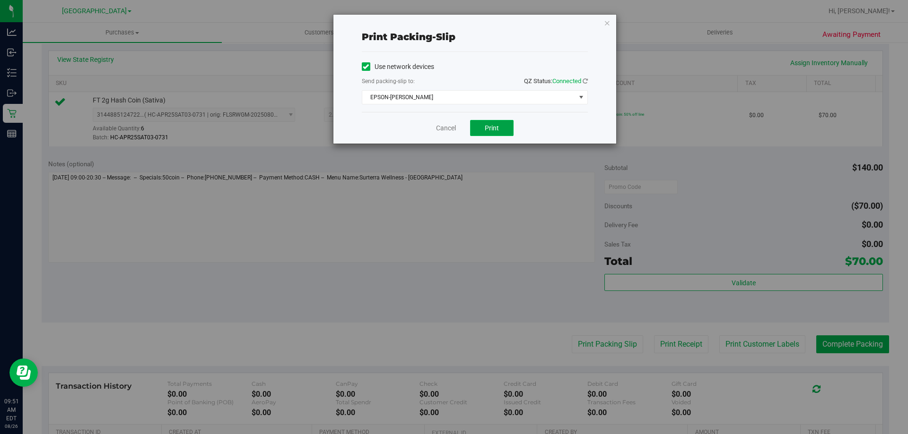
click at [488, 130] on span "Print" at bounding box center [492, 128] width 14 height 8
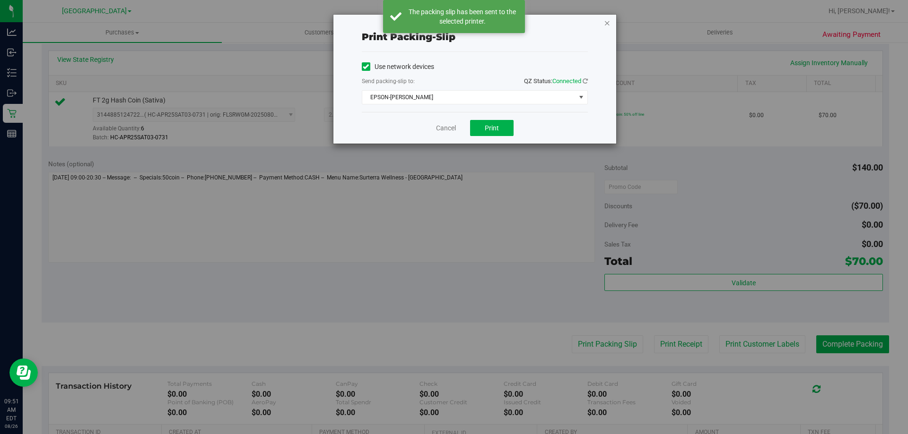
click at [606, 22] on icon "button" at bounding box center [607, 22] width 7 height 11
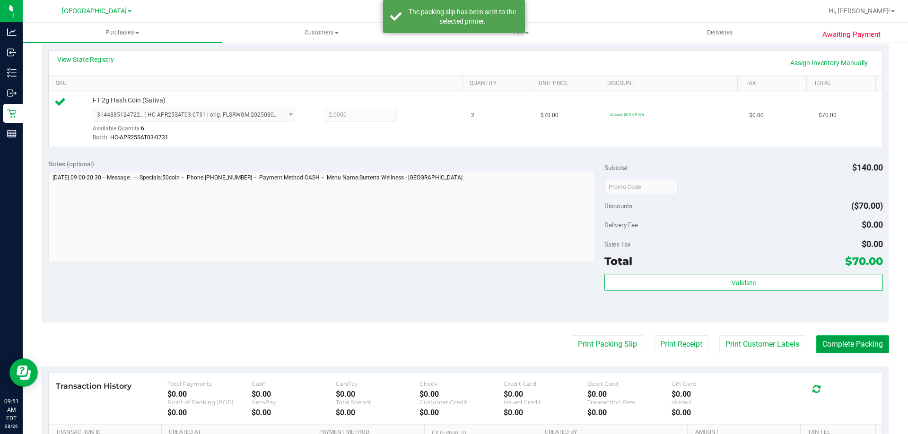
click at [853, 340] on button "Complete Packing" at bounding box center [852, 345] width 73 height 18
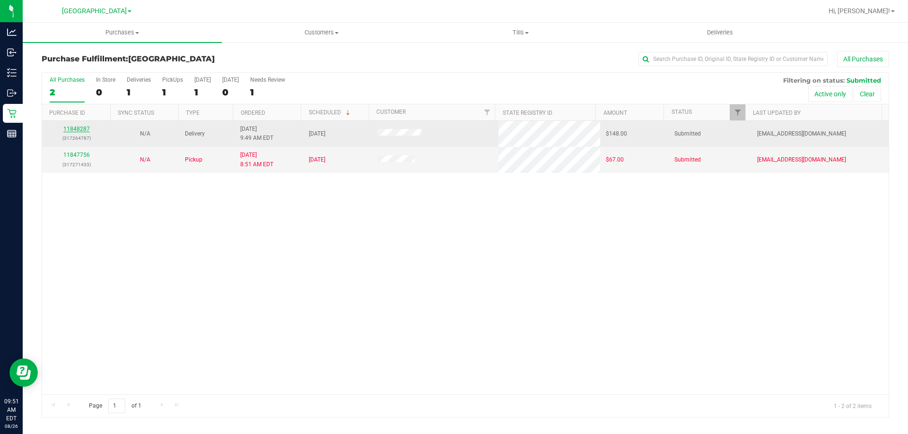
click at [79, 129] on link "11848287" at bounding box center [76, 129] width 26 height 7
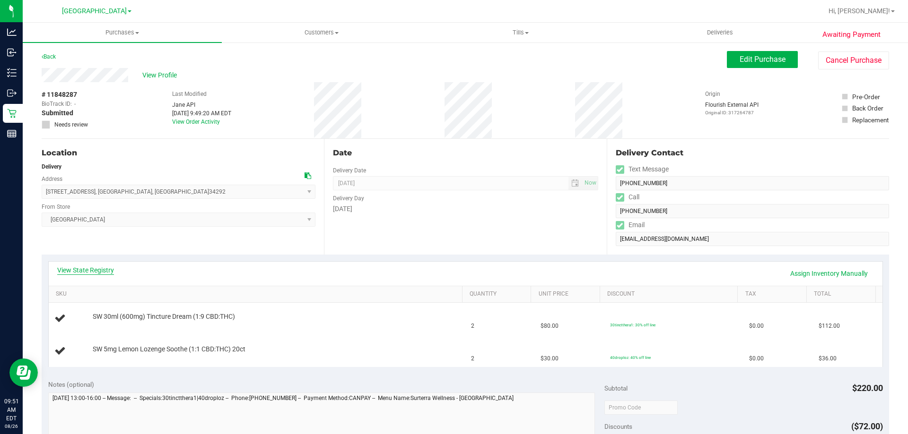
click at [97, 269] on link "View State Registry" at bounding box center [85, 270] width 57 height 9
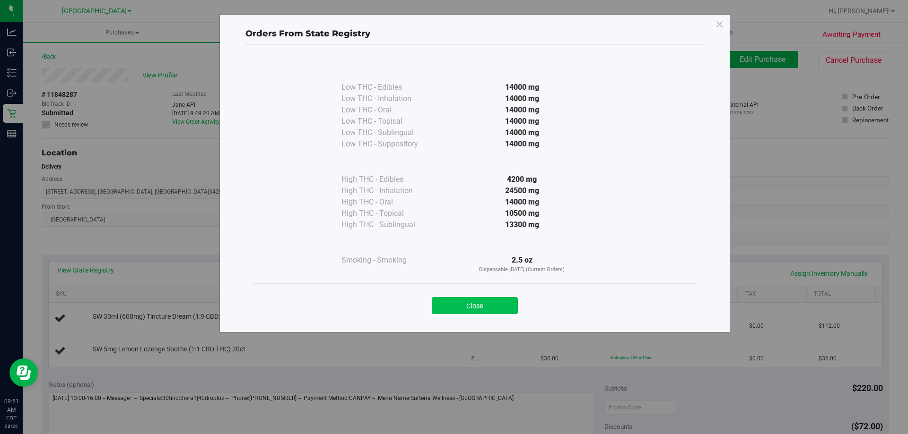
click at [458, 306] on button "Close" at bounding box center [475, 305] width 86 height 17
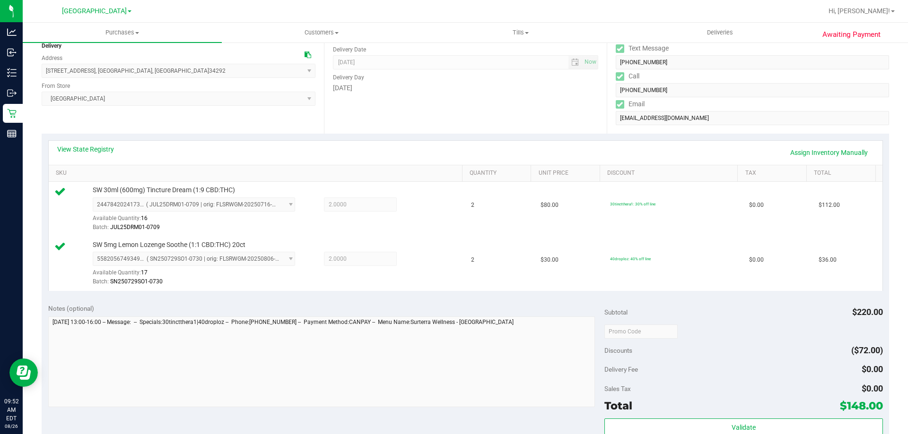
scroll to position [235, 0]
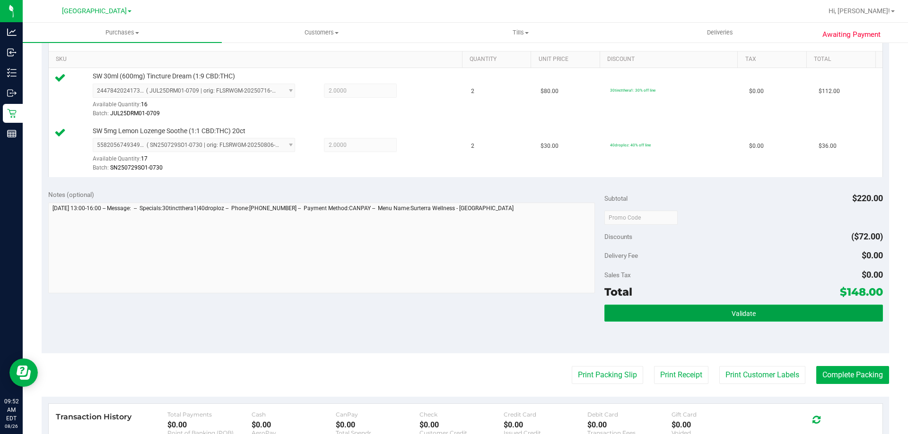
click at [736, 313] on span "Validate" at bounding box center [743, 314] width 24 height 8
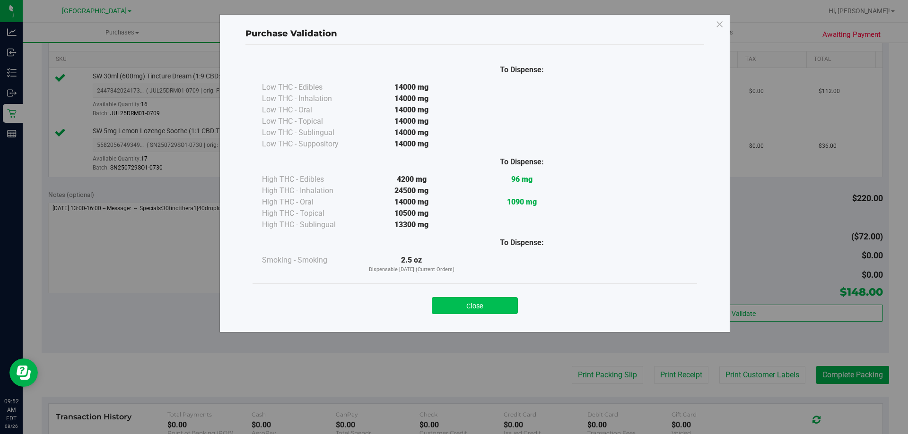
click at [490, 303] on button "Close" at bounding box center [475, 305] width 86 height 17
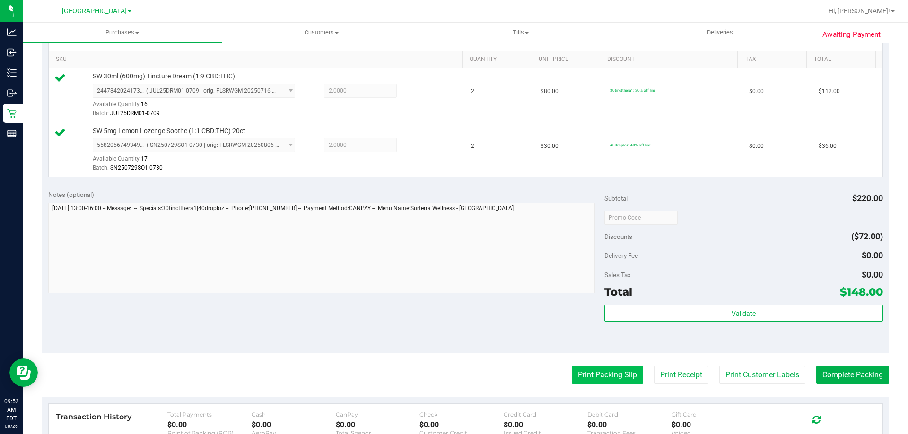
click at [602, 370] on button "Print Packing Slip" at bounding box center [606, 375] width 71 height 18
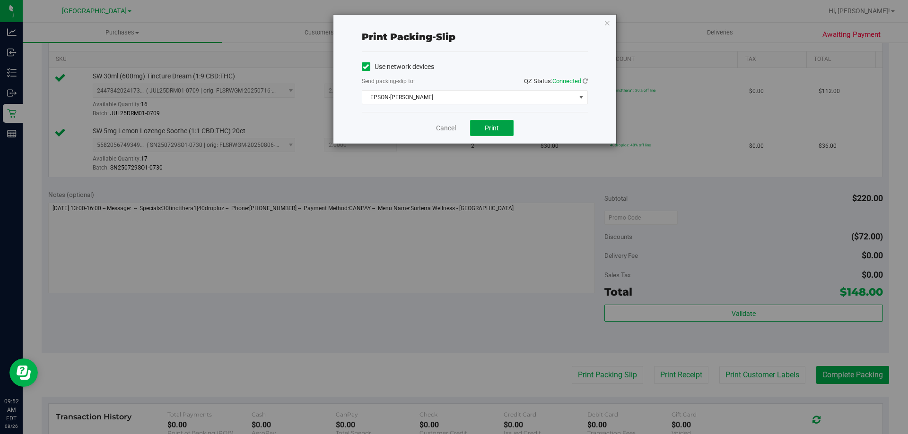
click at [491, 126] on span "Print" at bounding box center [492, 128] width 14 height 8
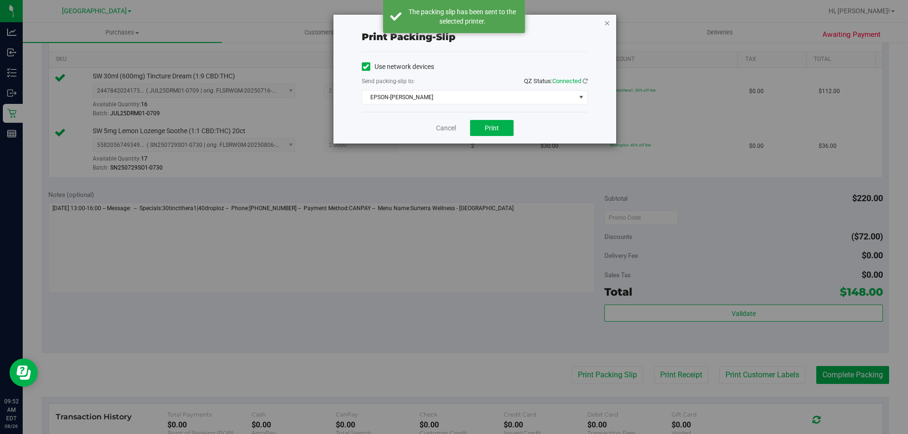
click at [606, 19] on icon "button" at bounding box center [607, 22] width 7 height 11
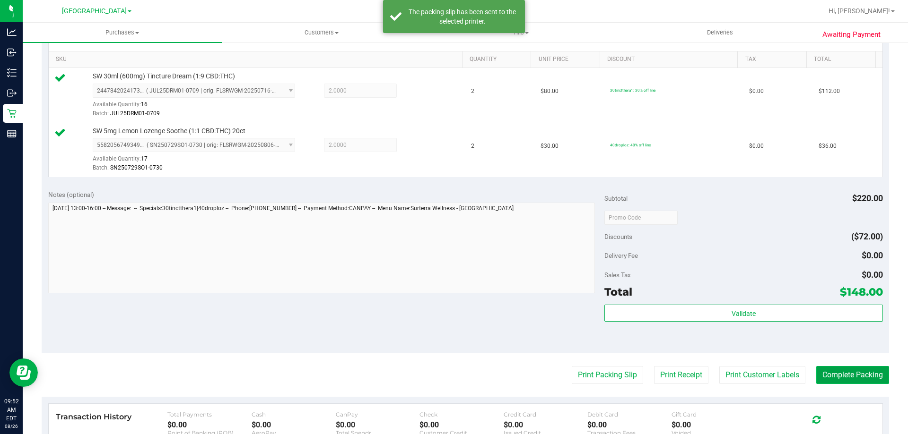
click at [844, 368] on button "Complete Packing" at bounding box center [852, 375] width 73 height 18
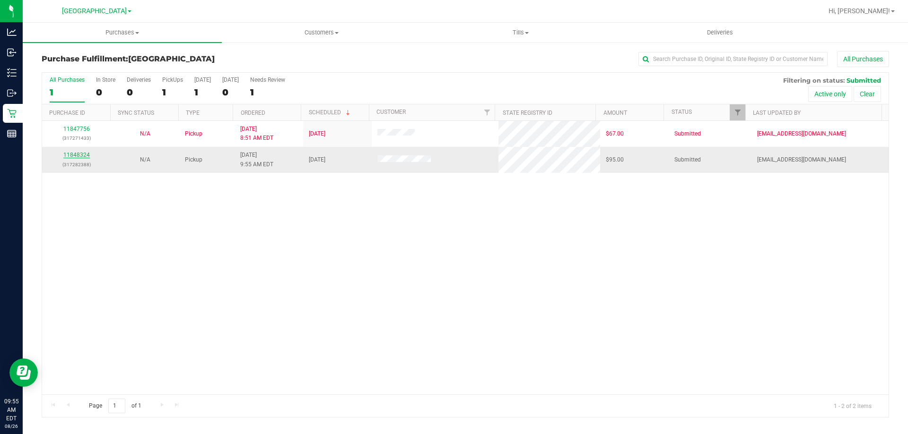
click at [79, 157] on link "11848324" at bounding box center [76, 155] width 26 height 7
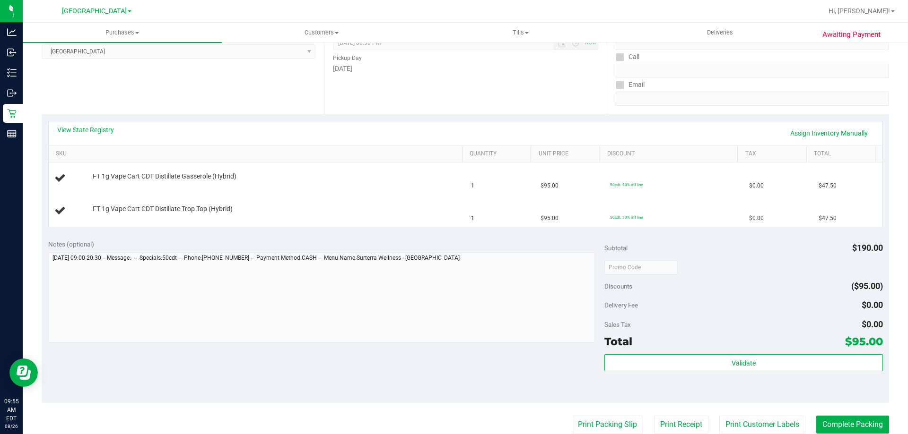
scroll to position [142, 0]
click at [92, 127] on link "View State Registry" at bounding box center [85, 128] width 57 height 9
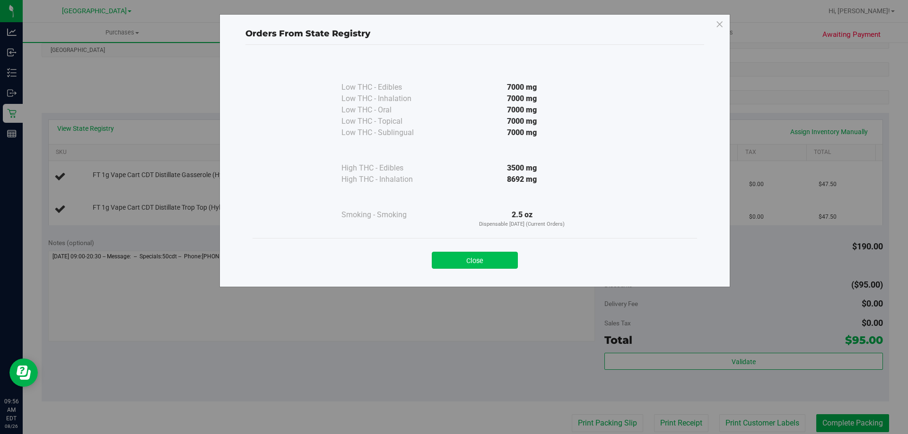
click at [467, 267] on button "Close" at bounding box center [475, 260] width 86 height 17
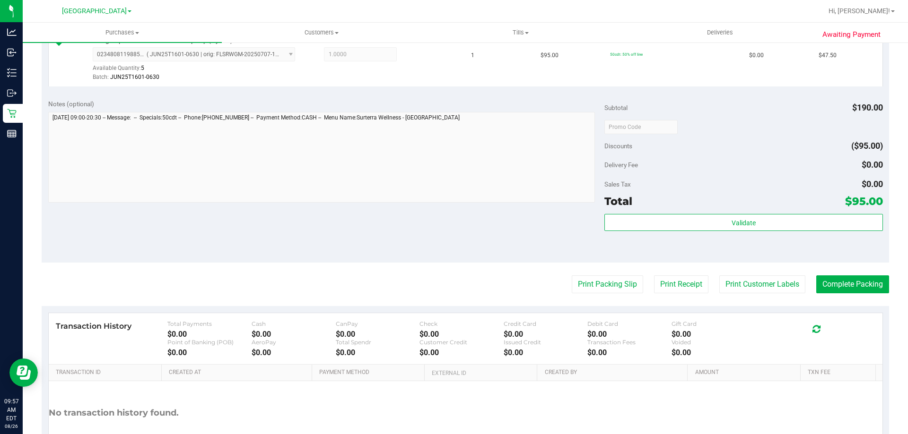
scroll to position [331, 0]
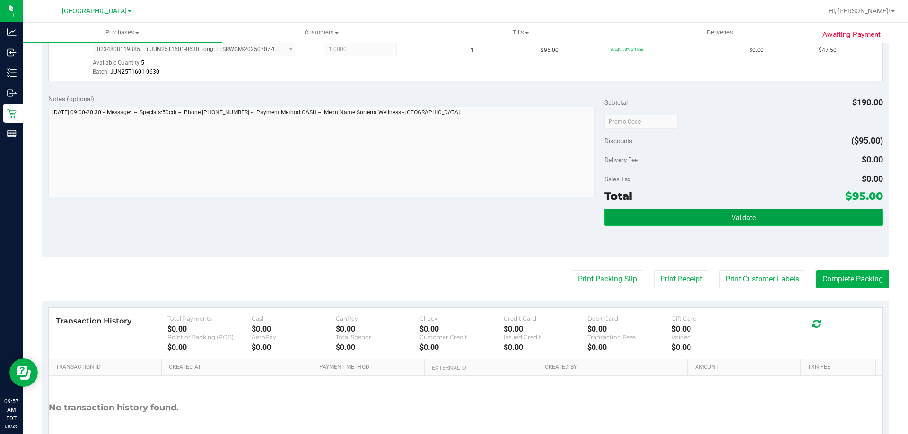
click at [766, 218] on button "Validate" at bounding box center [743, 217] width 278 height 17
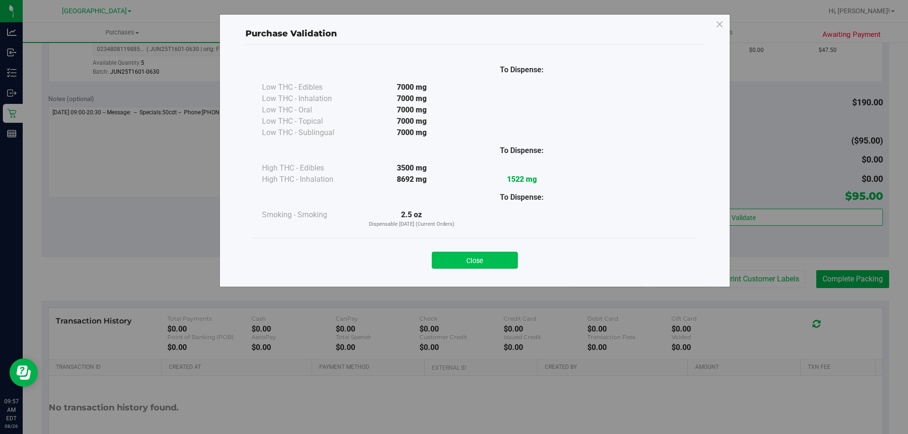
click at [476, 261] on button "Close" at bounding box center [475, 260] width 86 height 17
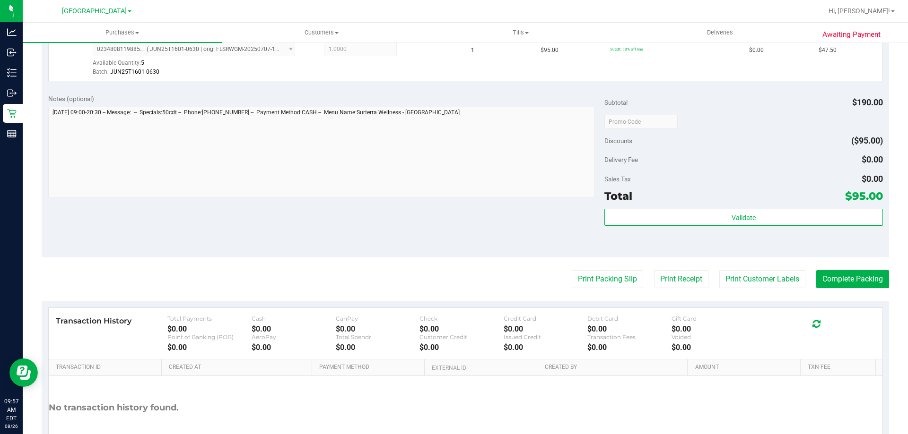
click at [764, 290] on purchase-details "Back Edit Purchase Cancel Purchase View Profile # 11848324 BioTrack ID: - Submi…" at bounding box center [465, 99] width 847 height 758
click at [764, 283] on button "Print Customer Labels" at bounding box center [762, 279] width 86 height 18
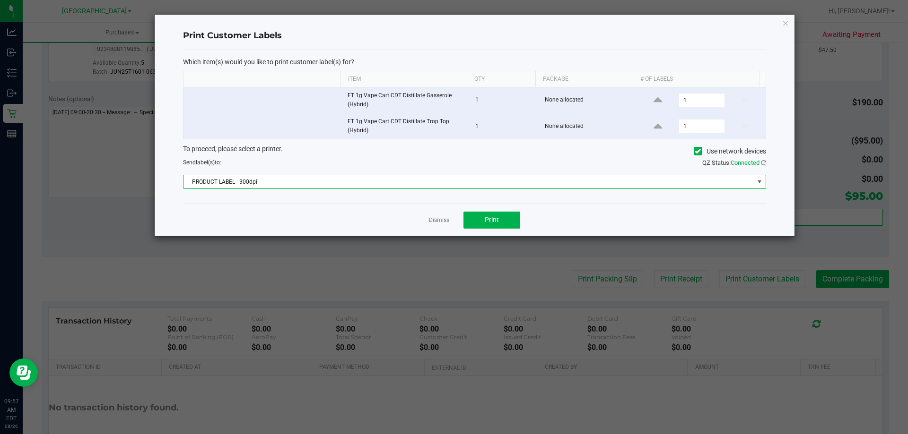
click at [443, 185] on span "PRODUCT LABEL - 300dpi" at bounding box center [468, 181] width 570 height 13
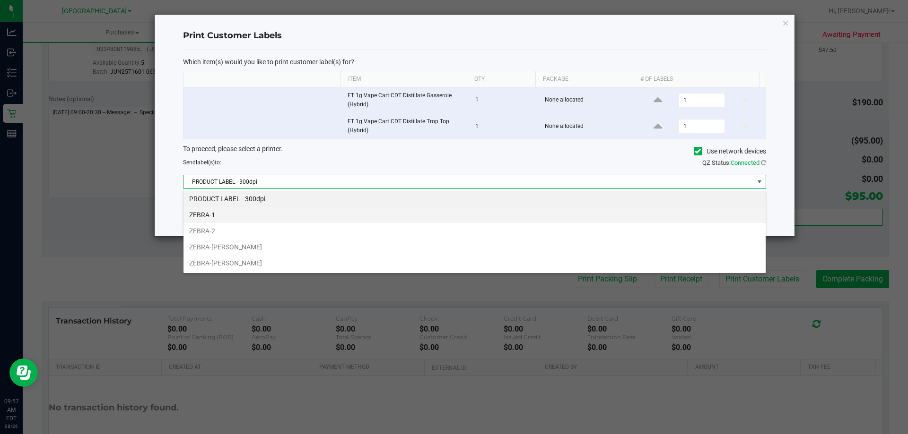
scroll to position [14, 582]
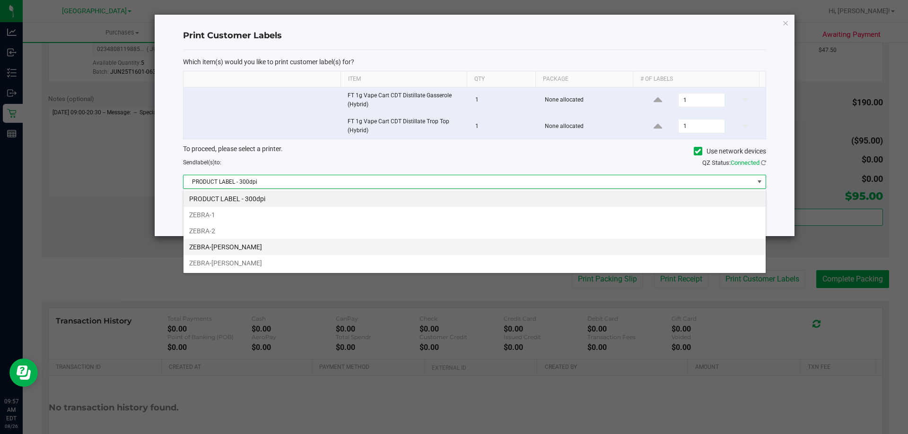
click at [248, 242] on li "ZEBRA-DAVID-COOK" at bounding box center [474, 247] width 582 height 16
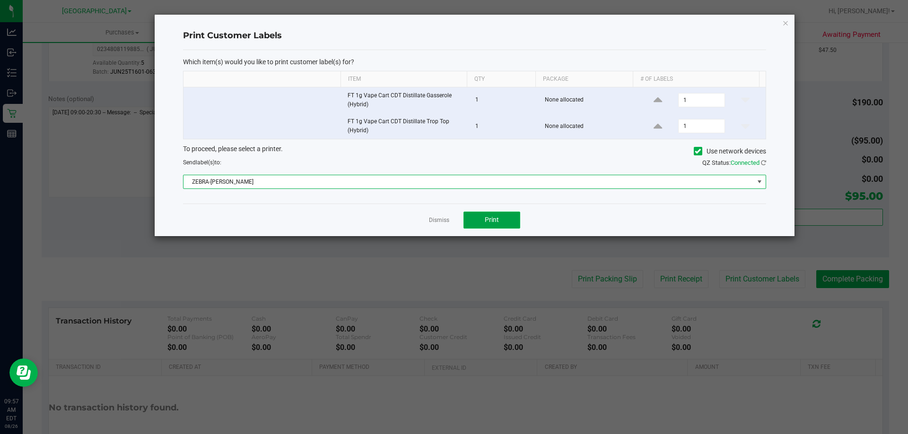
click at [499, 223] on button "Print" at bounding box center [491, 220] width 57 height 17
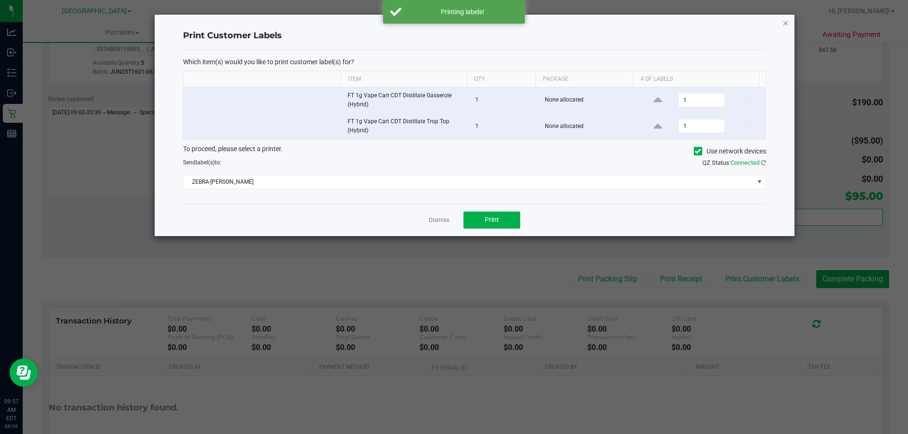
click at [784, 22] on icon "button" at bounding box center [785, 22] width 7 height 11
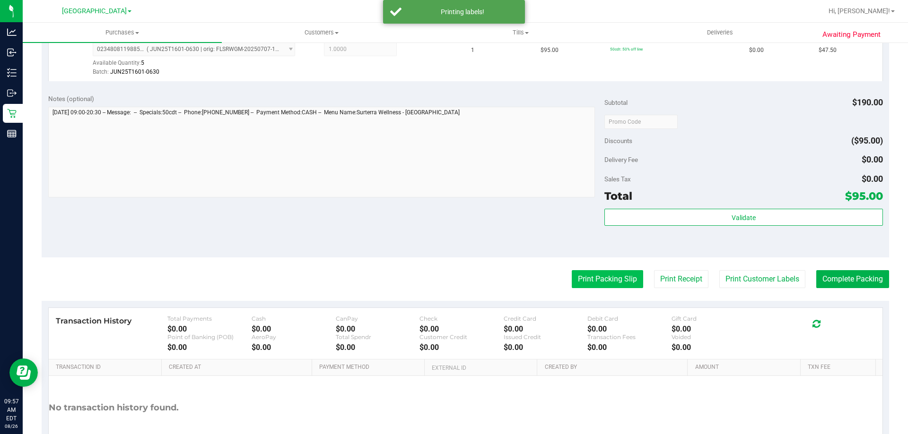
click at [623, 275] on button "Print Packing Slip" at bounding box center [606, 279] width 71 height 18
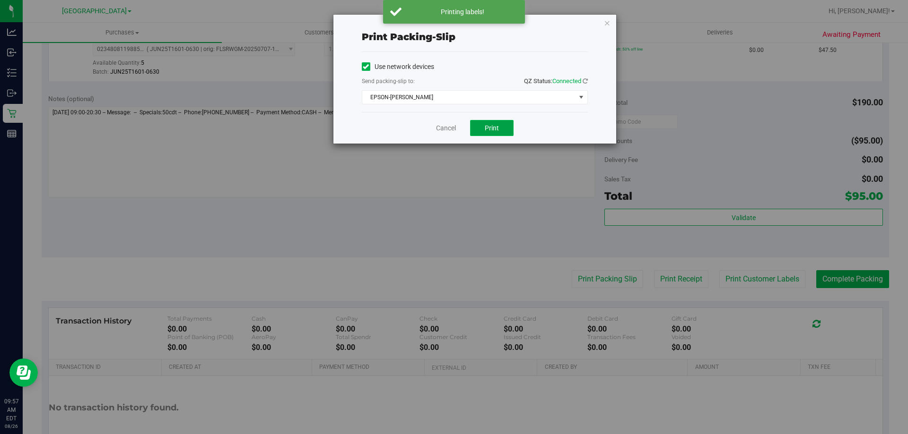
click at [505, 124] on button "Print" at bounding box center [491, 128] width 43 height 16
click at [608, 27] on icon "button" at bounding box center [607, 22] width 7 height 11
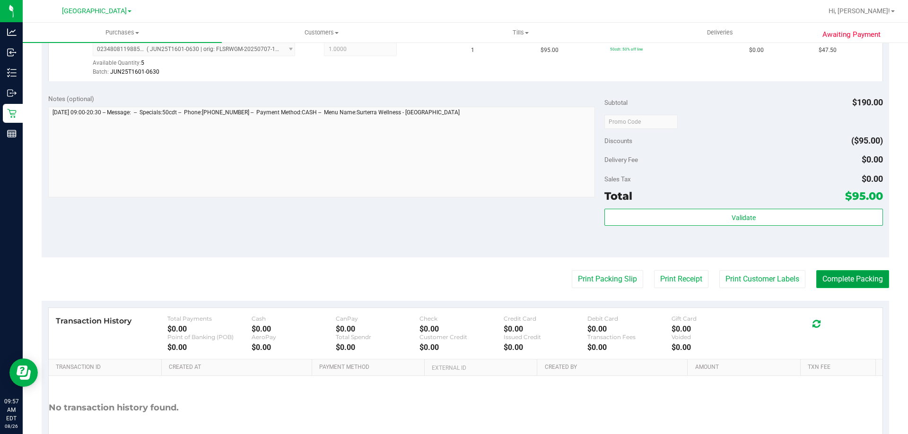
click at [837, 281] on button "Complete Packing" at bounding box center [852, 279] width 73 height 18
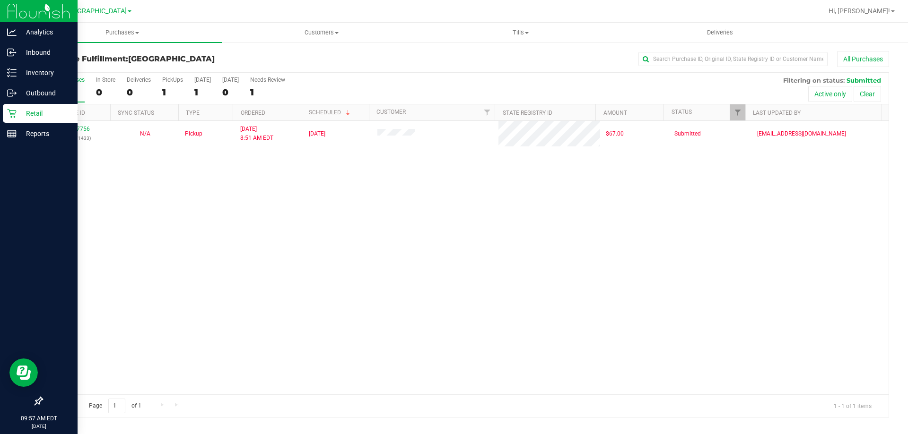
click at [23, 113] on p "Retail" at bounding box center [45, 113] width 57 height 11
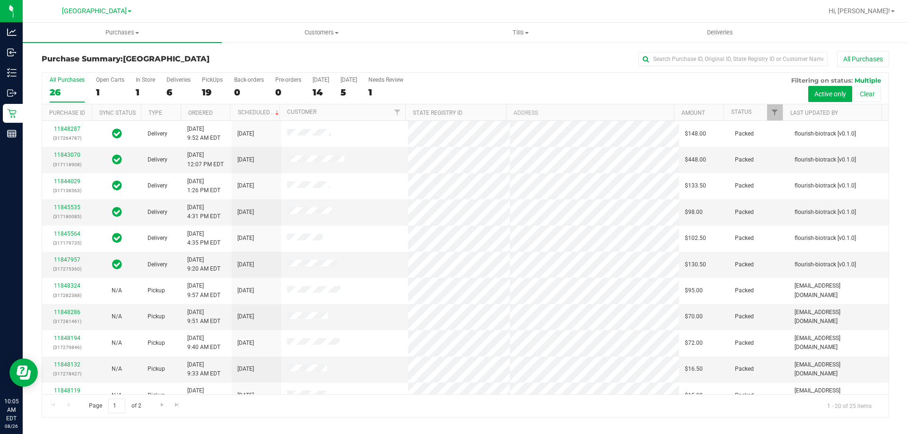
click at [417, 62] on div "All Purchases" at bounding box center [606, 59] width 565 height 16
click at [474, 61] on div "All Purchases" at bounding box center [606, 59] width 565 height 16
click at [482, 53] on div "All Purchases" at bounding box center [606, 59] width 565 height 16
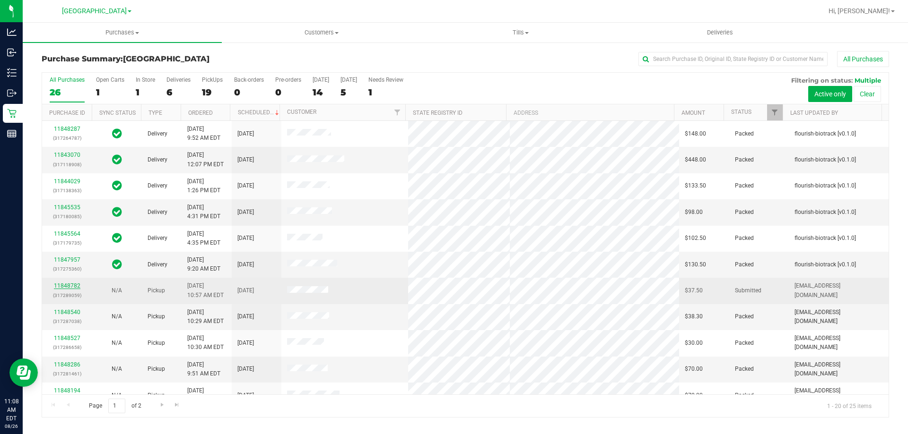
click at [71, 287] on link "11848782" at bounding box center [67, 286] width 26 height 7
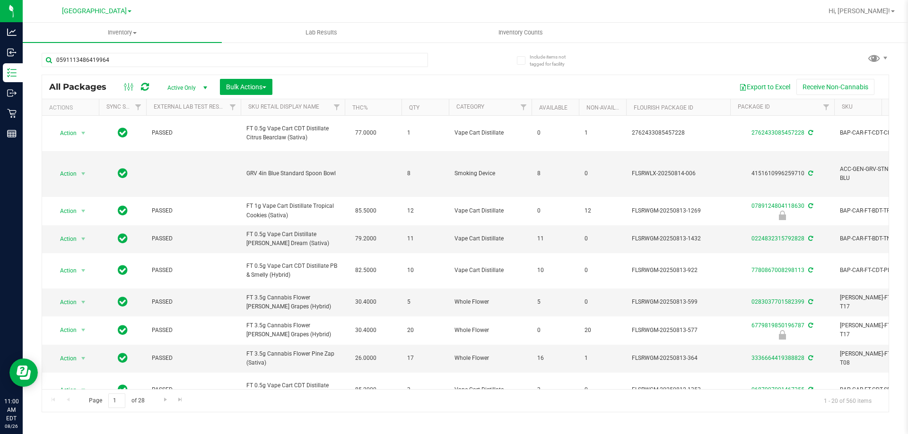
type input "0591113486419964"
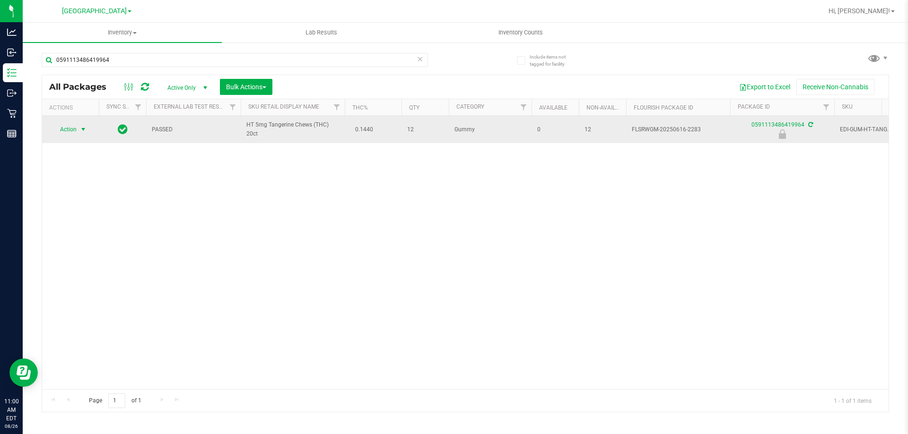
click at [74, 128] on span "Action" at bounding box center [65, 129] width 26 height 13
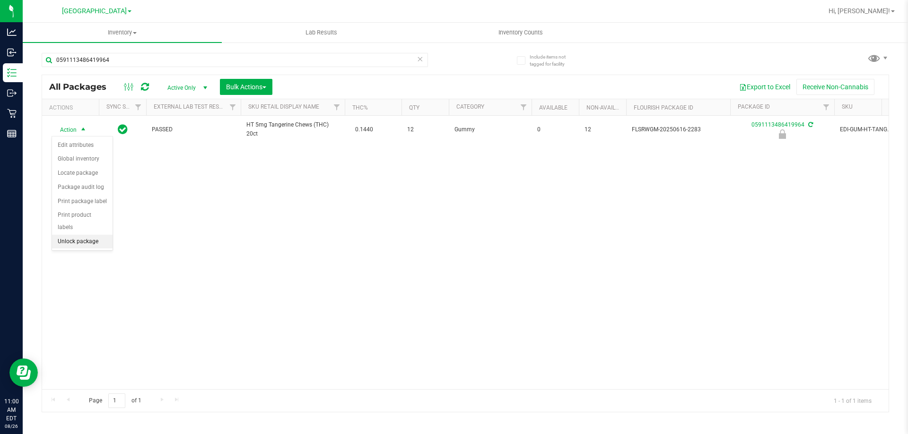
click at [87, 235] on li "Unlock package" at bounding box center [82, 242] width 61 height 14
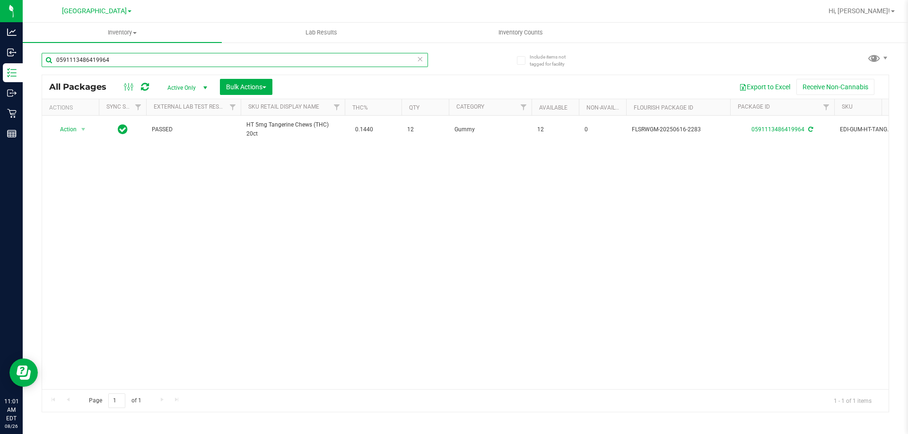
click at [238, 56] on input "0591113486419964" at bounding box center [235, 60] width 386 height 14
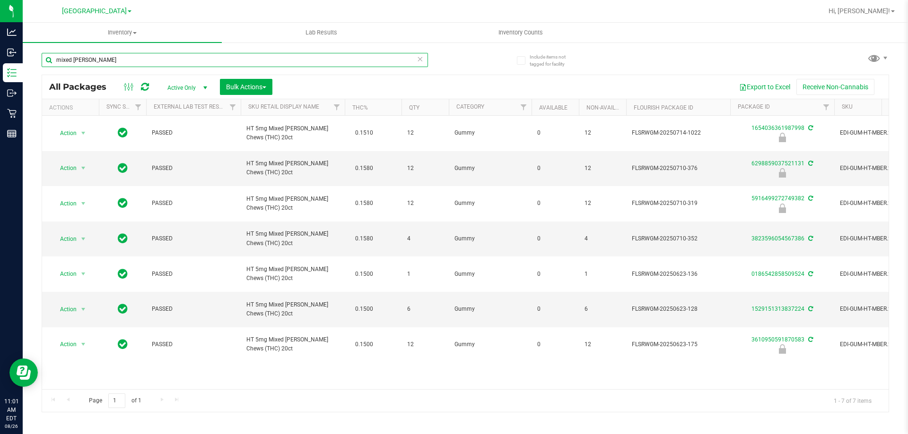
drag, startPoint x: 101, startPoint y: 58, endPoint x: 43, endPoint y: 61, distance: 57.7
click at [43, 61] on input "mixed berry" at bounding box center [235, 60] width 386 height 14
type input "3610950591870583"
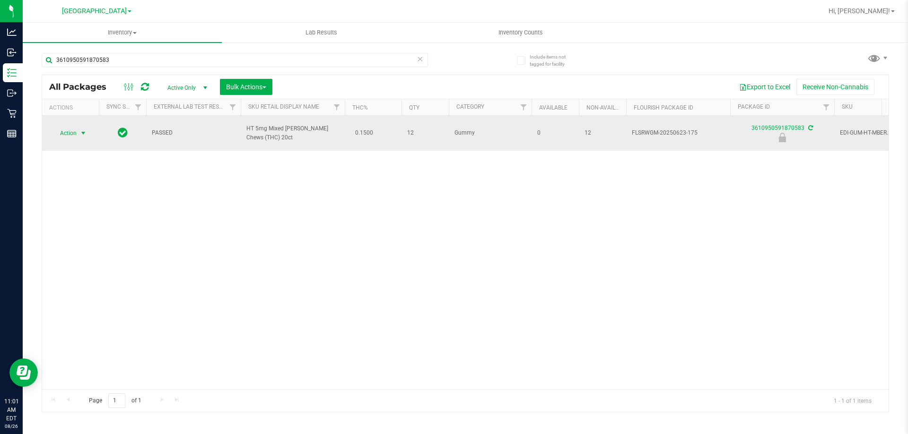
click at [81, 130] on span "select" at bounding box center [83, 134] width 8 height 8
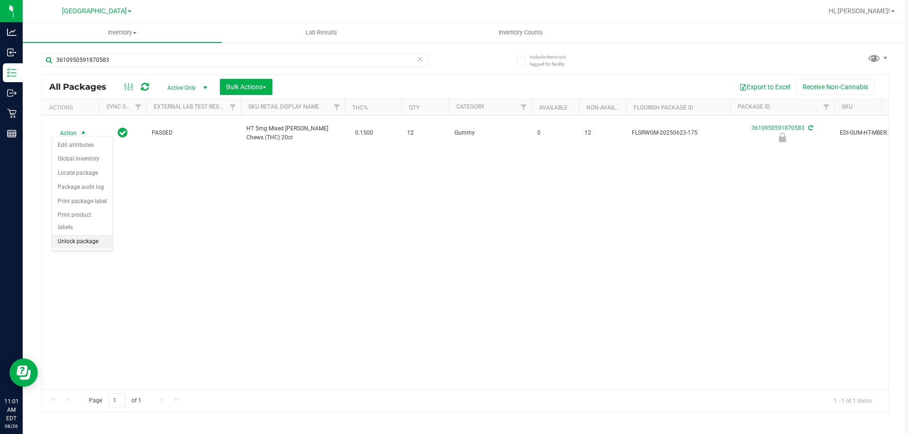
click at [87, 235] on li "Unlock package" at bounding box center [82, 242] width 61 height 14
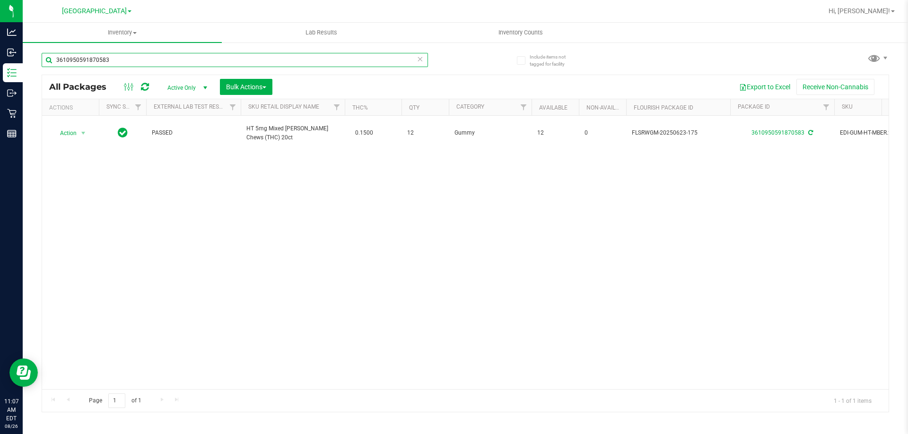
drag, startPoint x: 124, startPoint y: 59, endPoint x: 48, endPoint y: 59, distance: 76.1
click at [48, 59] on input "3610950591870583" at bounding box center [235, 60] width 386 height 14
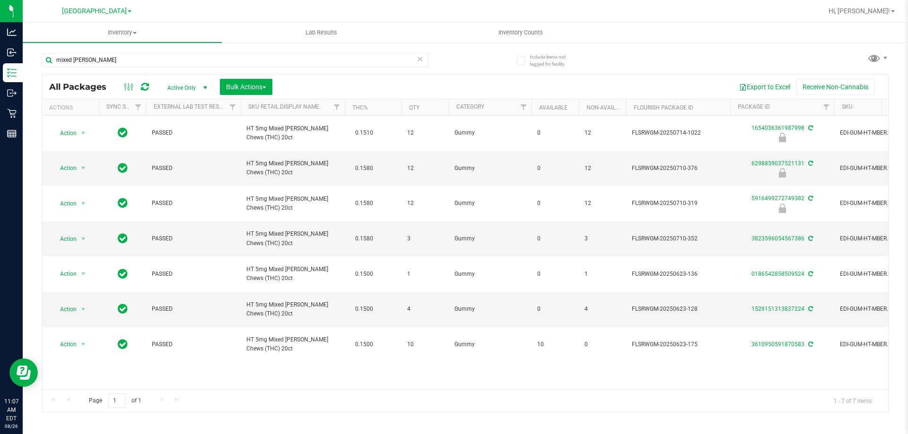
click at [326, 108] on th "Sku Retail Display Name" at bounding box center [293, 107] width 104 height 17
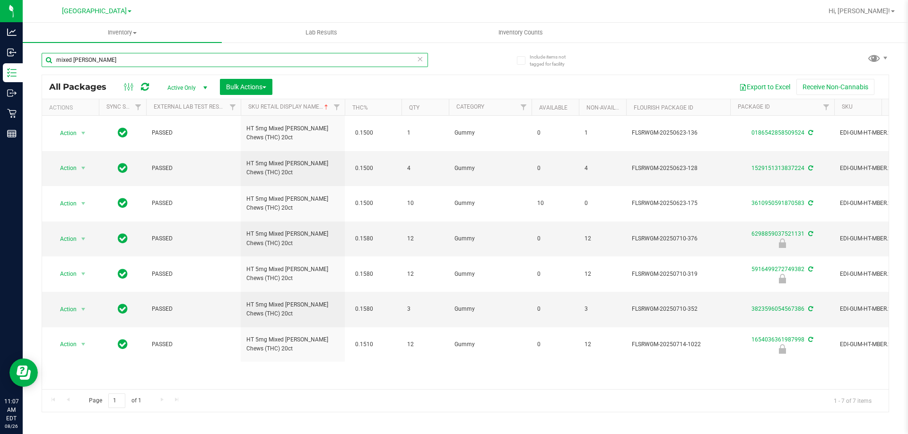
drag, startPoint x: 95, startPoint y: 61, endPoint x: 53, endPoint y: 61, distance: 41.6
click at [53, 61] on input "mixed berry" at bounding box center [235, 60] width 386 height 14
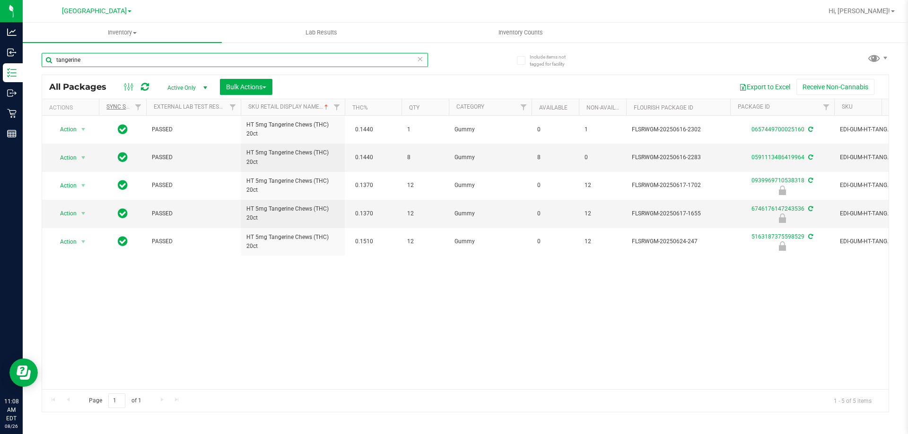
drag, startPoint x: 95, startPoint y: 61, endPoint x: 127, endPoint y: 105, distance: 54.8
click at [43, 61] on input "tangerine" at bounding box center [235, 60] width 386 height 14
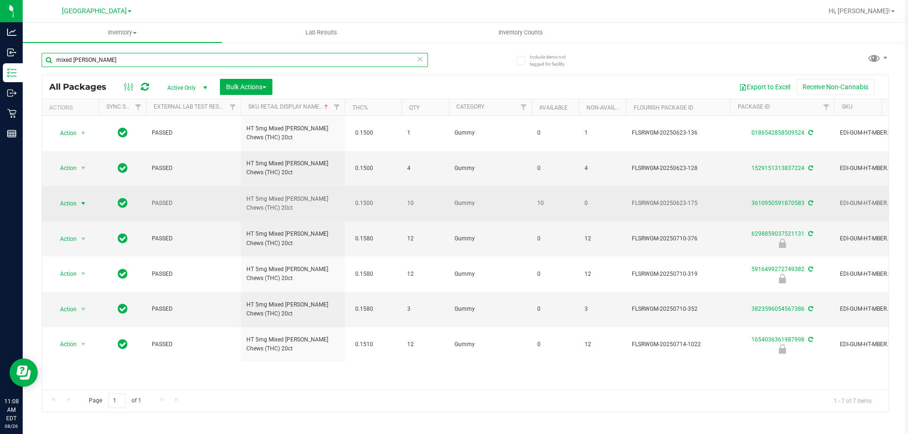
type input "mixed berry"
click at [63, 197] on span "Action" at bounding box center [65, 203] width 26 height 13
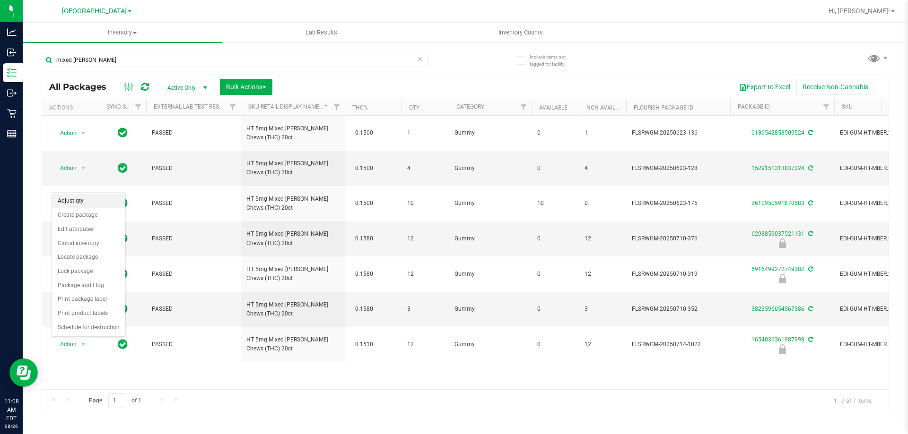
click at [68, 198] on li "Adjust qty" at bounding box center [88, 201] width 73 height 14
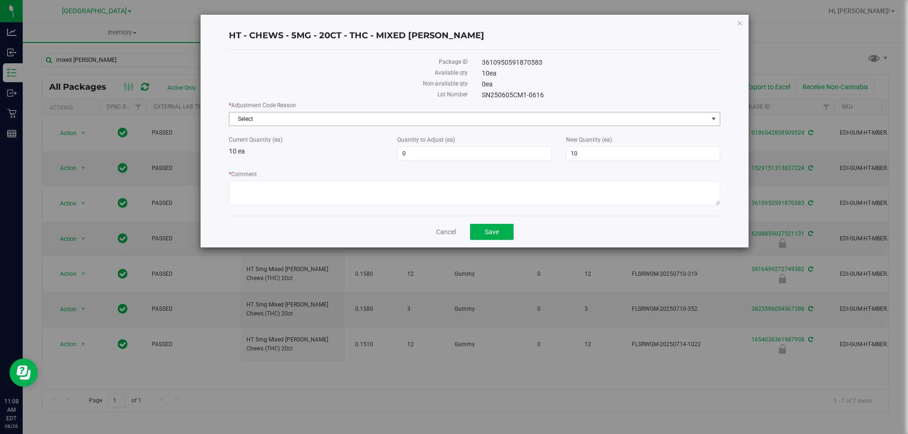
click at [334, 116] on span "Select" at bounding box center [468, 119] width 478 height 13
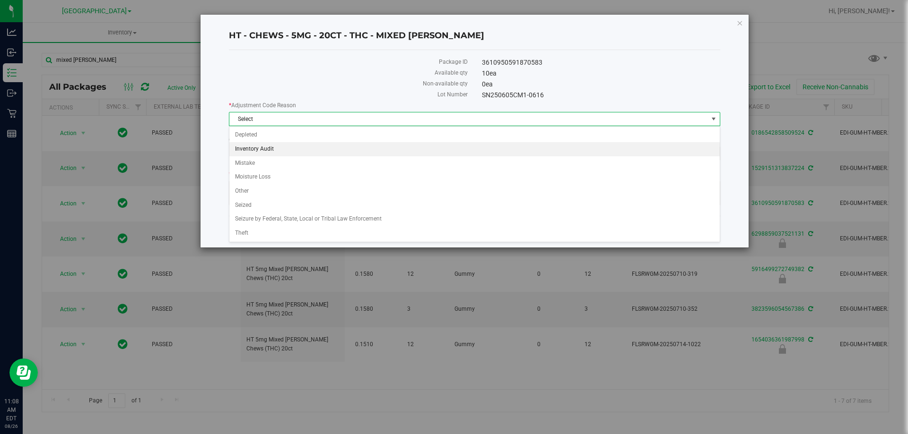
click at [312, 150] on li "Inventory Audit" at bounding box center [474, 149] width 490 height 14
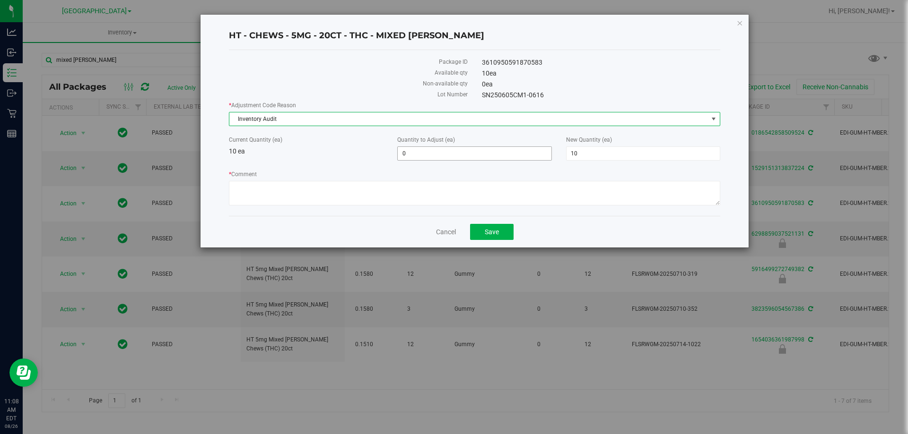
click at [483, 159] on span "0 0" at bounding box center [474, 154] width 154 height 14
type input "1"
type input "11"
click at [493, 185] on textarea "* Comment" at bounding box center [474, 193] width 491 height 25
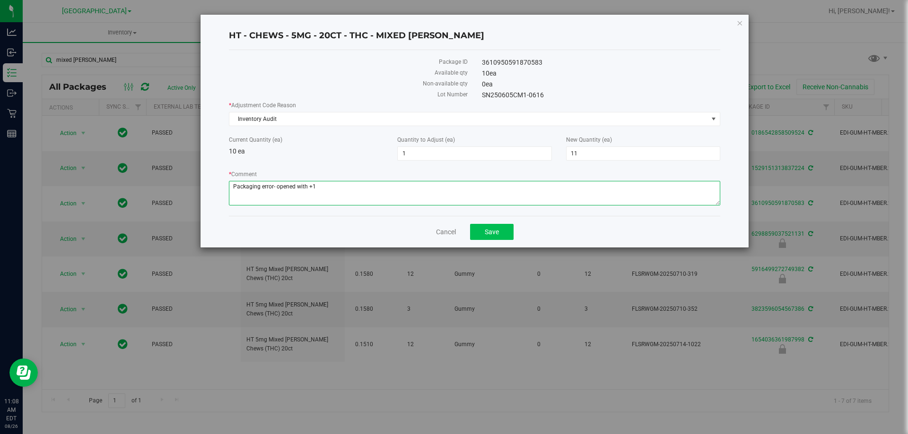
type textarea "Packaging error- opened with +1"
click at [498, 233] on span "Save" at bounding box center [492, 232] width 14 height 8
